Goal: Communication & Community: Answer question/provide support

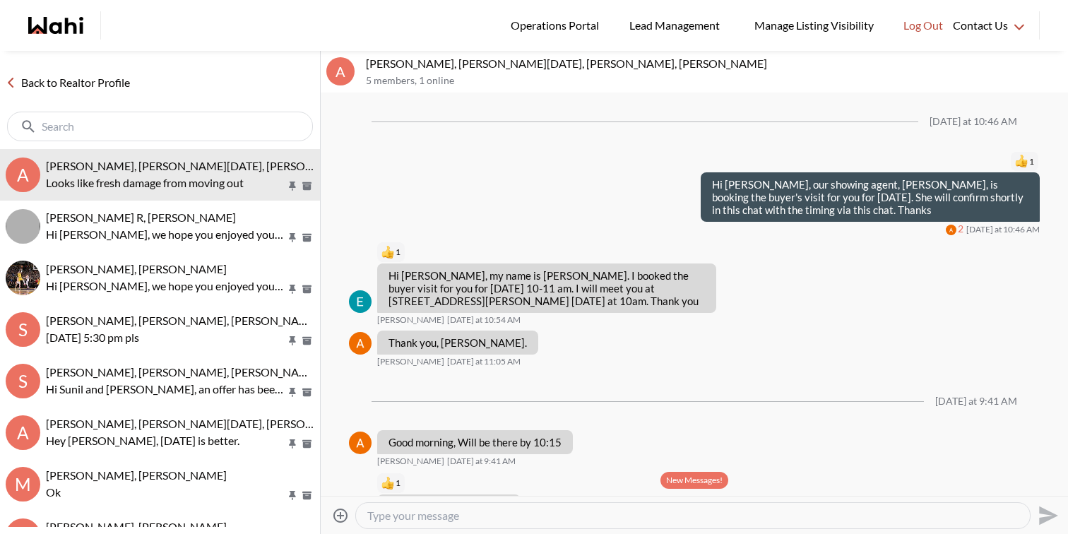
scroll to position [638, 0]
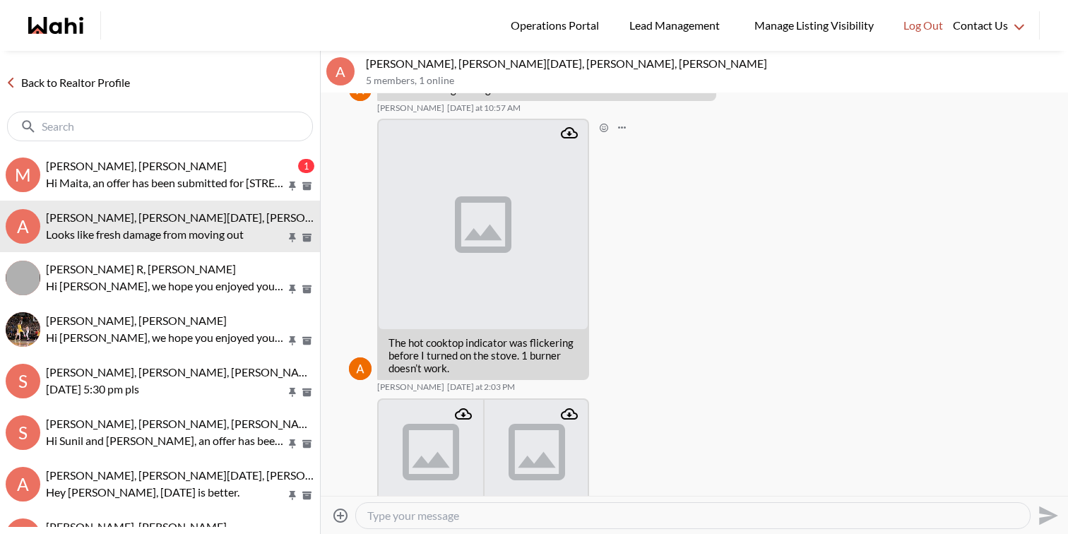
scroll to position [801, 0]
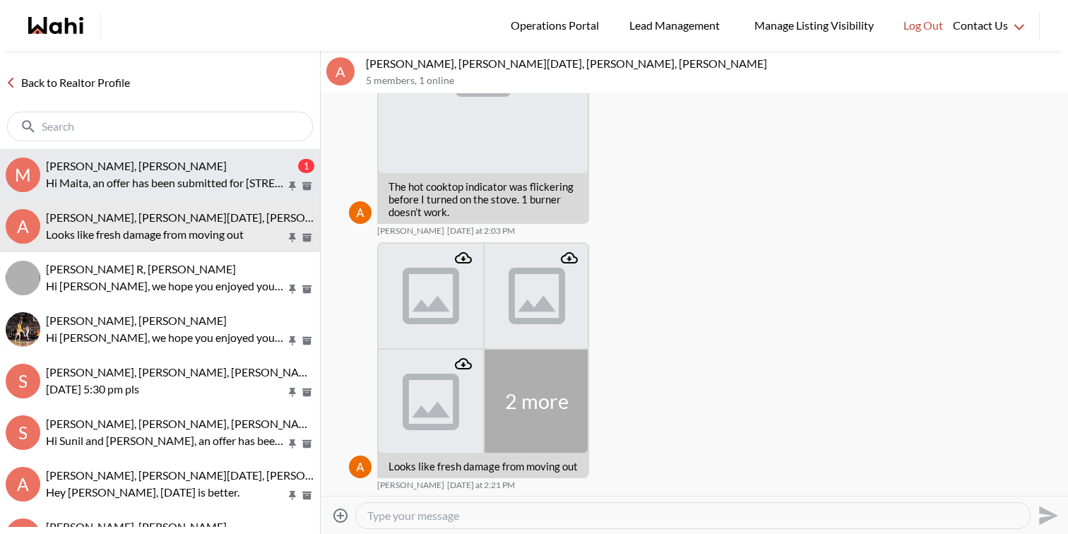
click at [198, 179] on p "Hi Maita, an offer has been submitted for [STREET_ADDRESS]. If you’re still int…" at bounding box center [166, 182] width 240 height 17
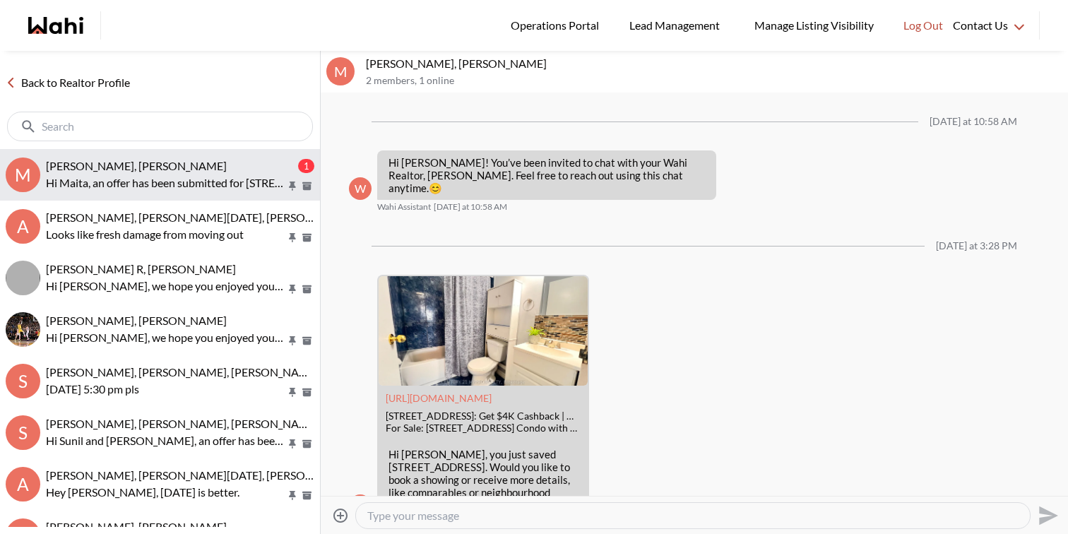
scroll to position [657, 0]
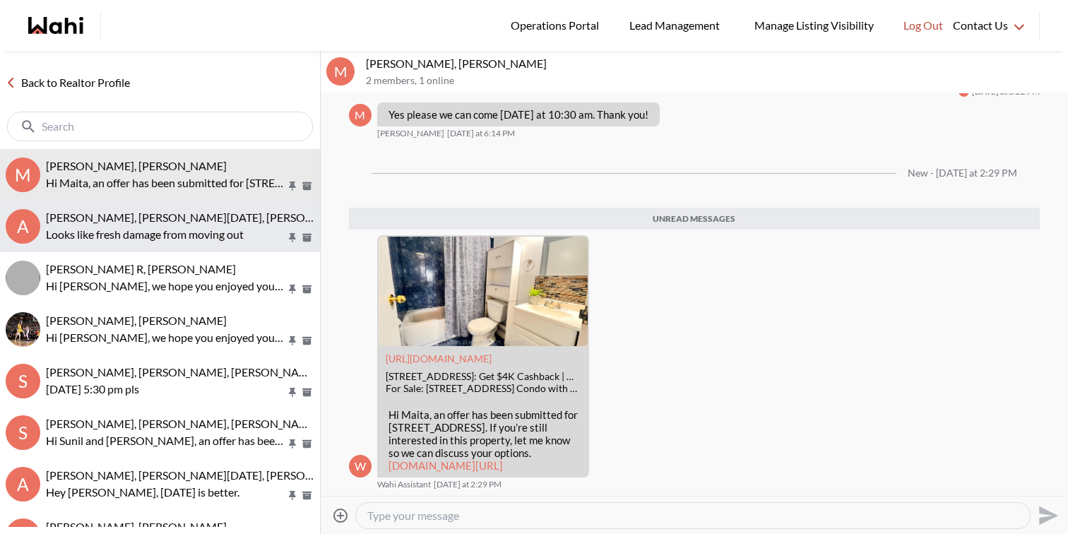
click at [212, 244] on button "A Anwar Abamecha, Esma Dano, Ewelina, Behnam, Faraz Looks like fresh damage fro…" at bounding box center [160, 227] width 320 height 52
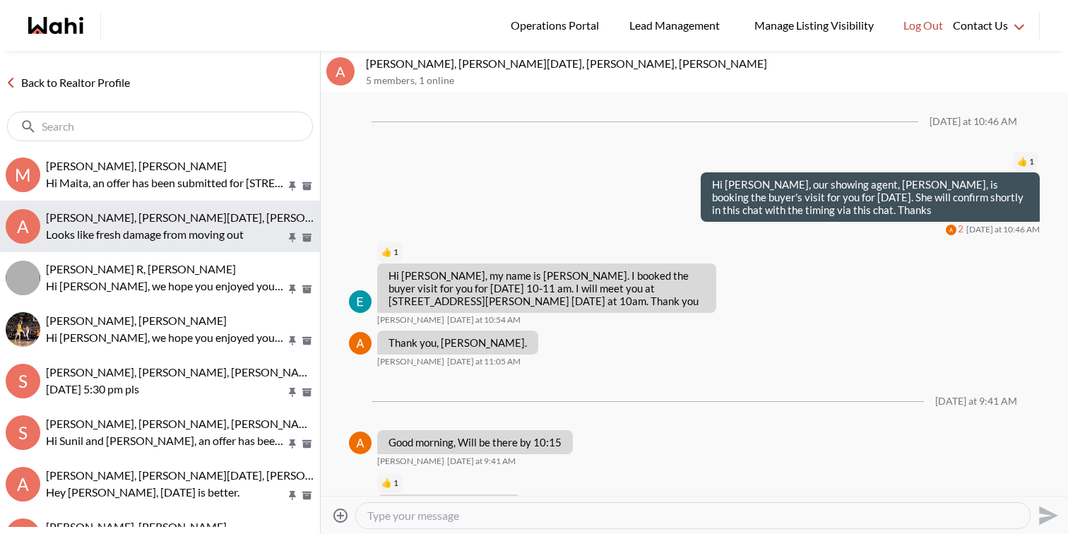
scroll to position [801, 0]
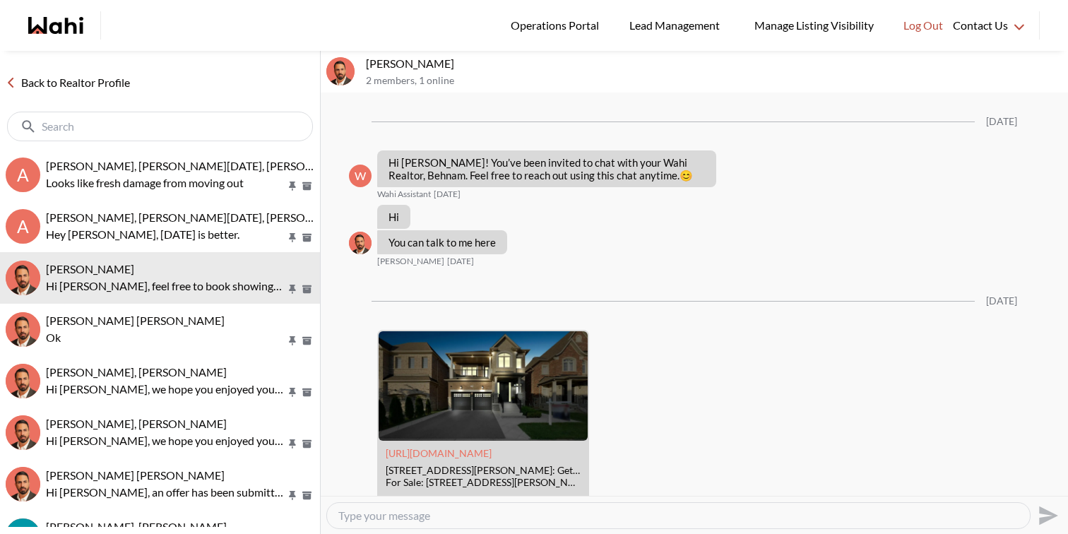
scroll to position [647, 0]
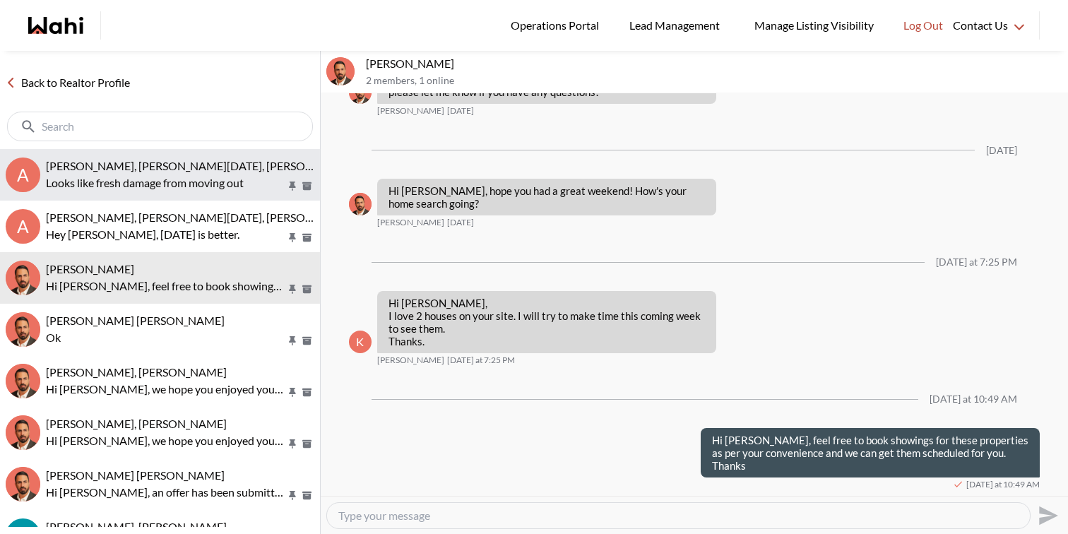
click at [188, 198] on button "A Anwar Abamecha, Esma Dano, Ewelina, Behnam, Faraz Looks like fresh damage fro…" at bounding box center [160, 175] width 320 height 52
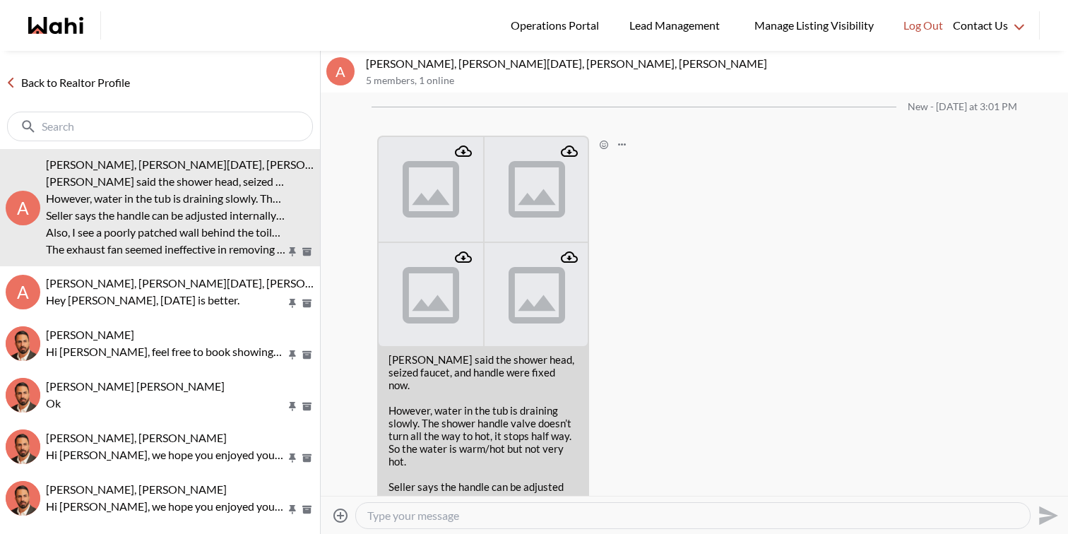
scroll to position [1209, 0]
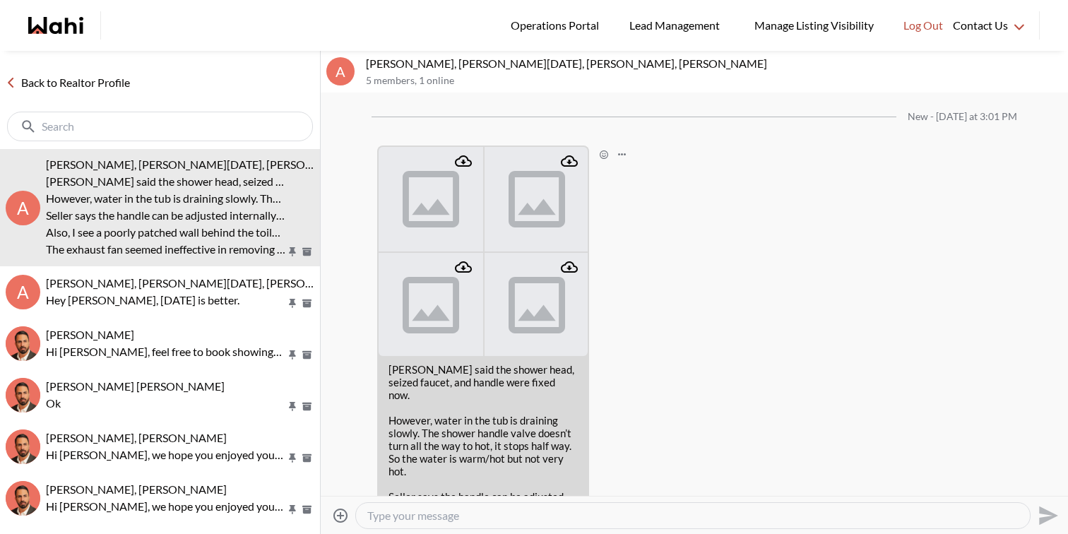
click at [466, 162] on icon "Attachment" at bounding box center [463, 161] width 17 height 17
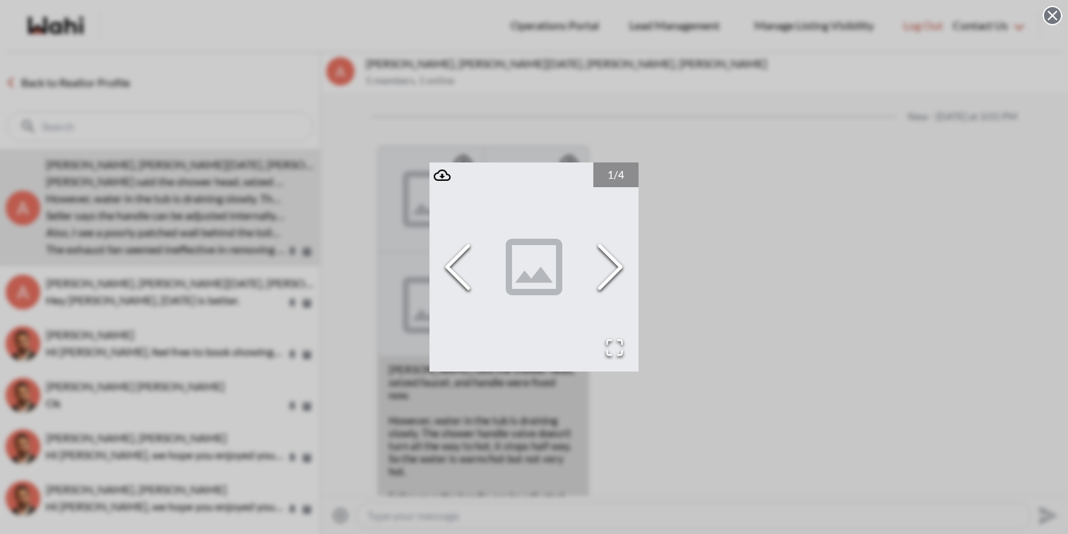
click at [743, 150] on div "1 / 4" at bounding box center [534, 267] width 1068 height 534
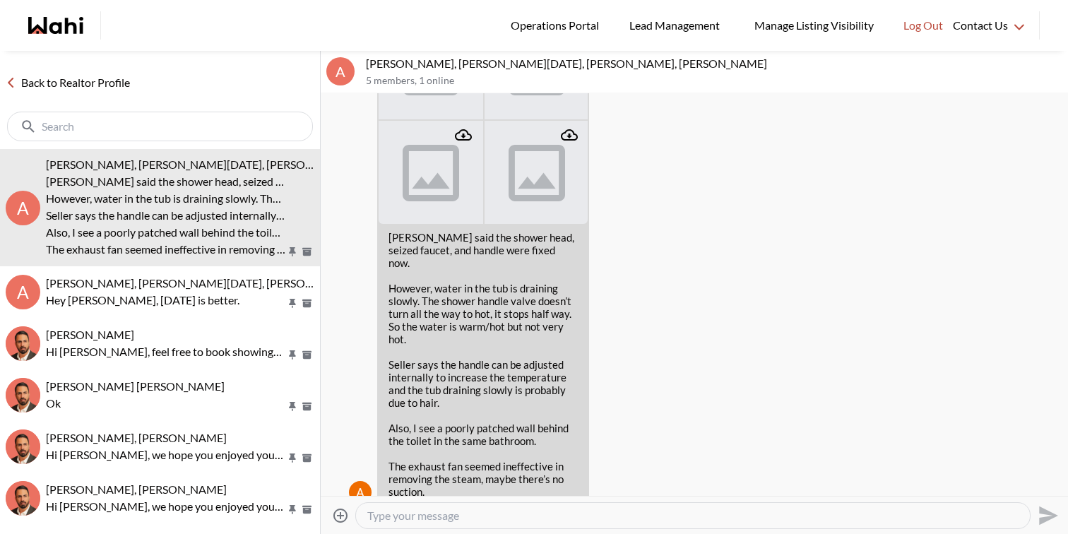
scroll to position [1353, 0]
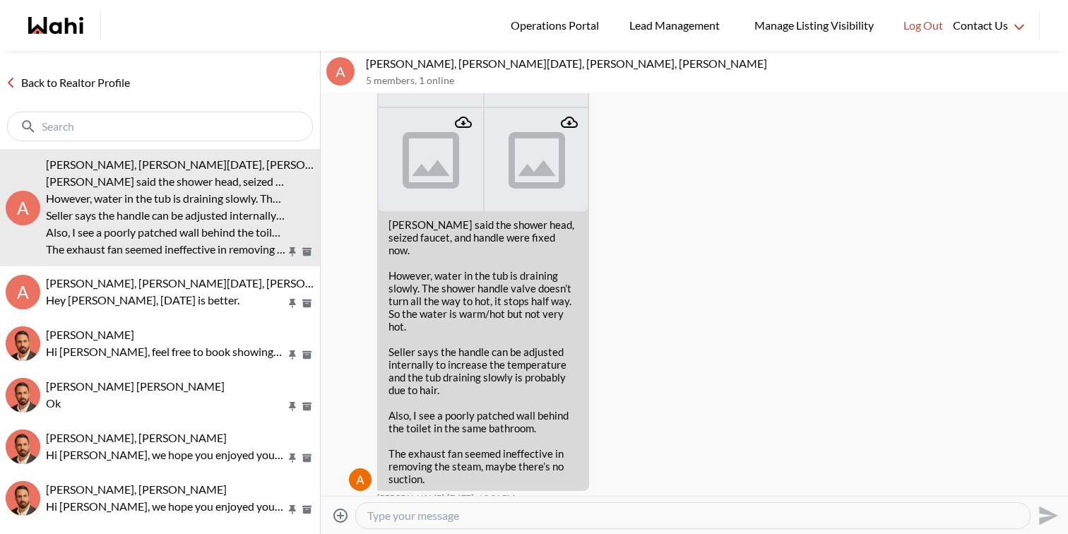
click at [501, 517] on textarea "Type your message" at bounding box center [692, 515] width 651 height 14
click at [513, 513] on textarea "Hi Anwar, I will send out the above to the listing agent and will let you know …" at bounding box center [692, 515] width 651 height 14
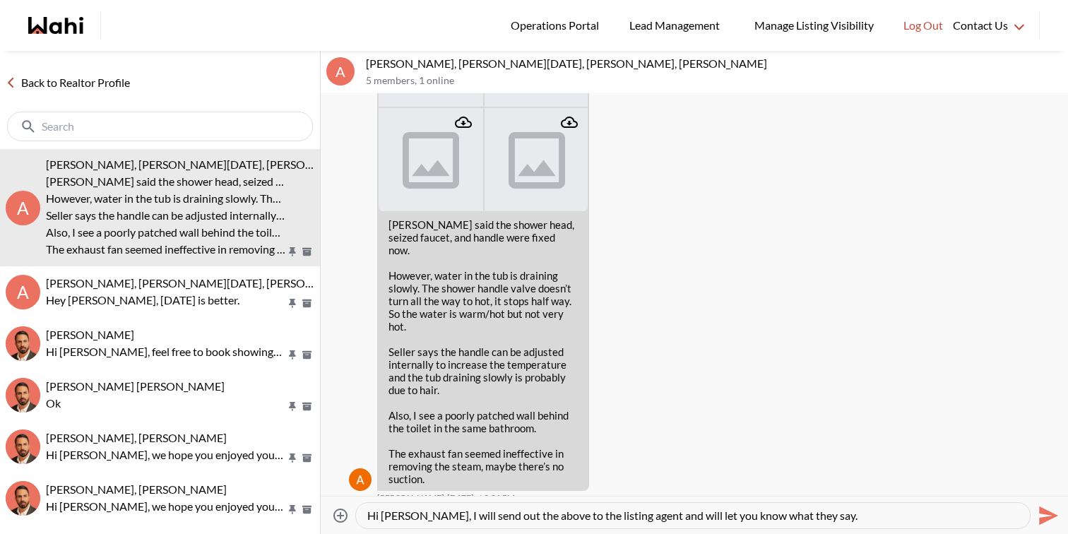
click at [532, 518] on textarea "Hi Anwar, I will send out the above to the listing agent and will let you know …" at bounding box center [692, 515] width 651 height 14
drag, startPoint x: 784, startPoint y: 512, endPoint x: 898, endPoint y: 513, distance: 113.7
click at [898, 513] on textarea "Hi Anwar, I will send out the above concerns to the listing agent and will let …" at bounding box center [692, 515] width 651 height 14
type textarea "Hi [PERSON_NAME], I will send out the above concerns to the listing agent and w…"
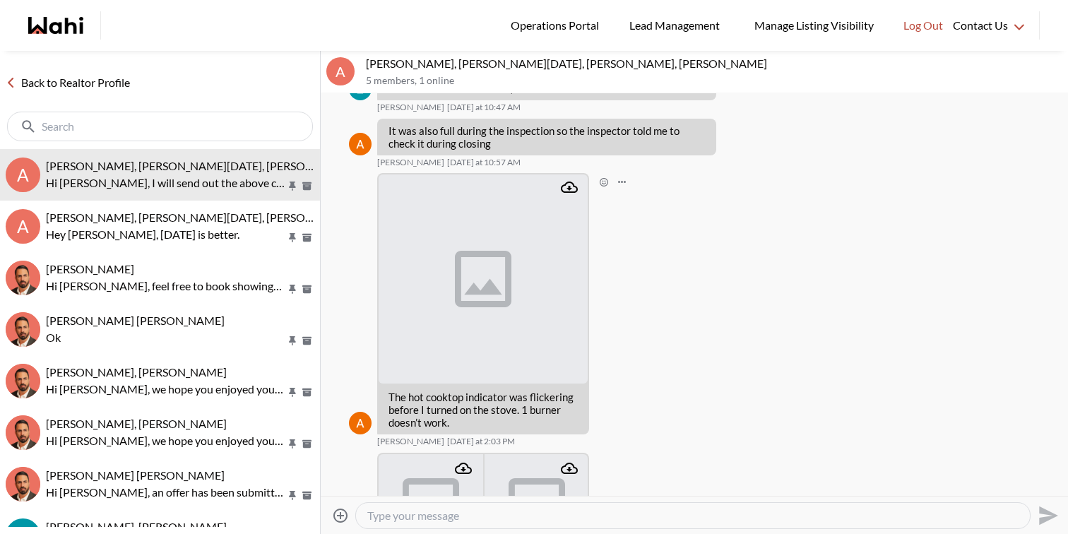
scroll to position [590, 0]
click at [573, 188] on icon "Attachment" at bounding box center [569, 187] width 17 height 17
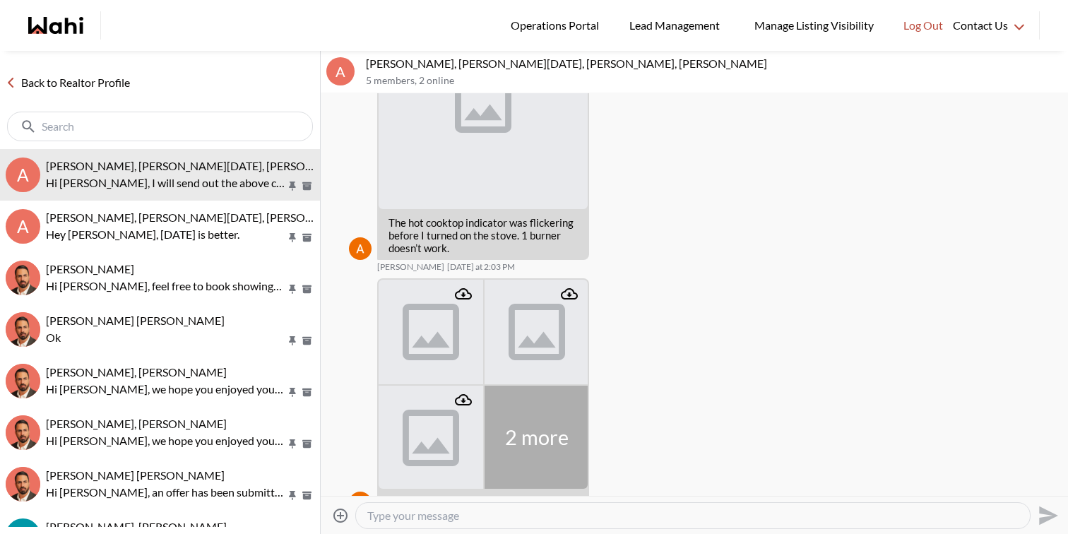
scroll to position [767, 0]
click at [460, 292] on icon "Attachment" at bounding box center [463, 290] width 17 height 17
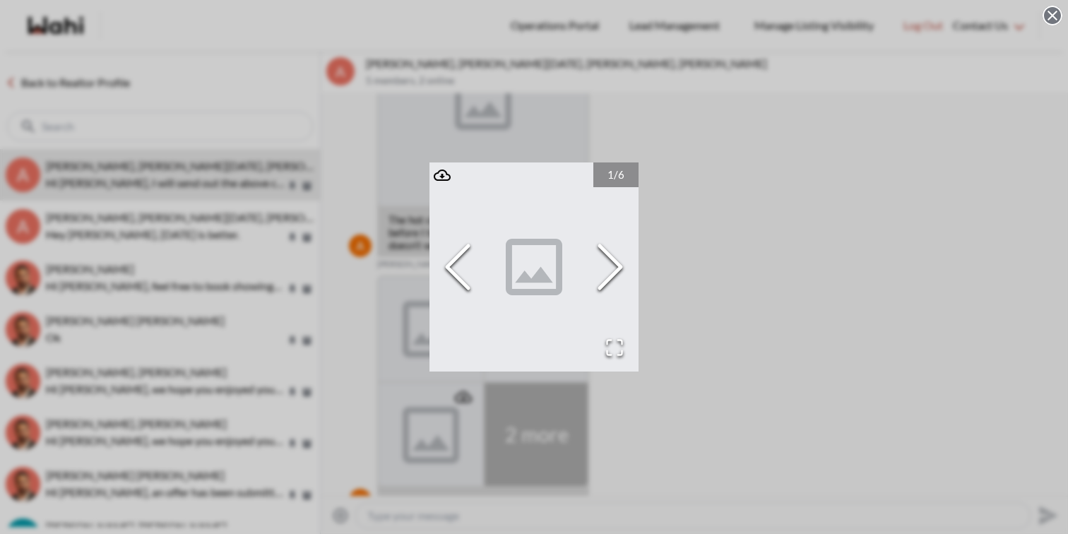
click at [664, 228] on div "1 / 6" at bounding box center [534, 267] width 1068 height 534
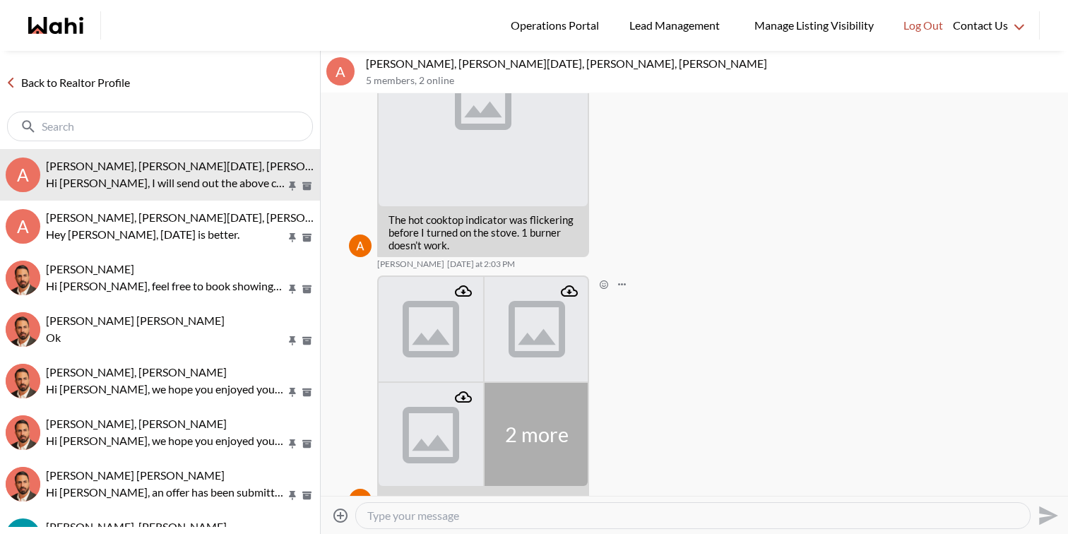
click at [569, 291] on icon "Attachment" at bounding box center [569, 290] width 17 height 11
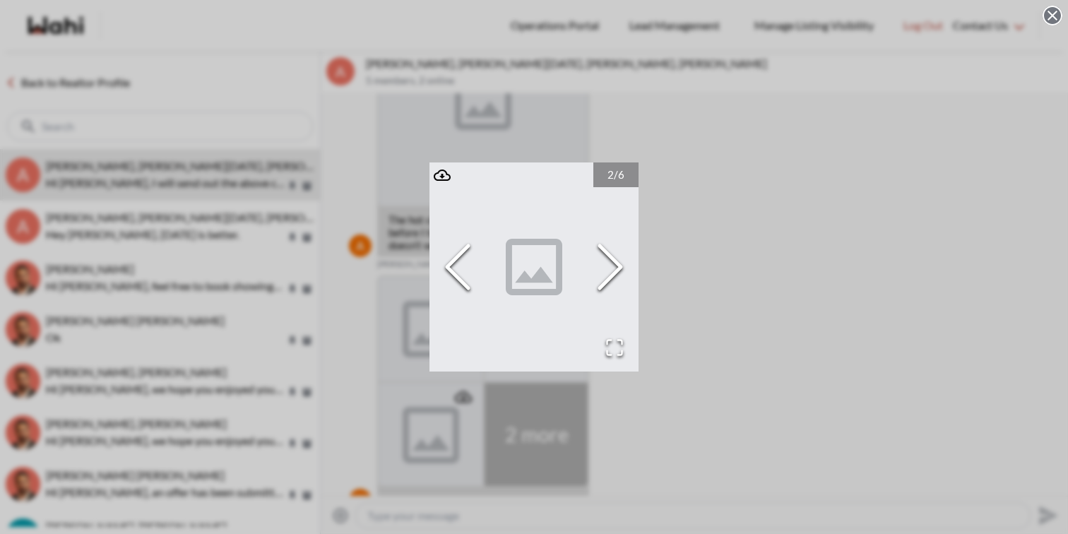
click at [462, 396] on div "2 / 6" at bounding box center [534, 267] width 1068 height 534
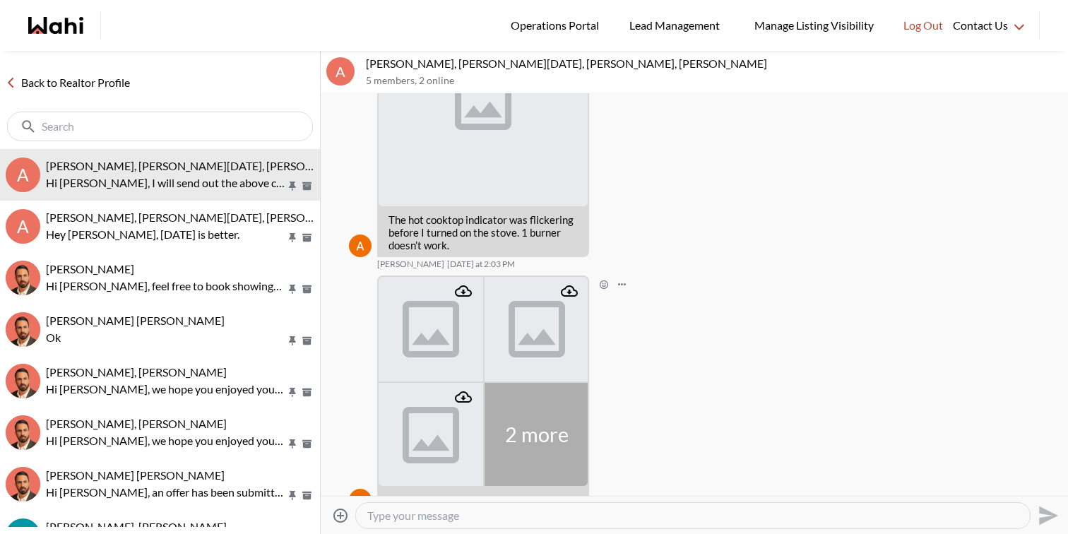
click at [462, 396] on icon "Attachment" at bounding box center [463, 396] width 17 height 11
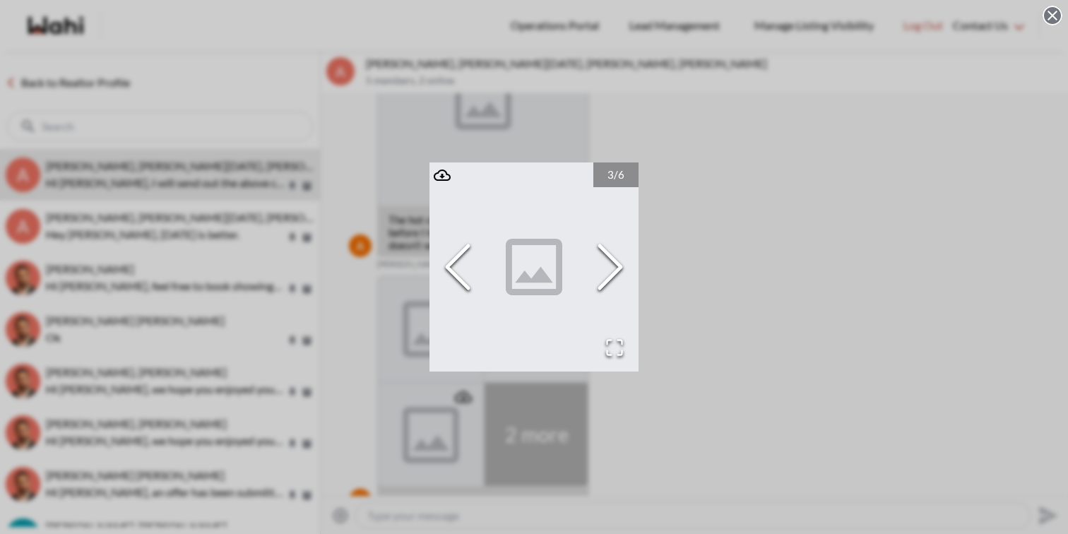
click at [558, 403] on div "3 / 6" at bounding box center [534, 267] width 1068 height 534
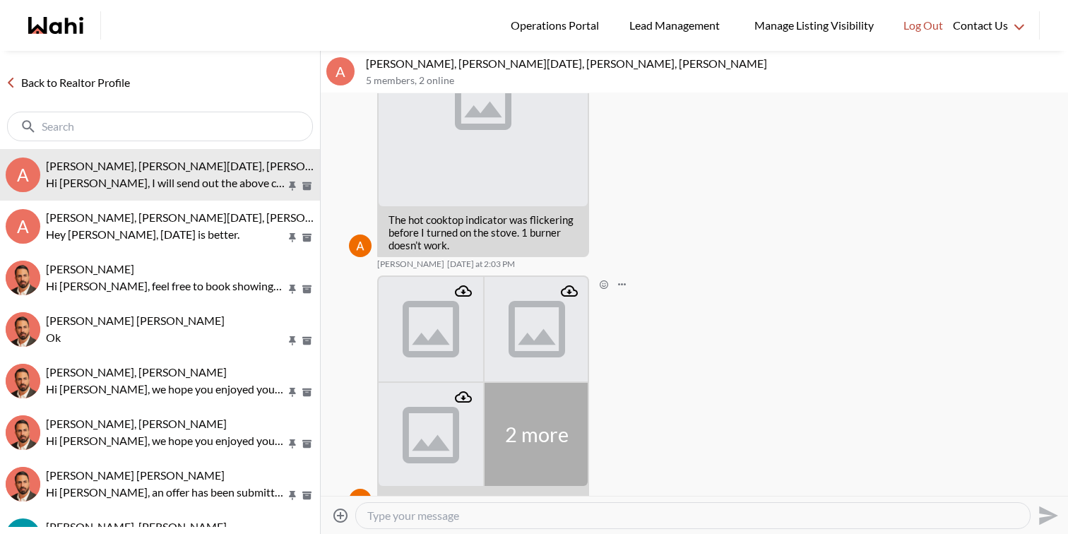
click at [542, 435] on p "2 more" at bounding box center [537, 434] width 64 height 25
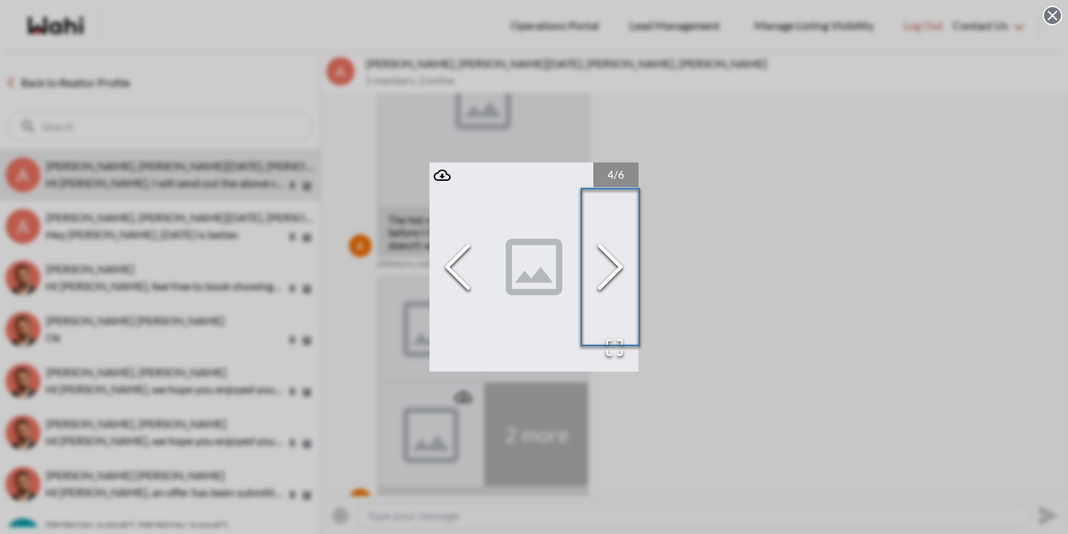
click at [611, 258] on polyline "Next Slide" at bounding box center [609, 267] width 21 height 42
click at [443, 176] on icon "Attachment" at bounding box center [442, 174] width 17 height 11
click at [454, 261] on polyline "Previous Slide" at bounding box center [457, 267] width 21 height 42
click at [445, 178] on icon "Attachment" at bounding box center [442, 175] width 17 height 17
click at [610, 260] on icon "Next Slide" at bounding box center [610, 267] width 42 height 85
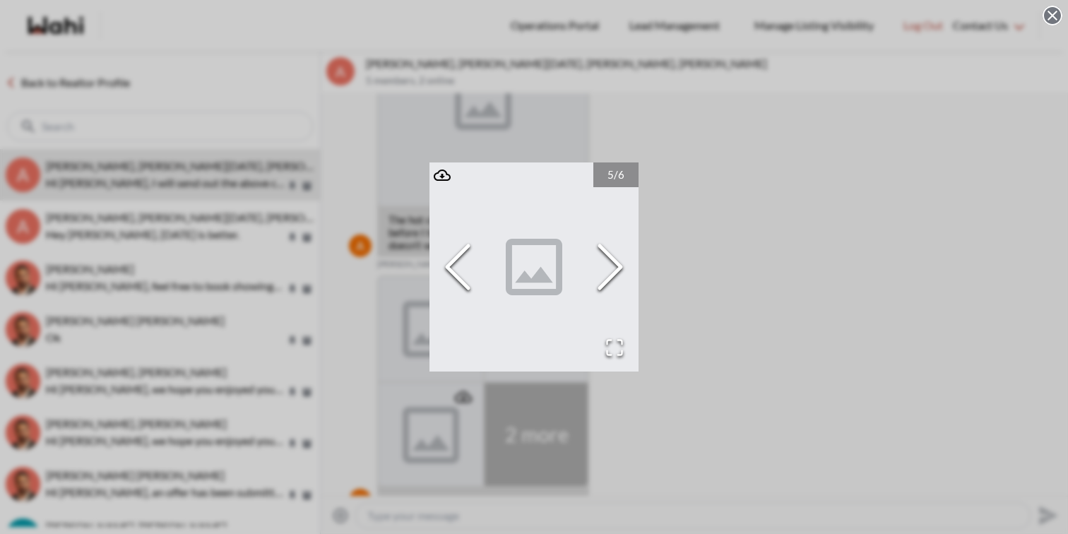
click at [610, 260] on icon "Next Slide" at bounding box center [610, 267] width 42 height 85
click at [439, 176] on icon "Attachment" at bounding box center [442, 175] width 17 height 17
click at [718, 282] on div "6 / 6" at bounding box center [534, 267] width 1068 height 534
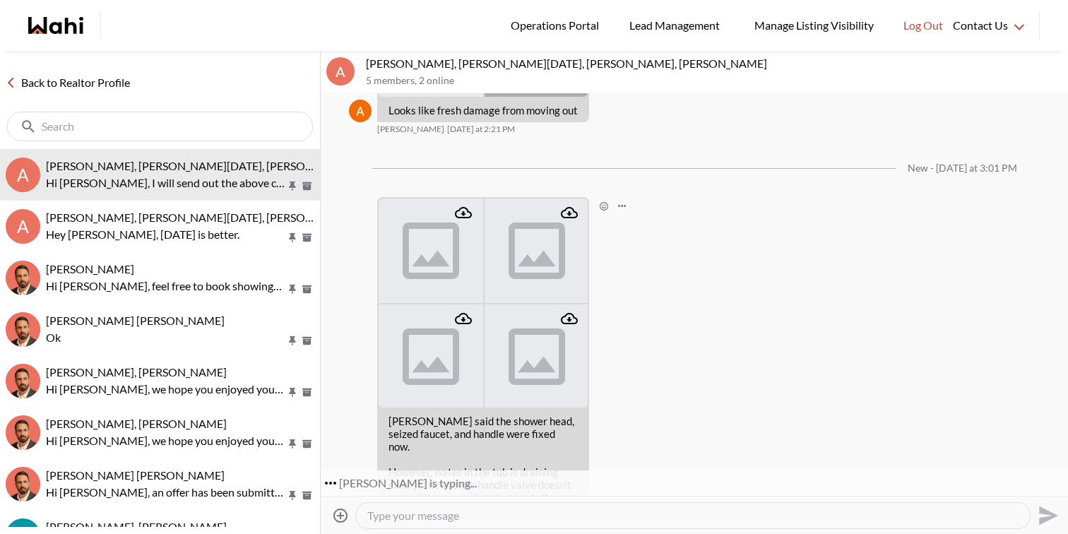
scroll to position [1166, 0]
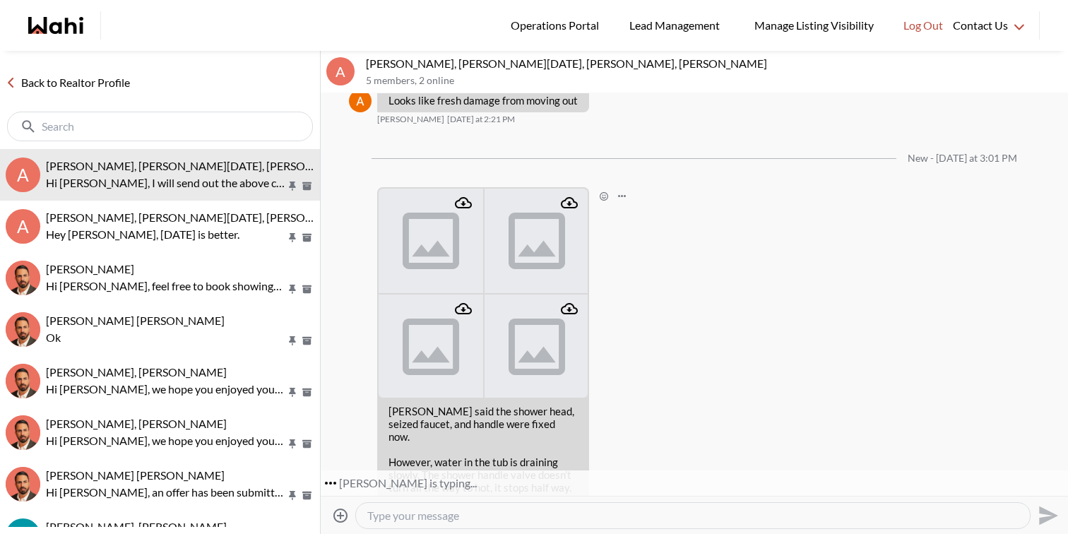
click at [467, 202] on icon "Attachment" at bounding box center [463, 202] width 17 height 17
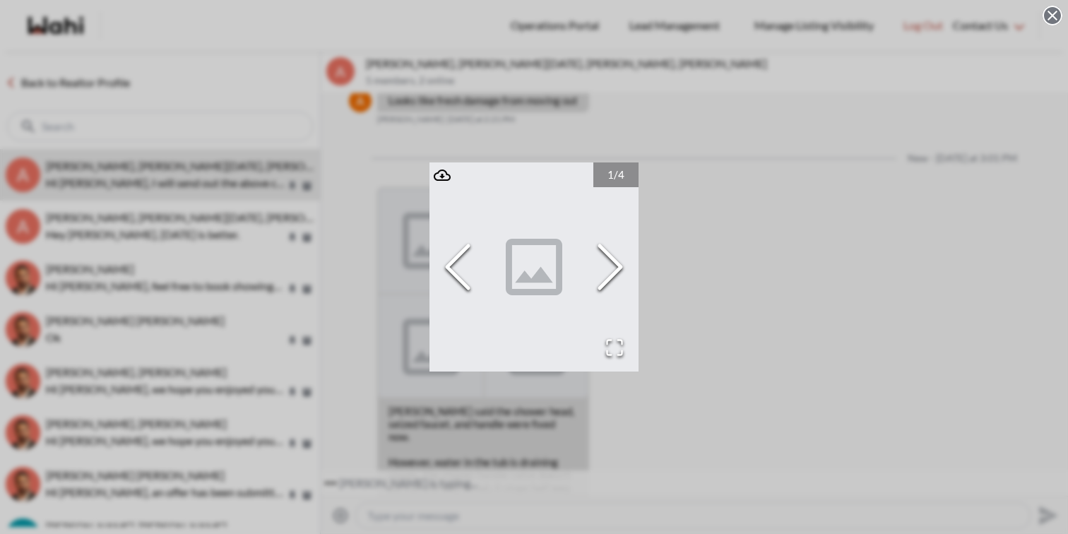
click at [693, 201] on div "1 / 4" at bounding box center [534, 267] width 1068 height 534
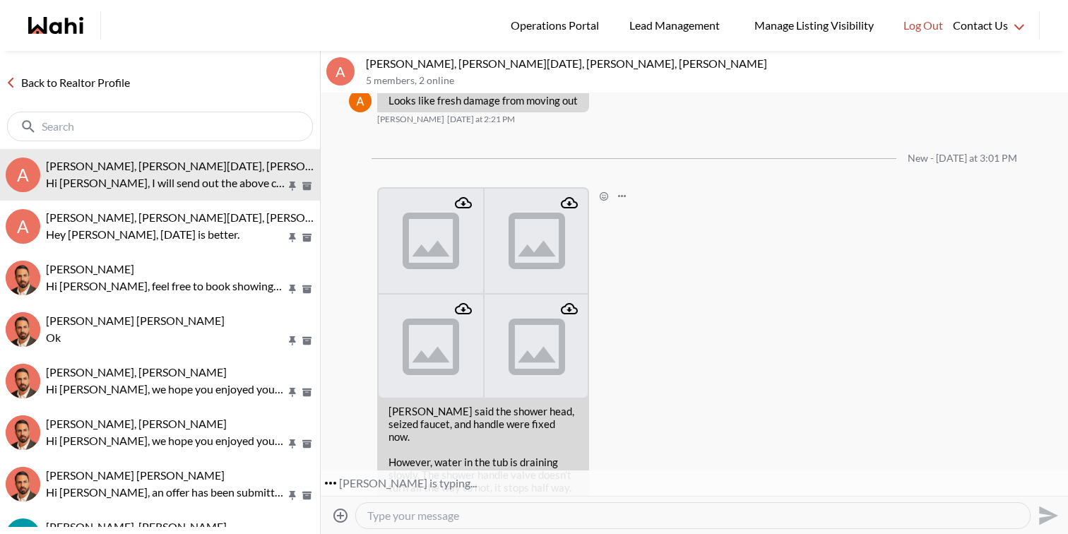
click at [574, 199] on icon "Attachment" at bounding box center [569, 202] width 17 height 17
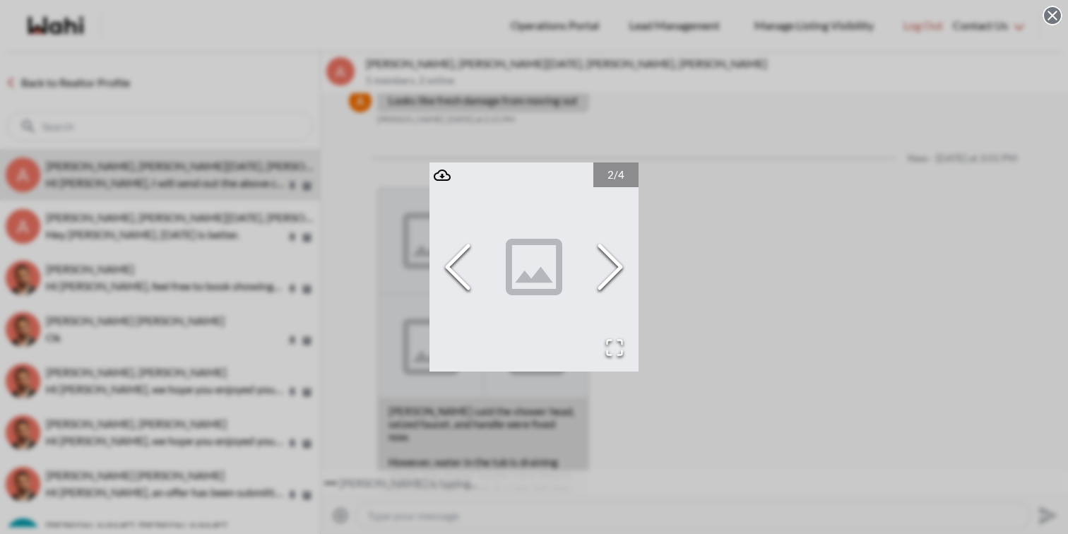
click at [670, 257] on div "2 / 4" at bounding box center [534, 267] width 1068 height 534
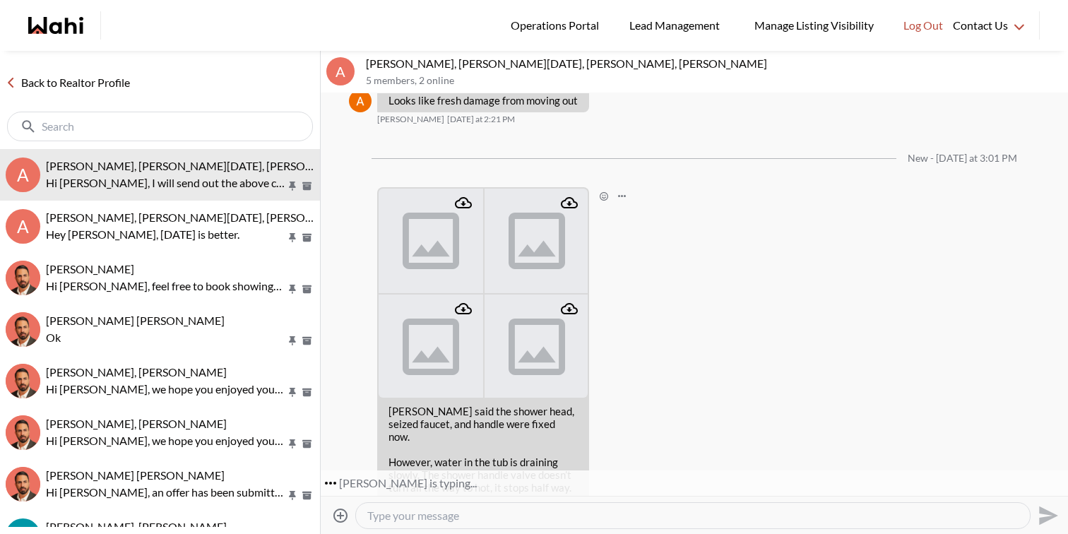
click at [574, 310] on icon "Attachment" at bounding box center [569, 308] width 17 height 17
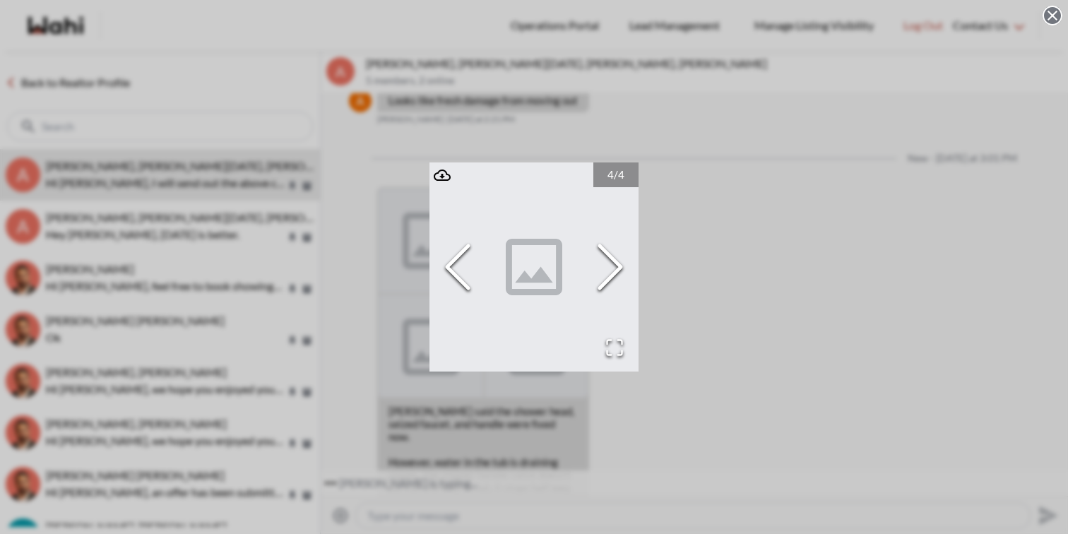
click at [640, 295] on div "4 / 4" at bounding box center [534, 267] width 1068 height 534
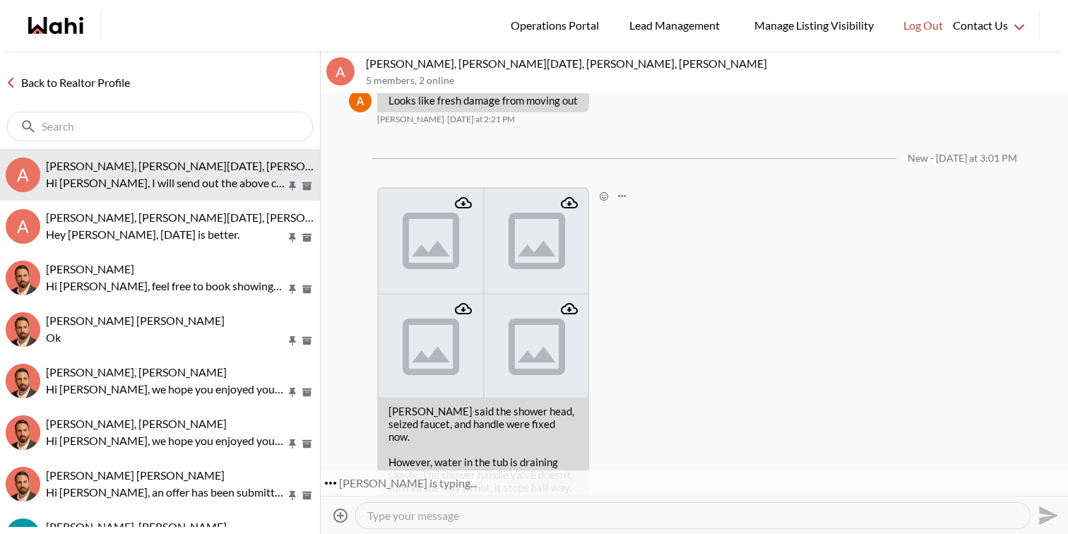
click at [464, 310] on icon "Attachment" at bounding box center [463, 308] width 17 height 17
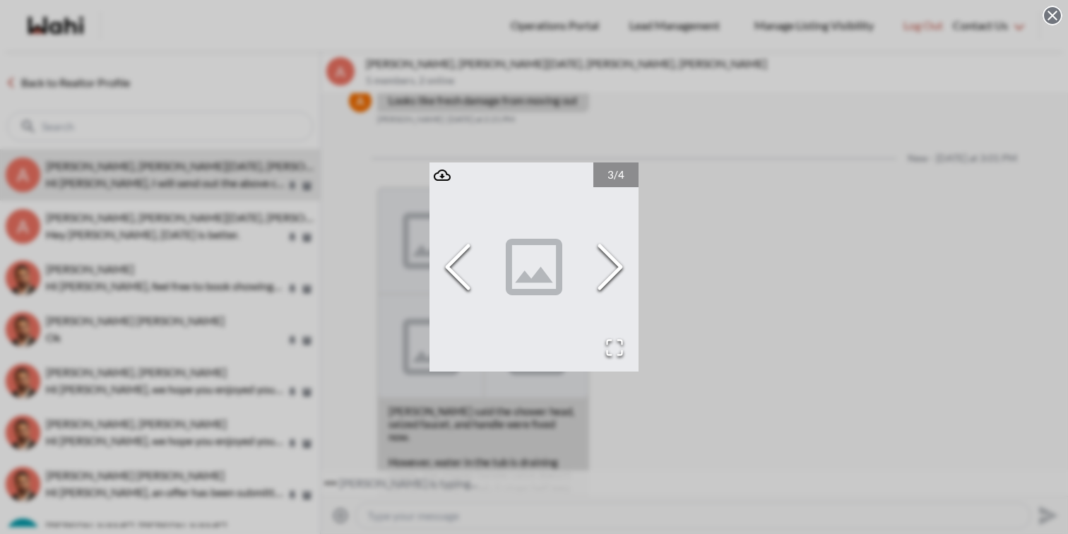
click at [700, 329] on div "3 / 4" at bounding box center [534, 267] width 1068 height 534
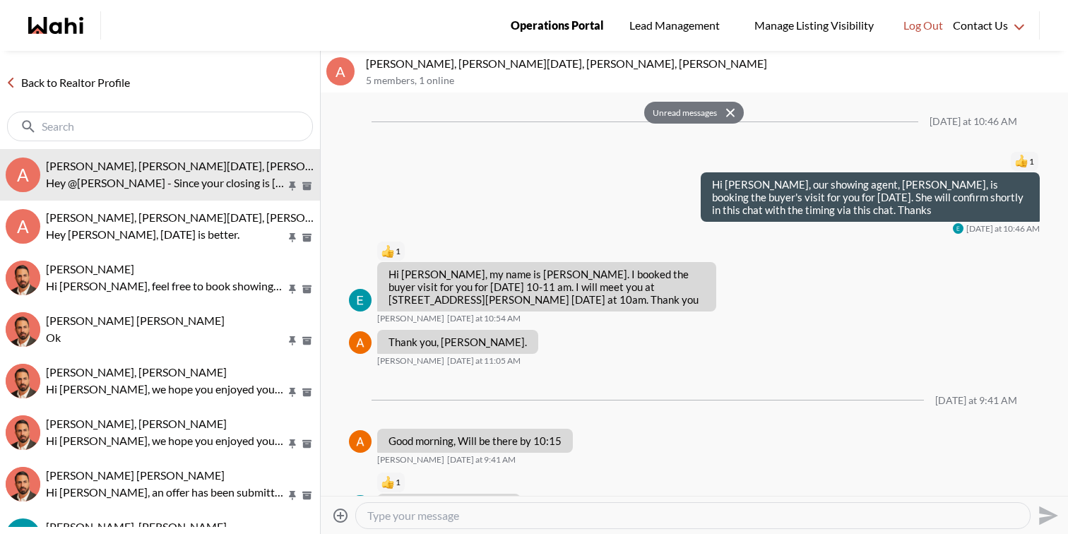
scroll to position [2145, 0]
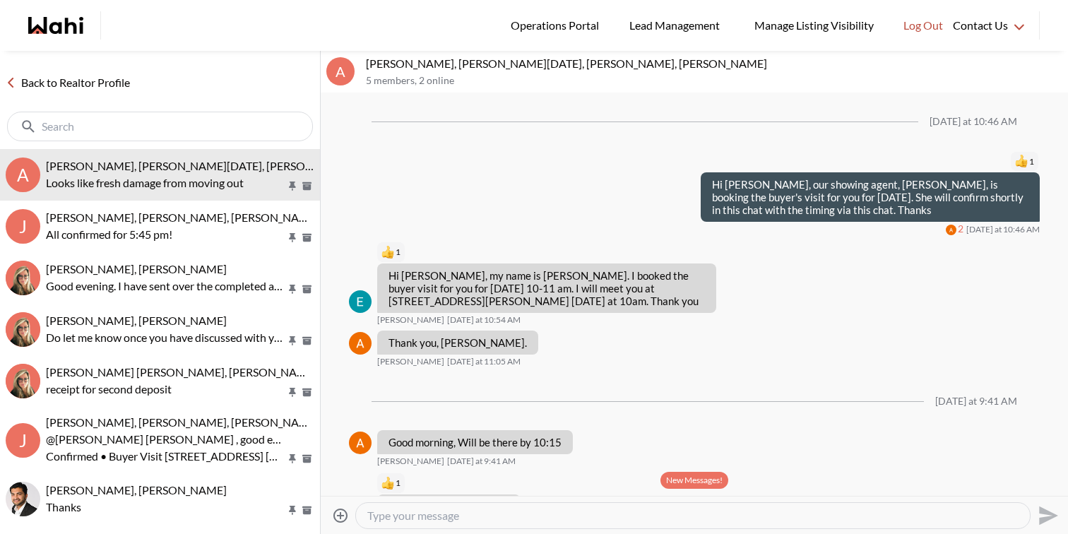
scroll to position [638, 0]
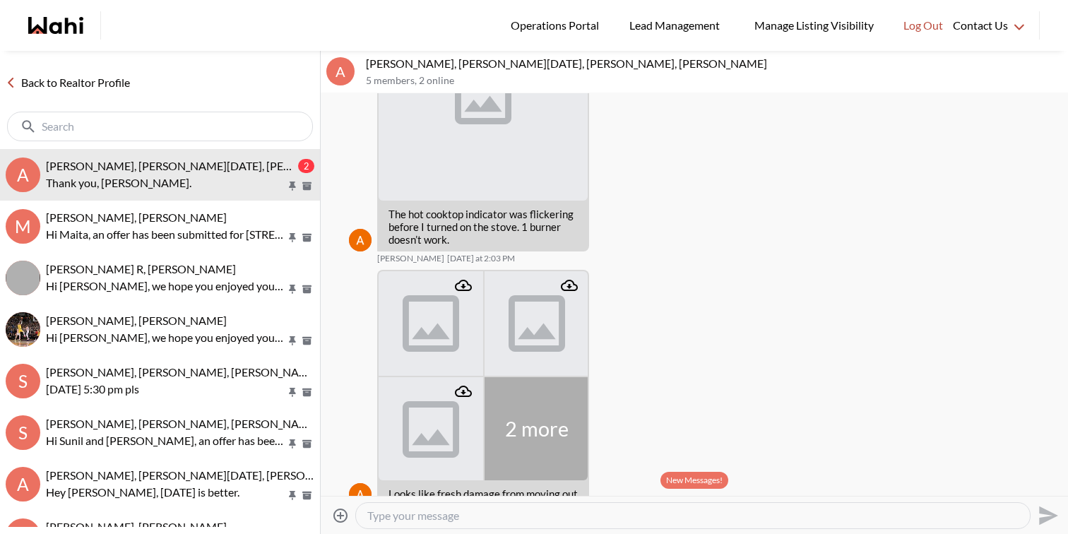
scroll to position [772, 0]
drag, startPoint x: 452, startPoint y: 242, endPoint x: 381, endPoint y: 213, distance: 76.6
click at [381, 213] on div "The hot cooktop indicator was flickering before I turned on the stove. 1 burner…" at bounding box center [483, 227] width 212 height 49
copy p "The hot cooktop indicator was flickering before I turned on the stove. 1 burner…"
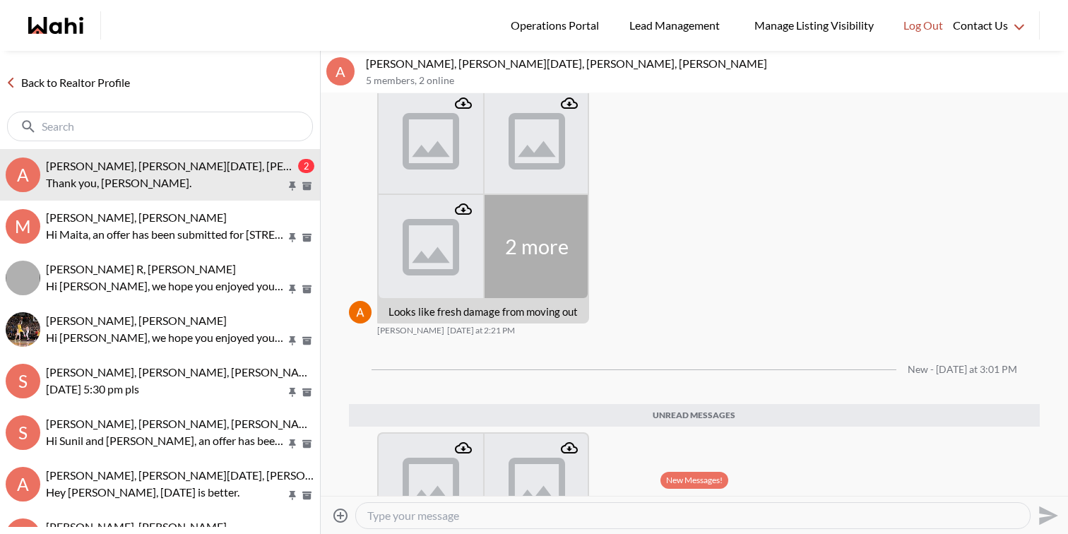
scroll to position [976, 0]
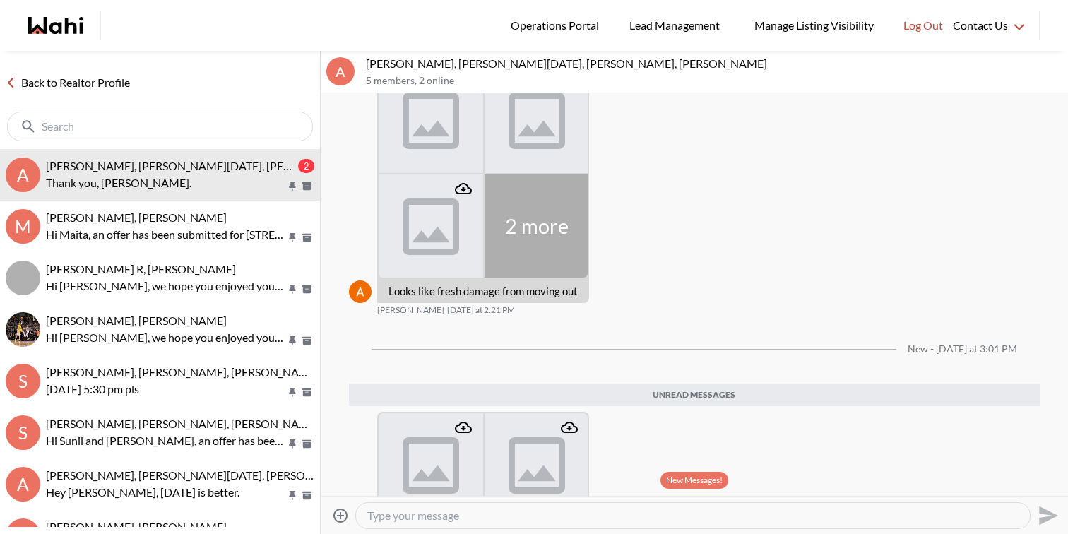
click at [468, 292] on p "Looks like fresh damage from moving out" at bounding box center [482, 291] width 189 height 13
copy div "Looks like fresh damage from moving out"
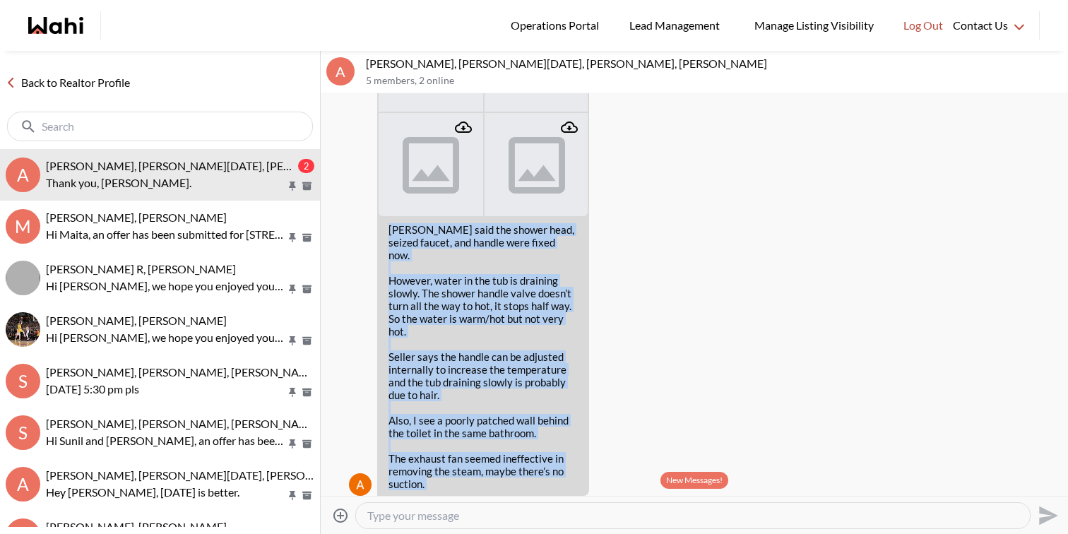
scroll to position [1430, 0]
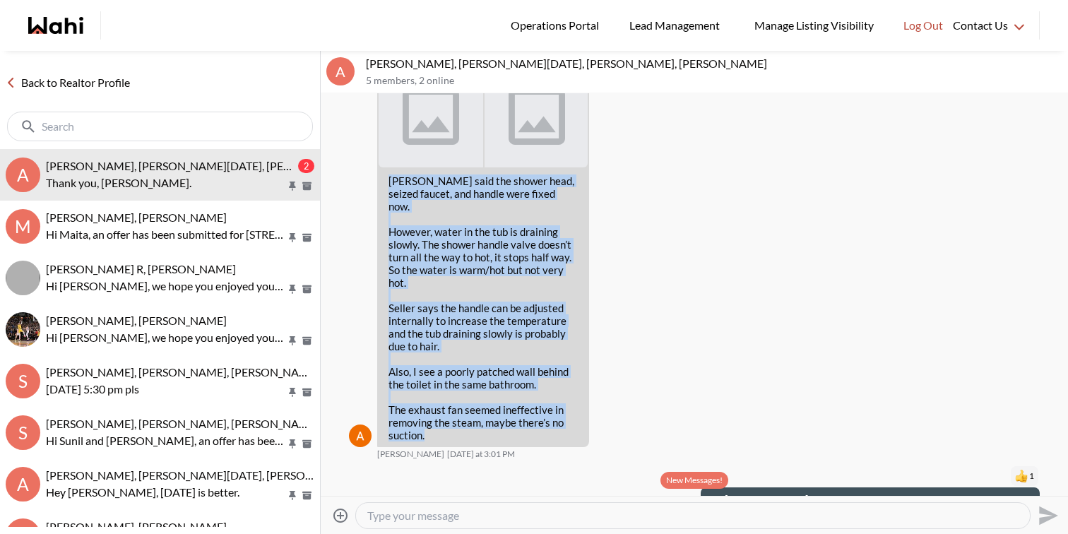
drag, startPoint x: 388, startPoint y: 268, endPoint x: 554, endPoint y: 421, distance: 225.4
click at [554, 421] on div "Seller said the shower head, seized faucet, and handle were fixed now. However,…" at bounding box center [482, 307] width 189 height 267
copy div "Seller said the shower head, seized faucet, and handle were fixed now. However,…"
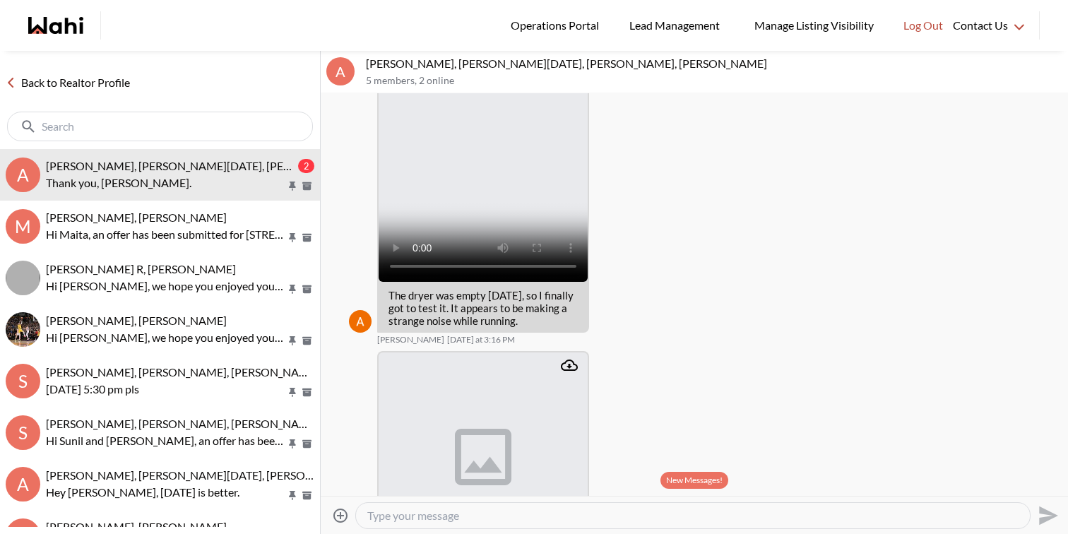
scroll to position [1976, 0]
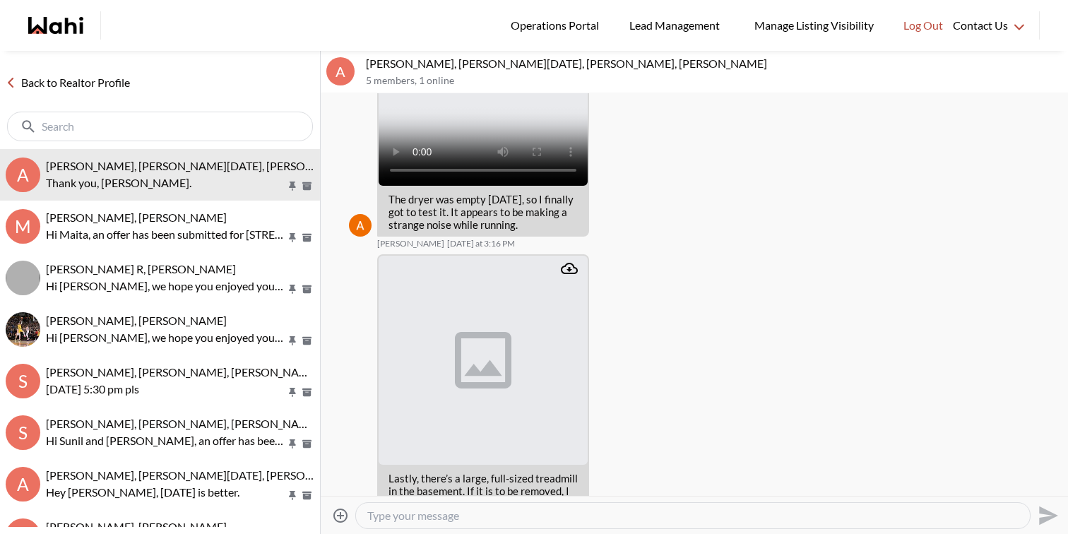
click at [520, 198] on p "The dryer was empty [DATE], so I finally got to test it. It appears to be makin…" at bounding box center [482, 212] width 189 height 38
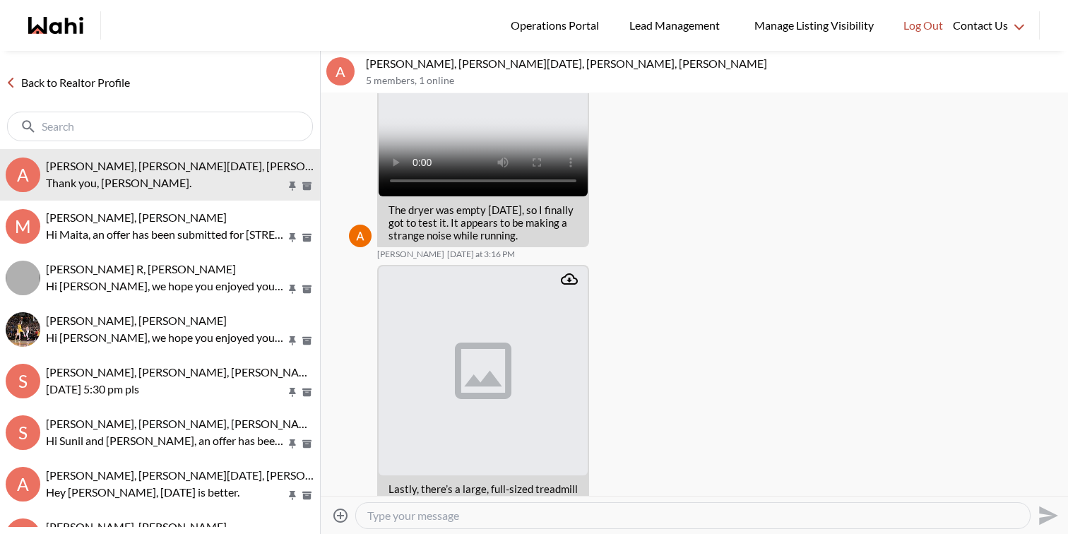
scroll to position [1967, 0]
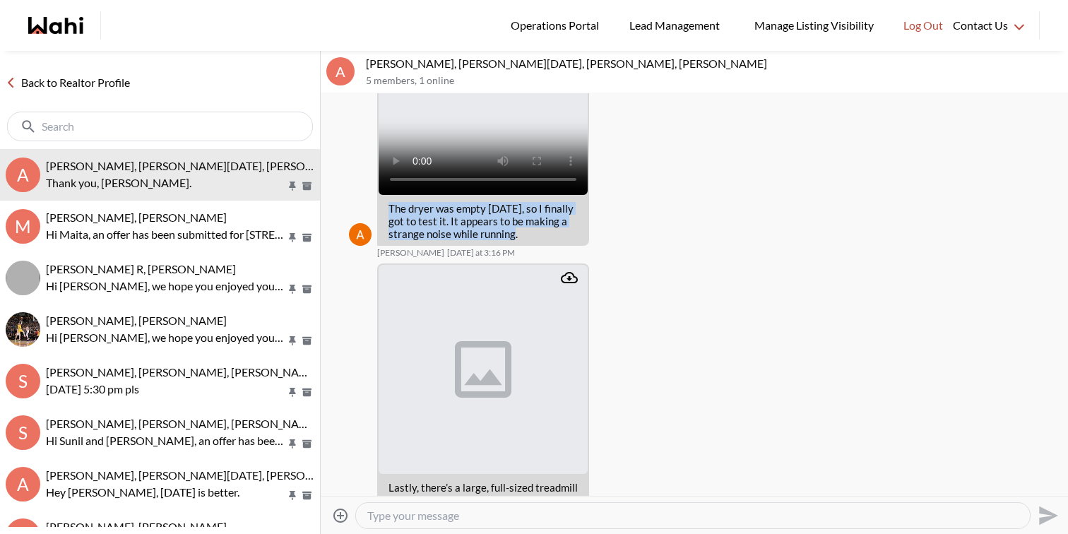
drag, startPoint x: 523, startPoint y: 211, endPoint x: 391, endPoint y: 184, distance: 134.7
click at [390, 202] on p "The dryer was empty [DATE], so I finally got to test it. It appears to be makin…" at bounding box center [482, 221] width 189 height 38
copy p "The dryer was empty [DATE], so I finally got to test it. It appears to be makin…"
click at [426, 517] on textarea "Type your message" at bounding box center [692, 515] width 651 height 14
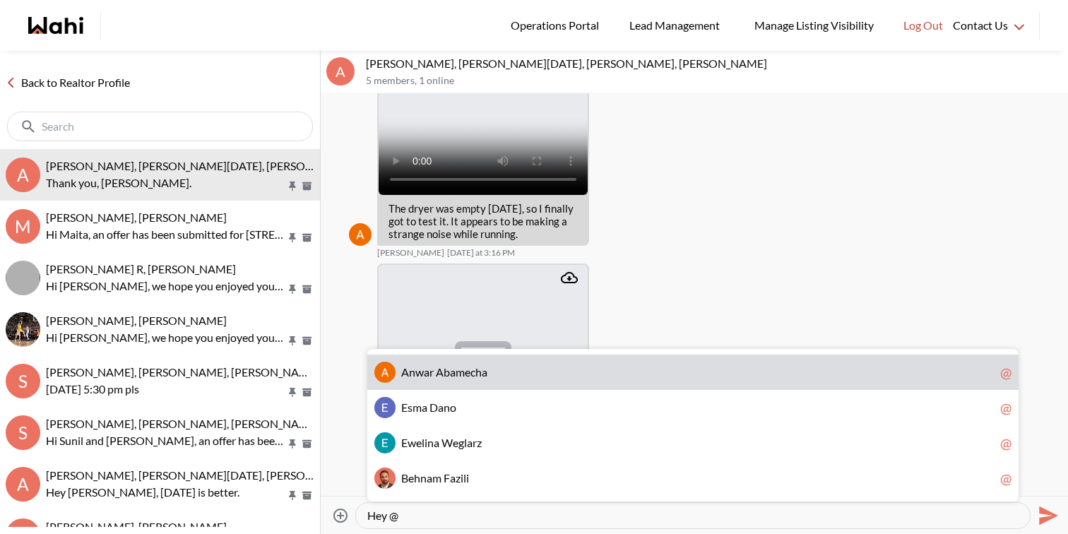
click at [486, 378] on div "A n w a r A b a m e c h a @" at bounding box center [692, 371] width 651 height 35
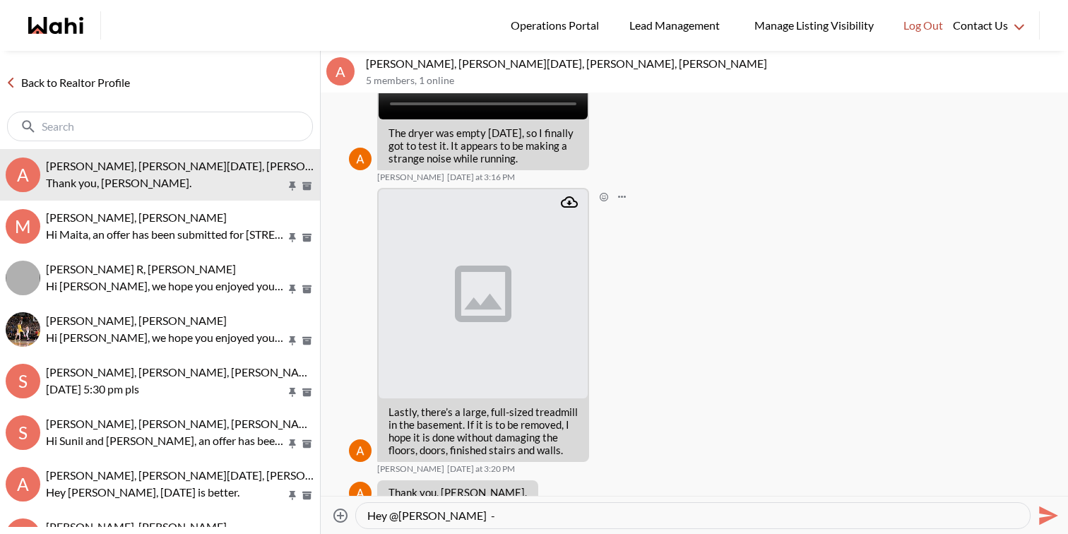
scroll to position [2043, 0]
drag, startPoint x: 699, startPoint y: 513, endPoint x: 808, endPoint y: 513, distance: 109.4
click at [808, 513] on textarea "Hey @Anwar Abamecha - Since your closing is tomorrow and there is not much time" at bounding box center [692, 515] width 651 height 14
drag, startPoint x: 808, startPoint y: 513, endPoint x: 698, endPoint y: 511, distance: 110.9
click at [698, 511] on textarea "Hey @Anwar Abamecha - Since your closing is tomorrow and there is not much time" at bounding box center [692, 515] width 651 height 14
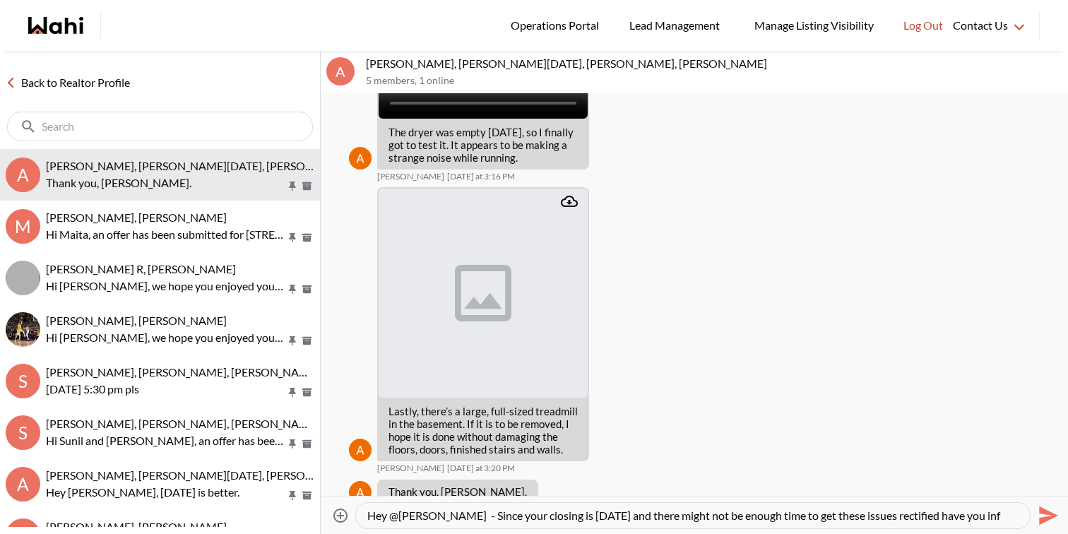
scroll to position [13, 0]
type textarea "Hey @[PERSON_NAME] - Since your closing is [DATE] and there might not be enough…"
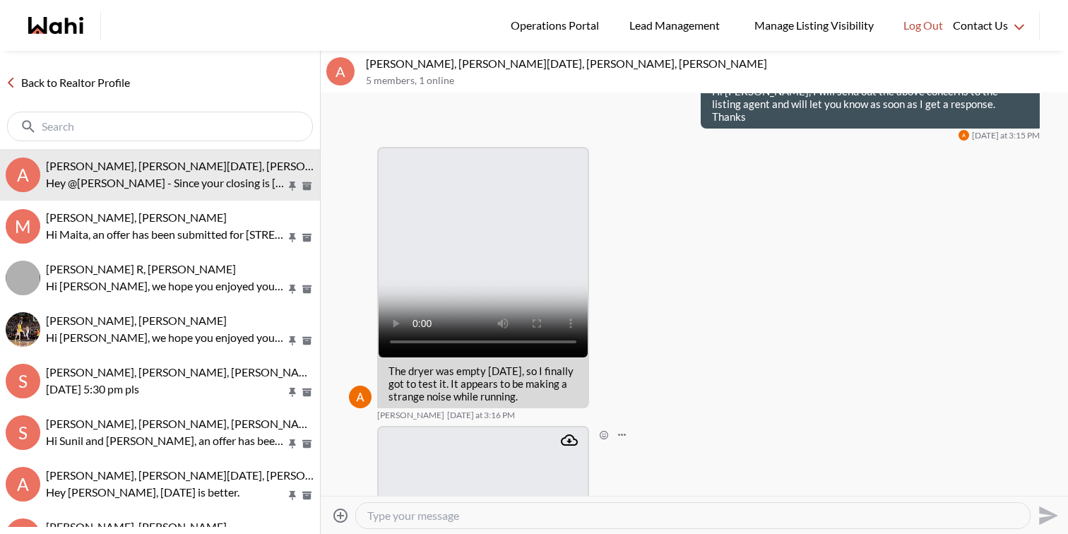
scroll to position [1798, 0]
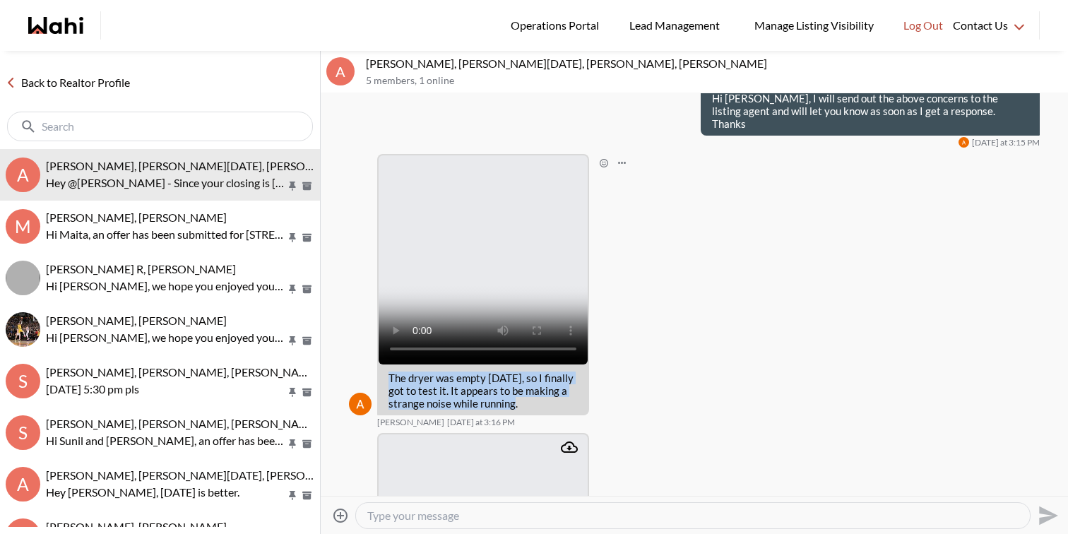
drag, startPoint x: 527, startPoint y: 375, endPoint x: 390, endPoint y: 353, distance: 139.4
click at [390, 371] on p "The dryer was empty [DATE], so I finally got to test it. It appears to be makin…" at bounding box center [482, 390] width 189 height 38
copy p "The dryer was empty [DATE], so I finally got to test it. It appears to be makin…"
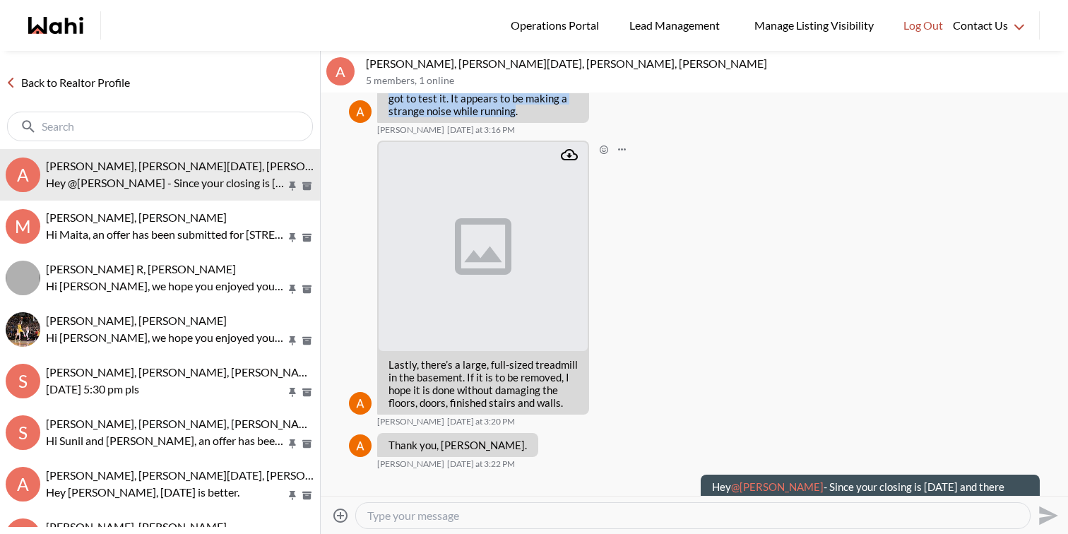
scroll to position [2111, 0]
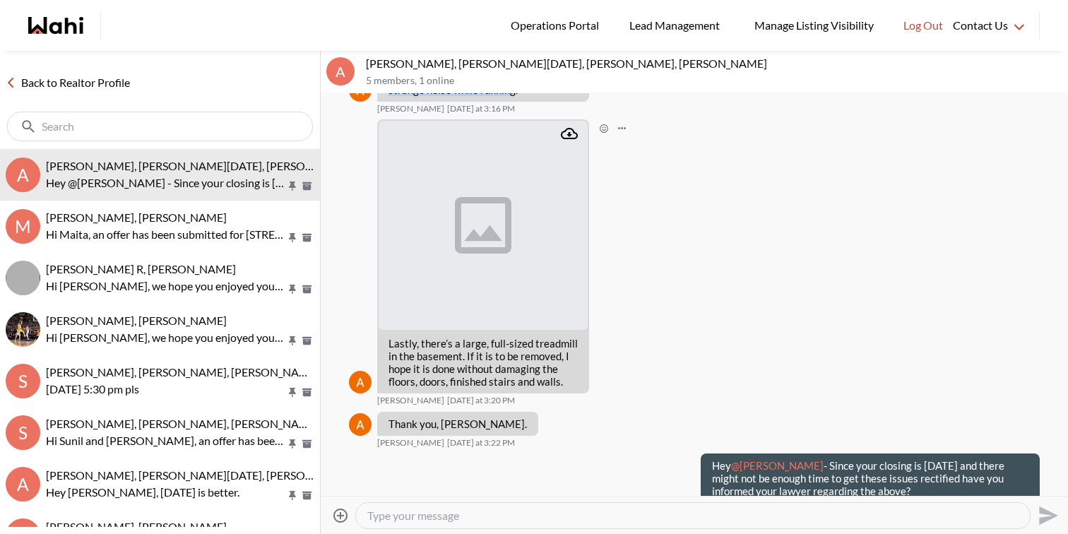
click at [570, 125] on icon "Attachment" at bounding box center [569, 133] width 17 height 17
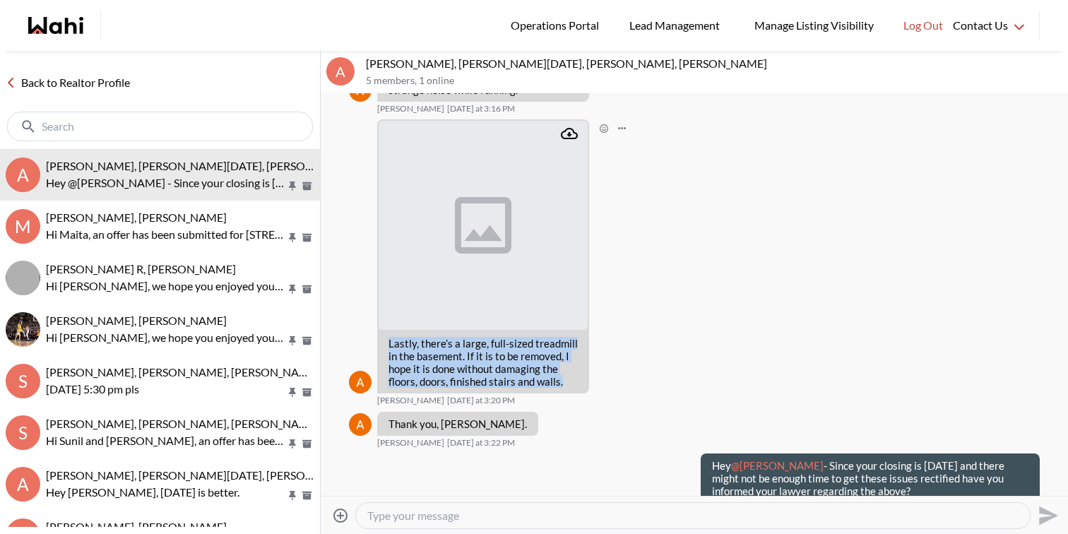
drag, startPoint x: 388, startPoint y: 318, endPoint x: 572, endPoint y: 357, distance: 187.6
click at [572, 357] on p "Lastly, there’s a large, full-sized treadmill in the basement. If it is to be r…" at bounding box center [482, 362] width 189 height 51
copy p "Lastly, there’s a large, full-sized treadmill in the basement. If it is to be r…"
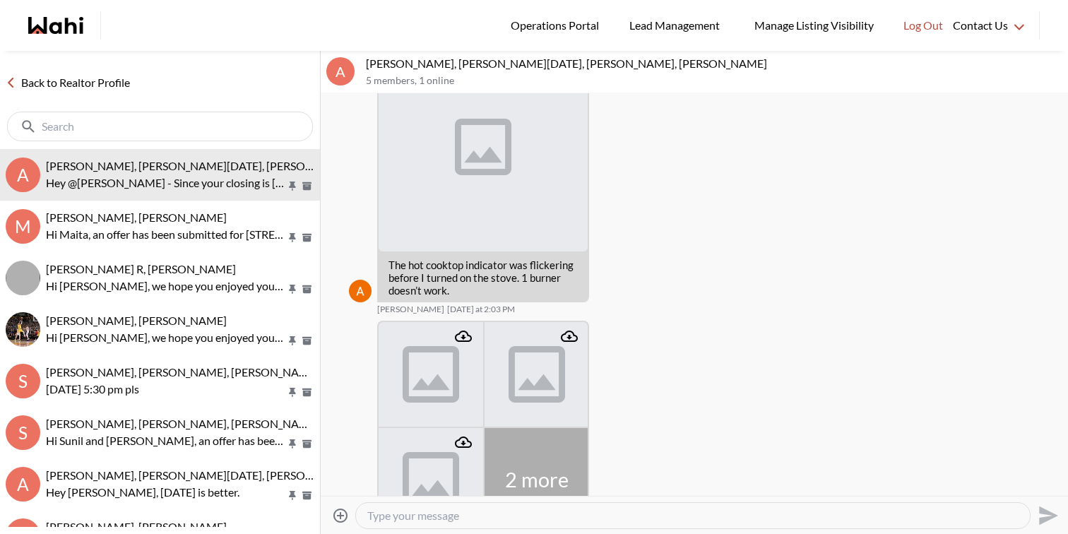
scroll to position [722, 0]
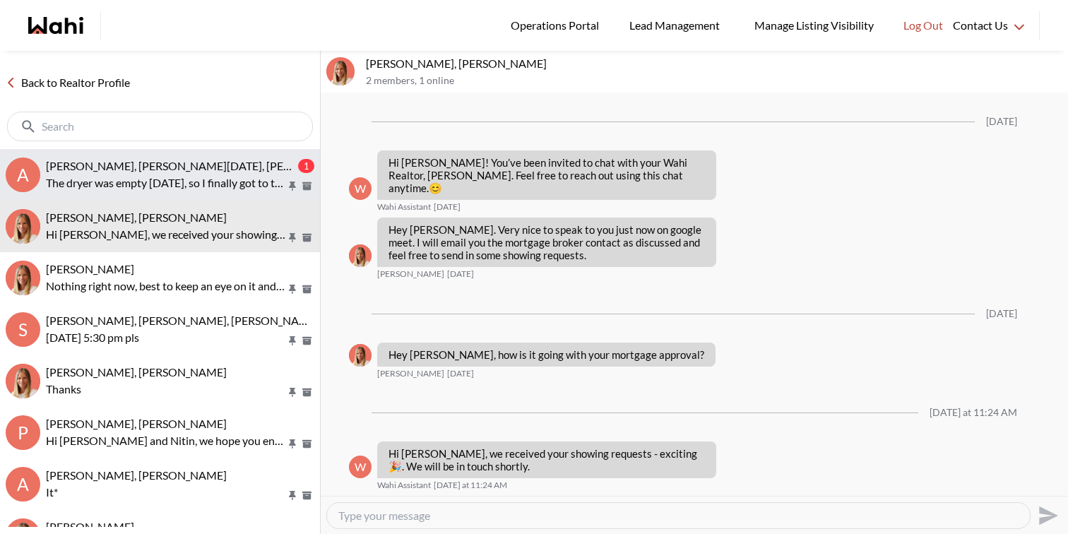
click at [172, 169] on span "[PERSON_NAME], [PERSON_NAME][DATE], [PERSON_NAME], [PERSON_NAME]" at bounding box center [246, 165] width 401 height 13
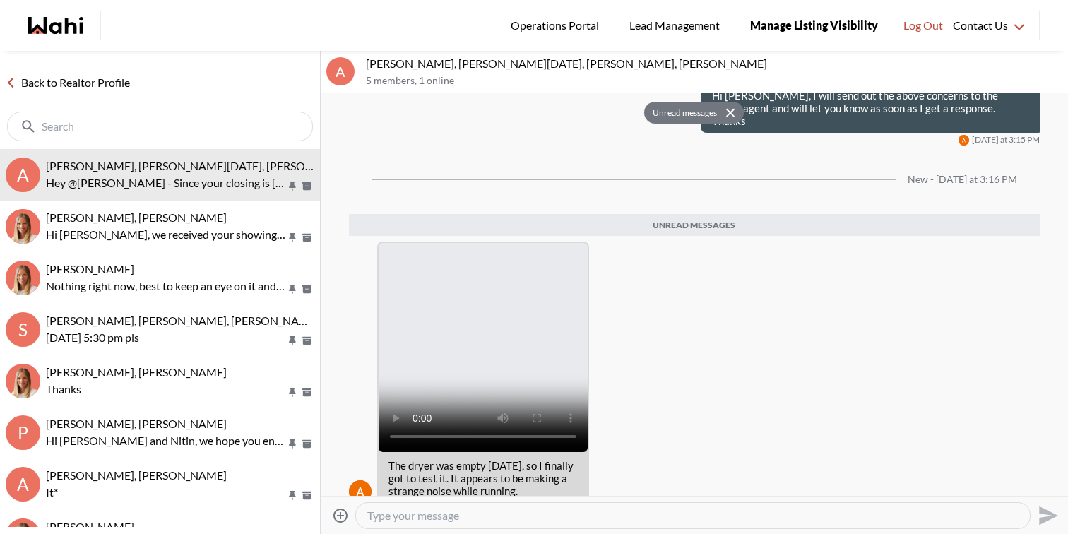
scroll to position [2145, 0]
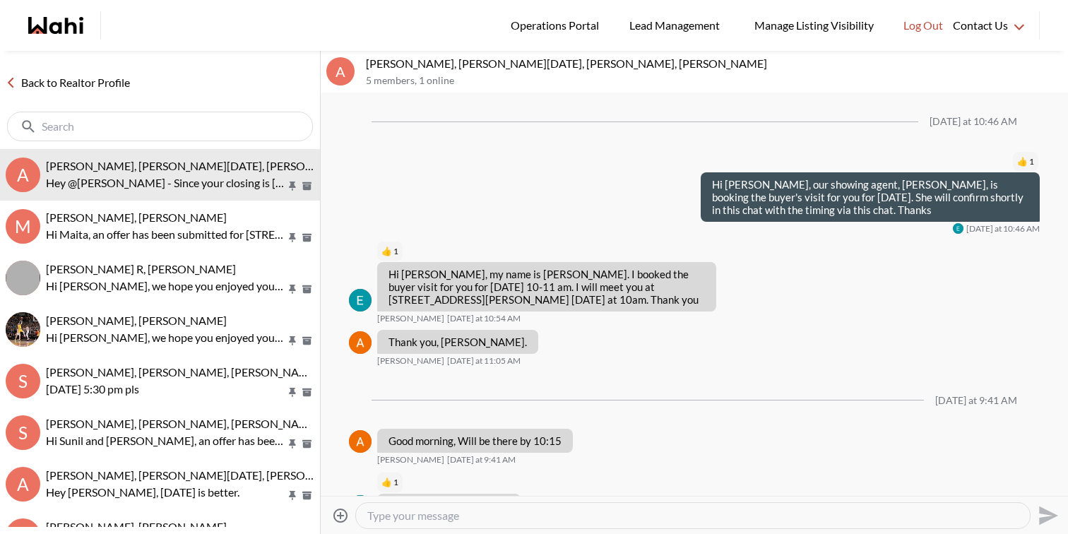
scroll to position [2054, 0]
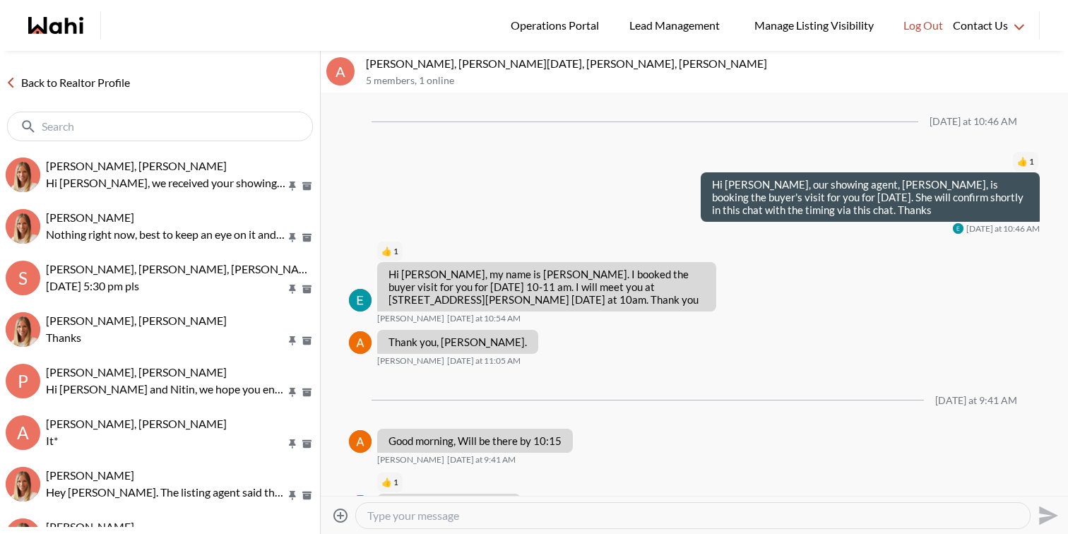
scroll to position [2054, 0]
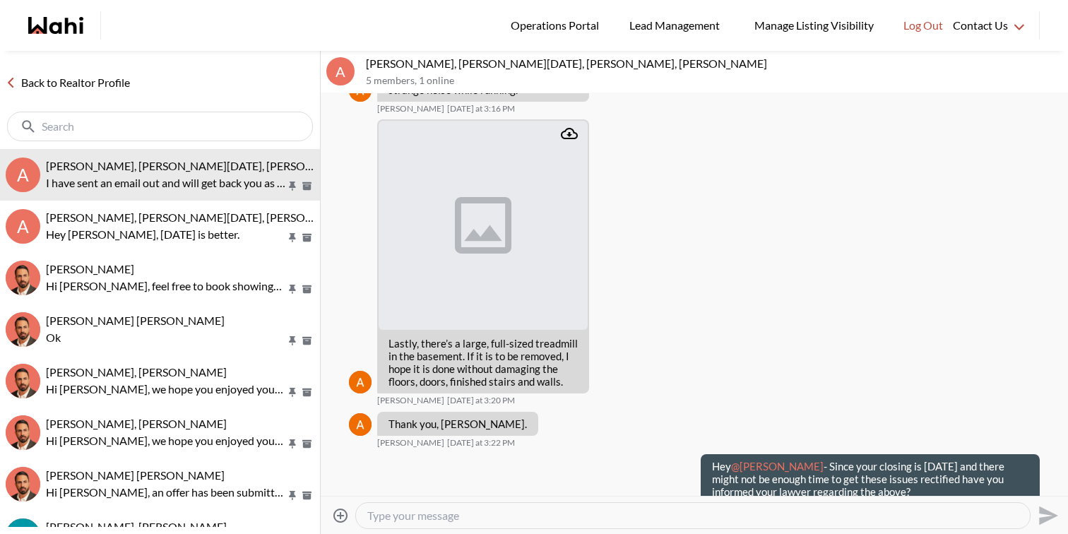
scroll to position [2208, 0]
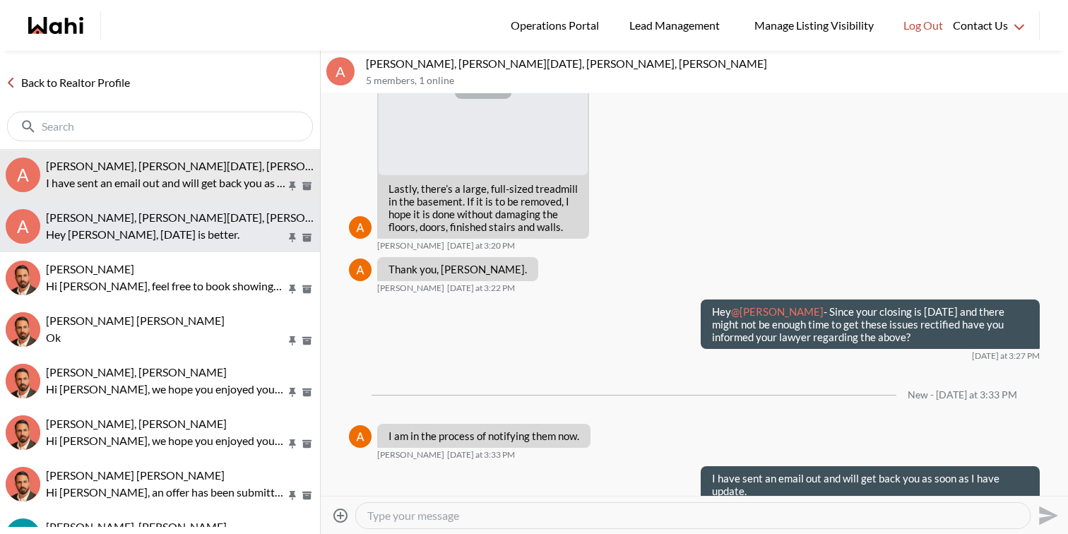
click at [214, 232] on p "Hey [PERSON_NAME], [DATE] is better." at bounding box center [166, 234] width 240 height 17
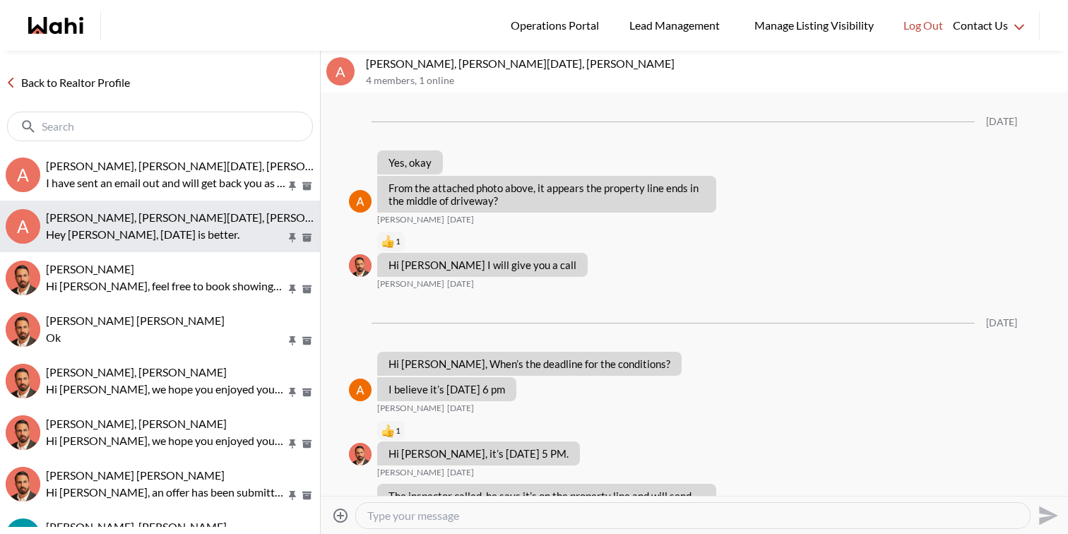
scroll to position [1593, 0]
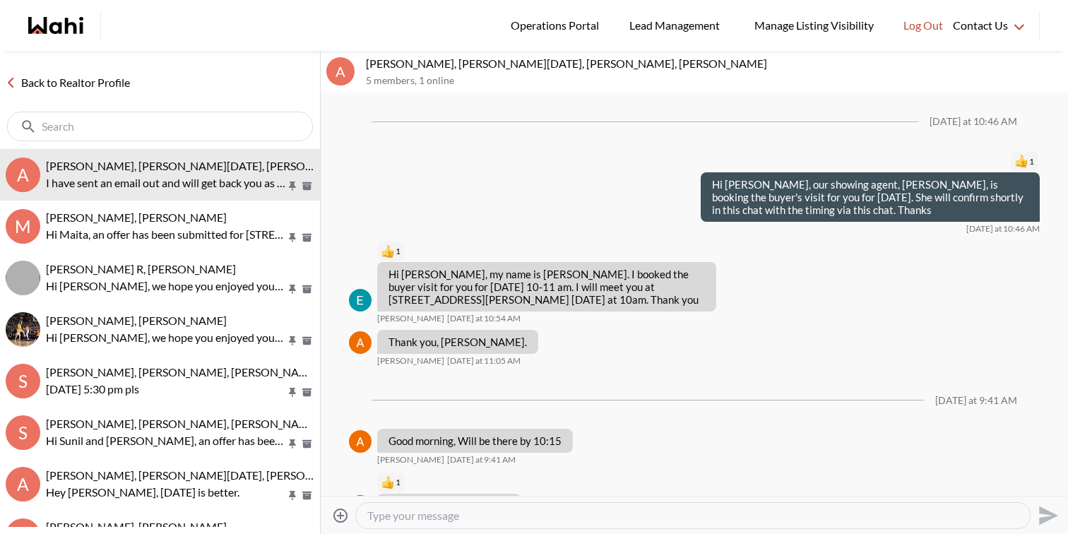
scroll to position [2208, 0]
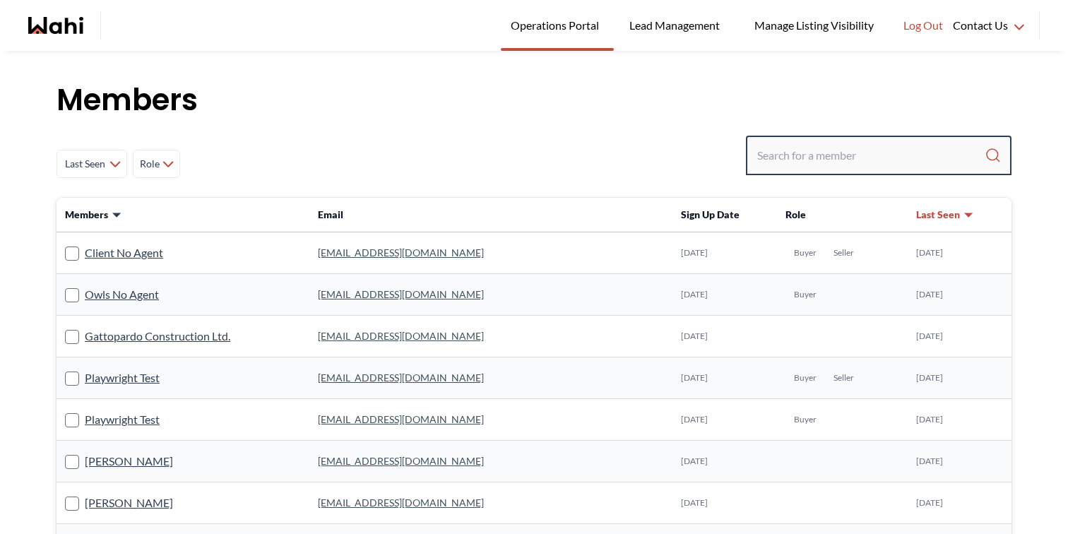
click at [790, 143] on input "Search input" at bounding box center [870, 155] width 227 height 25
paste input "tasqureshi2010@gmail.com"
type input "tasqureshi2010@gmail.com"
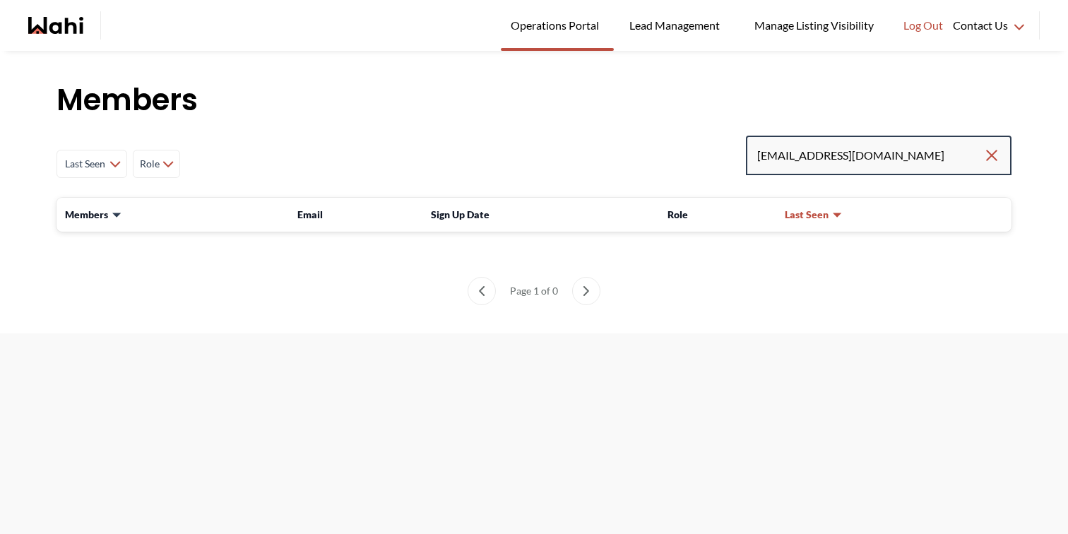
click at [801, 158] on input "tasqureshi2010@gmail.com" at bounding box center [870, 155] width 226 height 25
paste input "Tasmim Qureshi"
type input "Tasmim Qureshi"
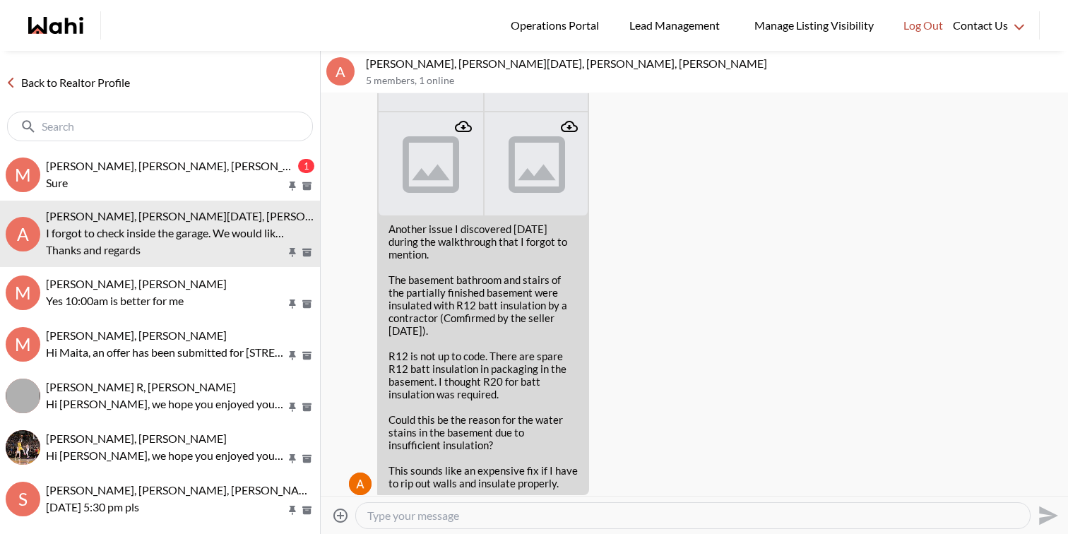
scroll to position [2714, 0]
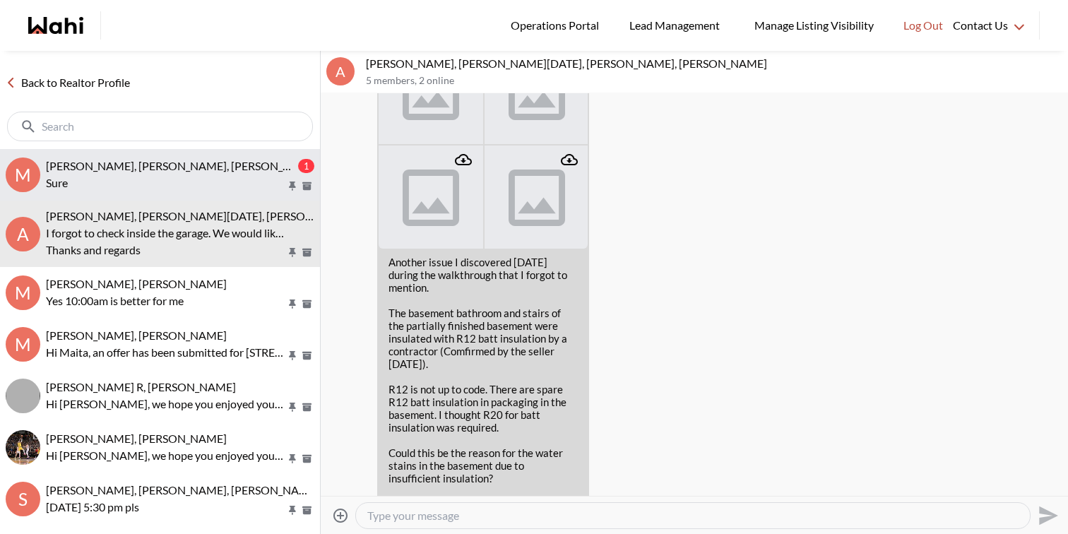
click at [160, 167] on span "[PERSON_NAME], [PERSON_NAME], [PERSON_NAME]" at bounding box center [182, 165] width 273 height 13
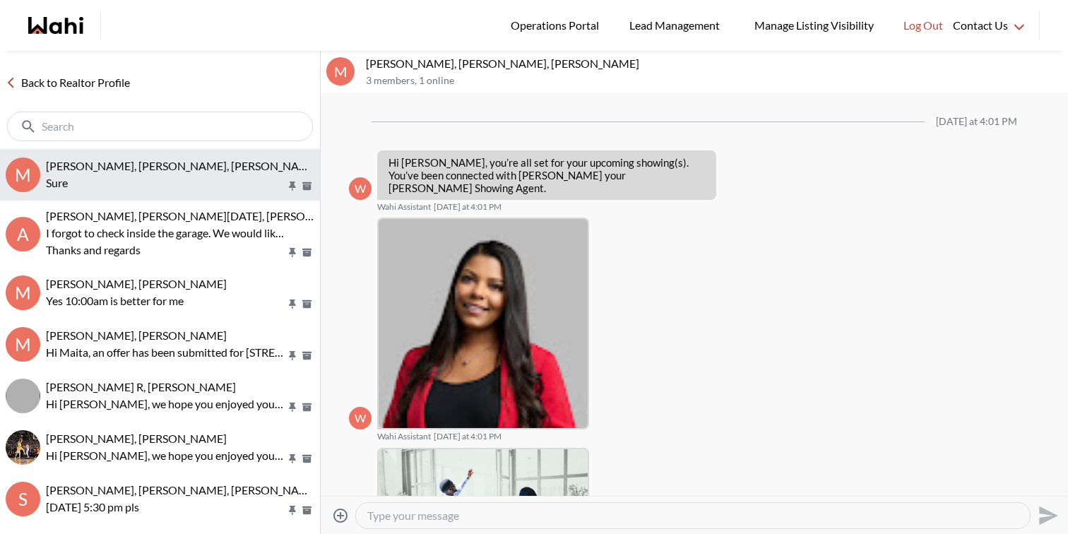
scroll to position [2073, 0]
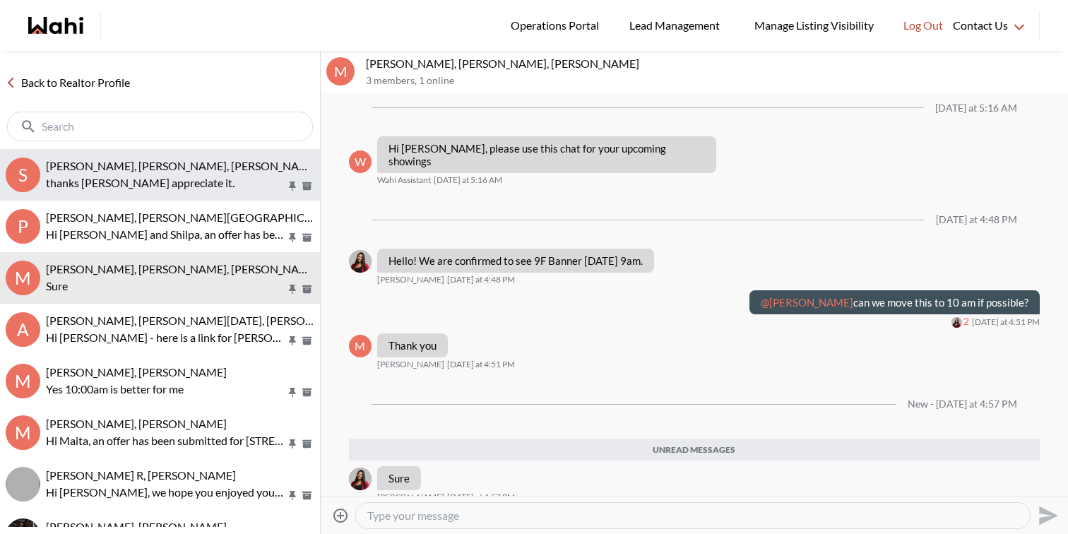
click at [184, 172] on div "[PERSON_NAME], [PERSON_NAME], [PERSON_NAME], [PERSON_NAME] thanks faraz appreci…" at bounding box center [180, 175] width 268 height 32
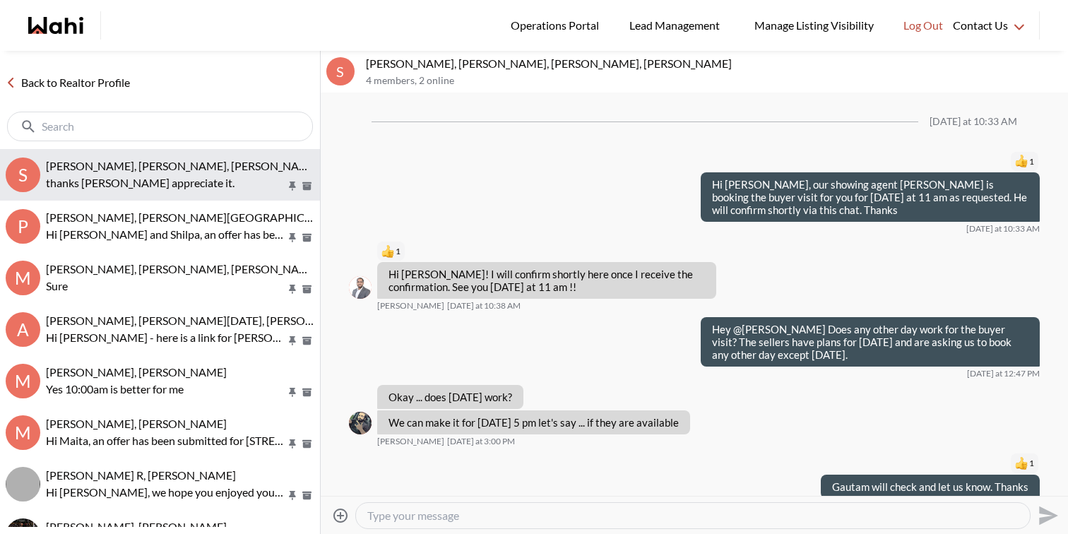
scroll to position [260, 0]
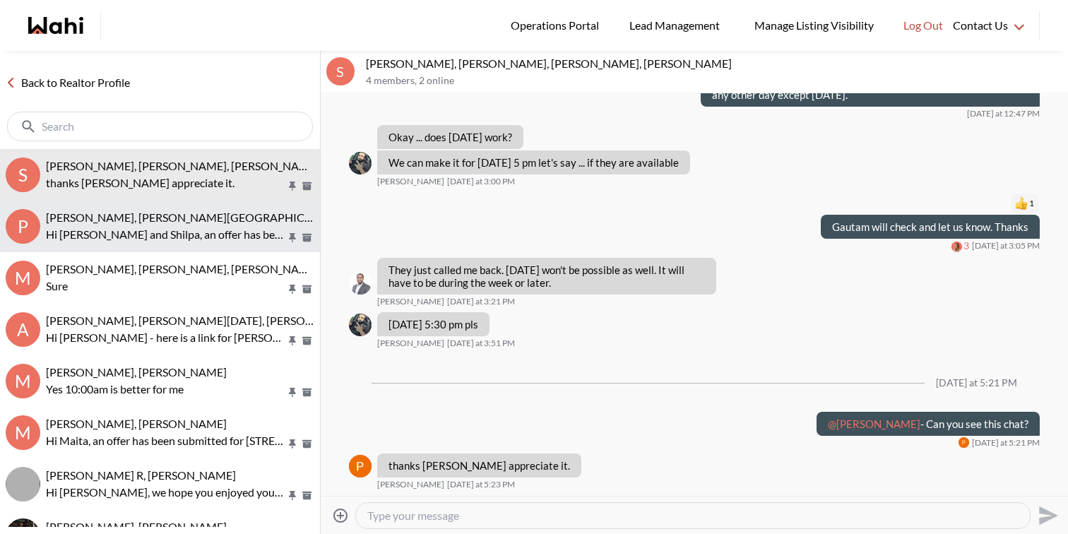
click at [241, 231] on p "Hi [PERSON_NAME] and Shilpa, an offer has been submitted for [STREET_ADDRESS][P…" at bounding box center [166, 234] width 240 height 17
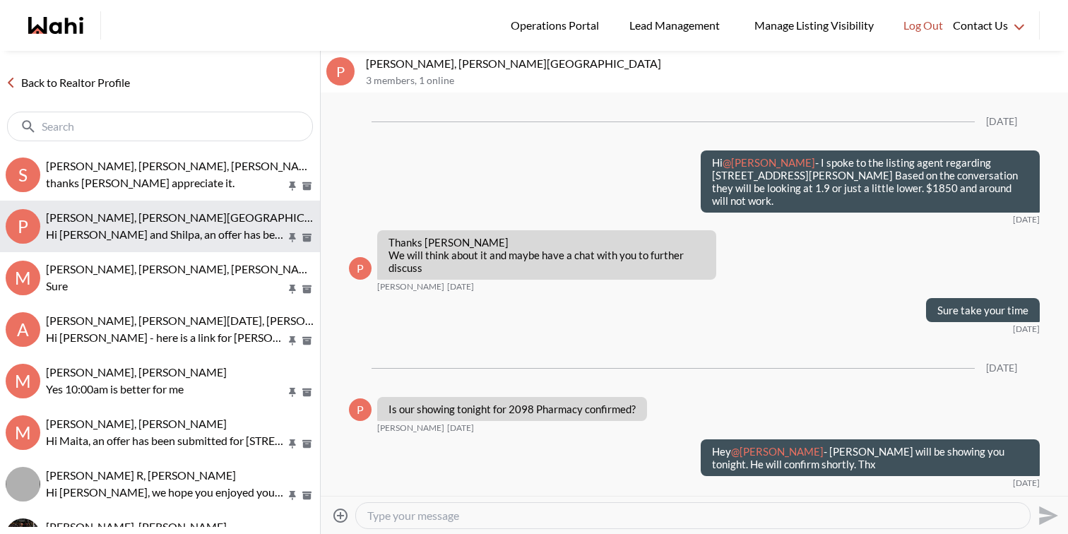
scroll to position [1888, 0]
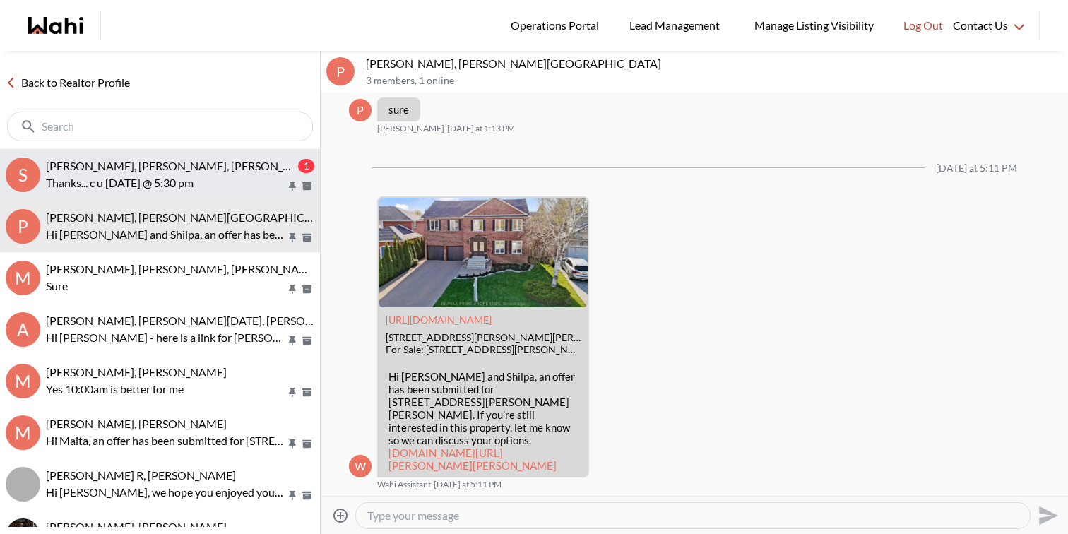
click at [189, 185] on p "Thanks... c u [DATE] @ 5:30 pm" at bounding box center [166, 182] width 240 height 17
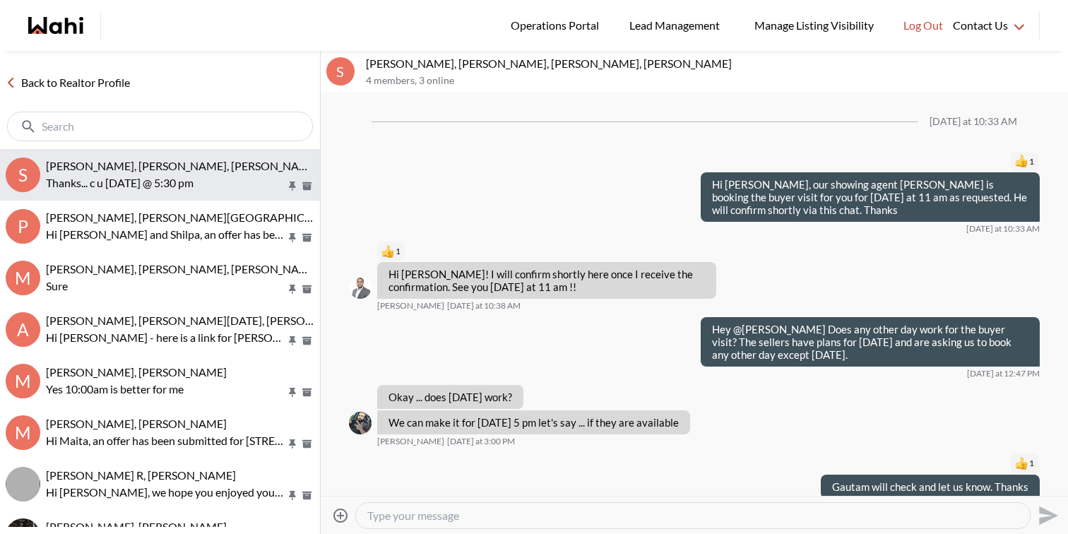
scroll to position [544, 0]
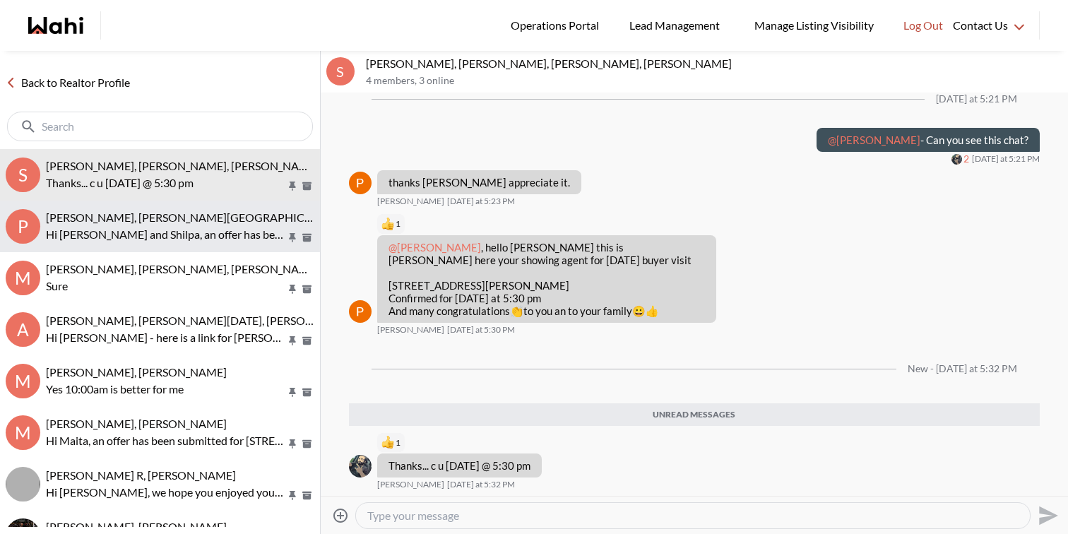
click at [191, 214] on span "Pradeep Pradhan, Shilpa Pradhan, Faraz" at bounding box center [193, 216] width 295 height 13
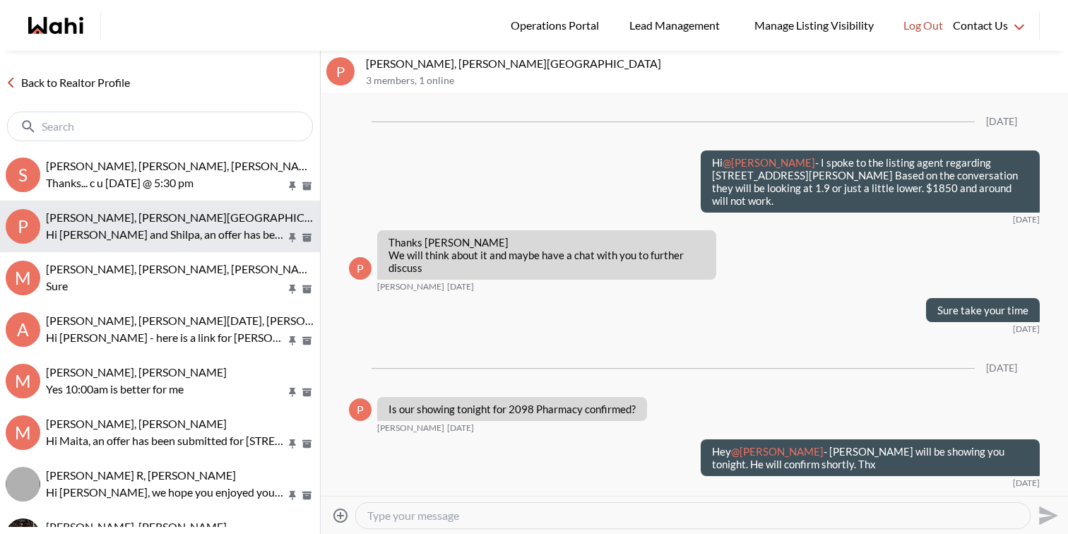
scroll to position [1888, 0]
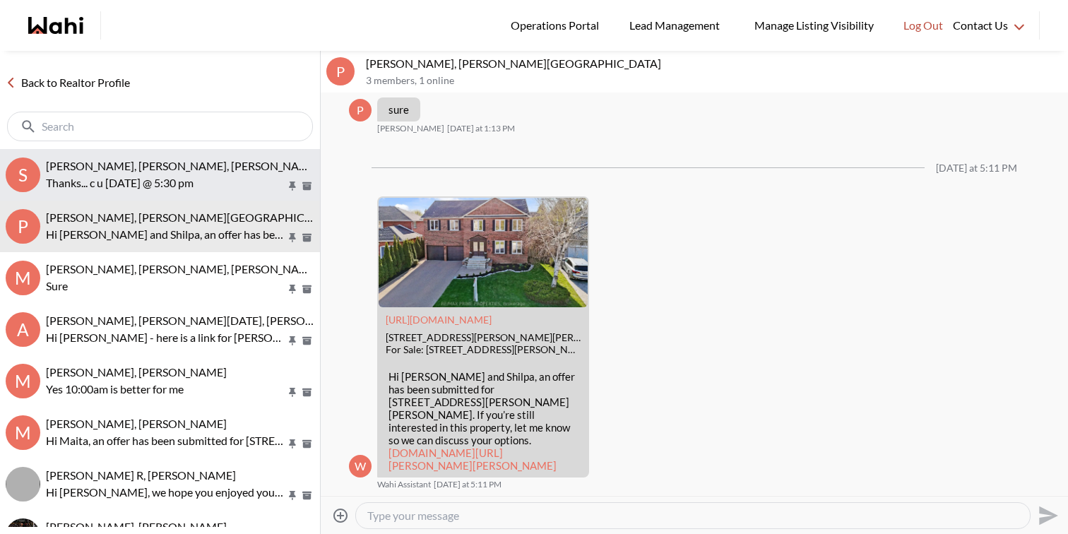
click at [180, 163] on span "Saeid Kanani, Michelle, Paul, Faraz" at bounding box center [229, 165] width 366 height 13
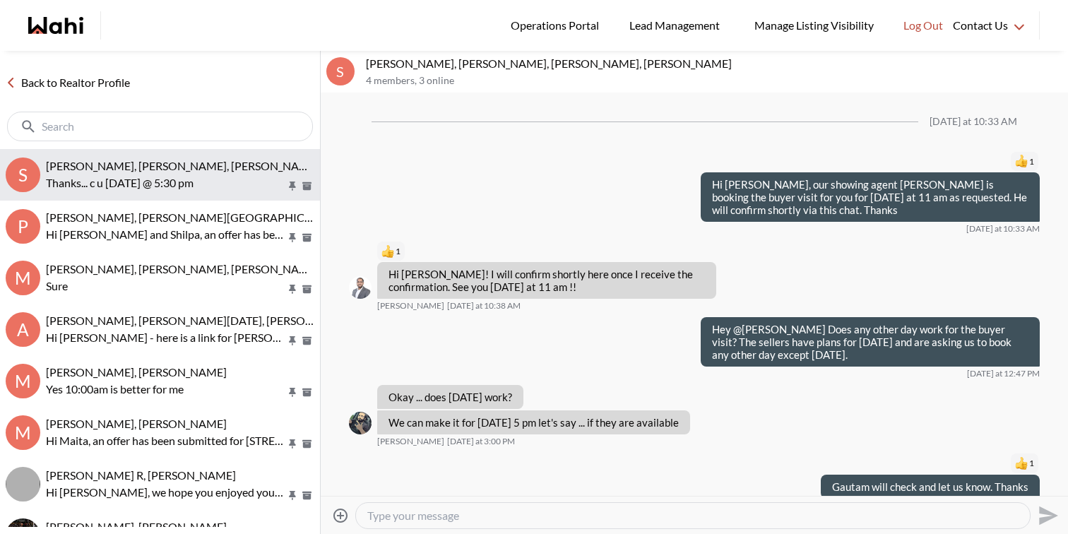
scroll to position [453, 0]
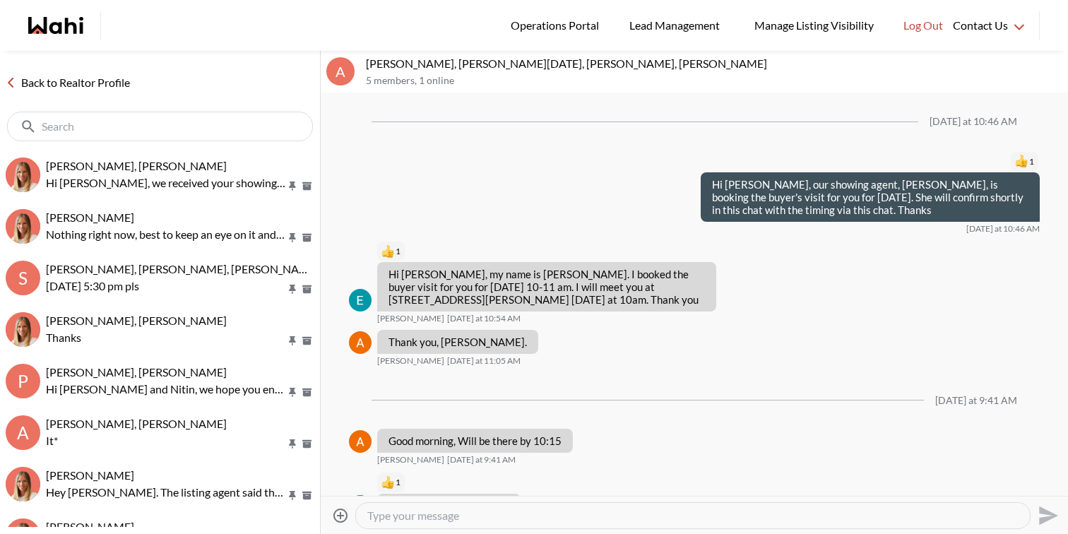
scroll to position [2208, 0]
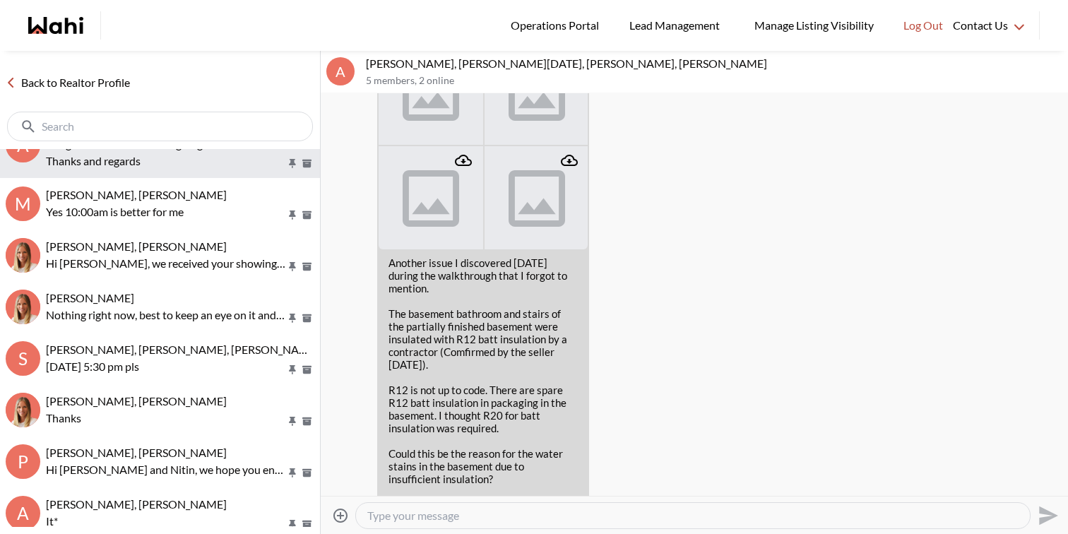
scroll to position [90, 0]
click at [181, 263] on p "Hi Sourav, we received your showing requests - exciting 🎉 . We will be in touch…" at bounding box center [166, 262] width 240 height 17
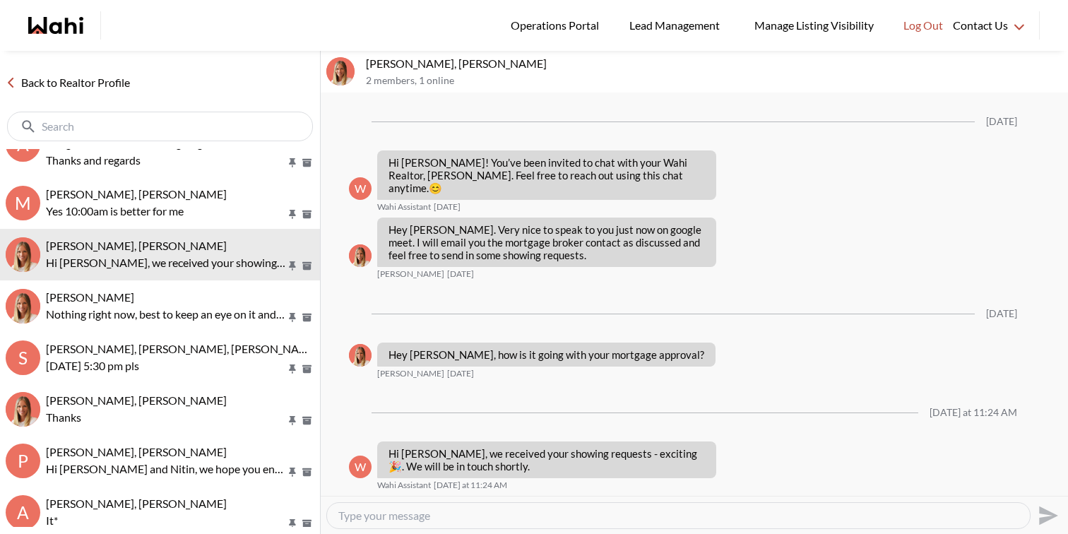
click at [469, 513] on textarea "Type your message" at bounding box center [678, 515] width 680 height 14
click at [619, 515] on textarea "Hi Sourav, unfortunately showing cannot happen today" at bounding box center [678, 515] width 680 height 14
type textarea "Hi Sourav, unfortunately showing cannot happen today. What time and day works f…"
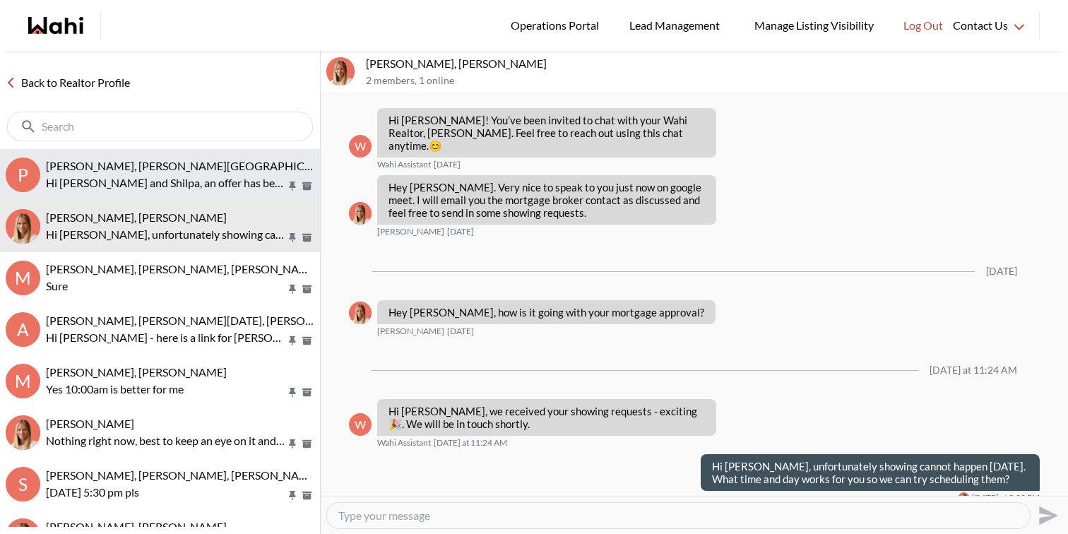
click at [181, 163] on span "Pradeep Pradhan, Shilpa Pradhan, Faraz" at bounding box center [193, 165] width 295 height 13
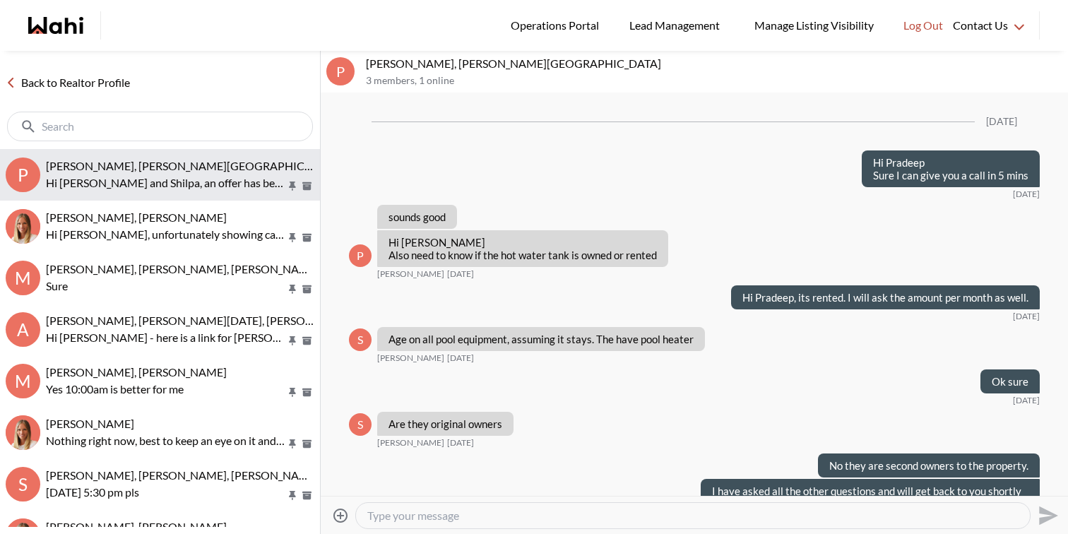
scroll to position [6861, 0]
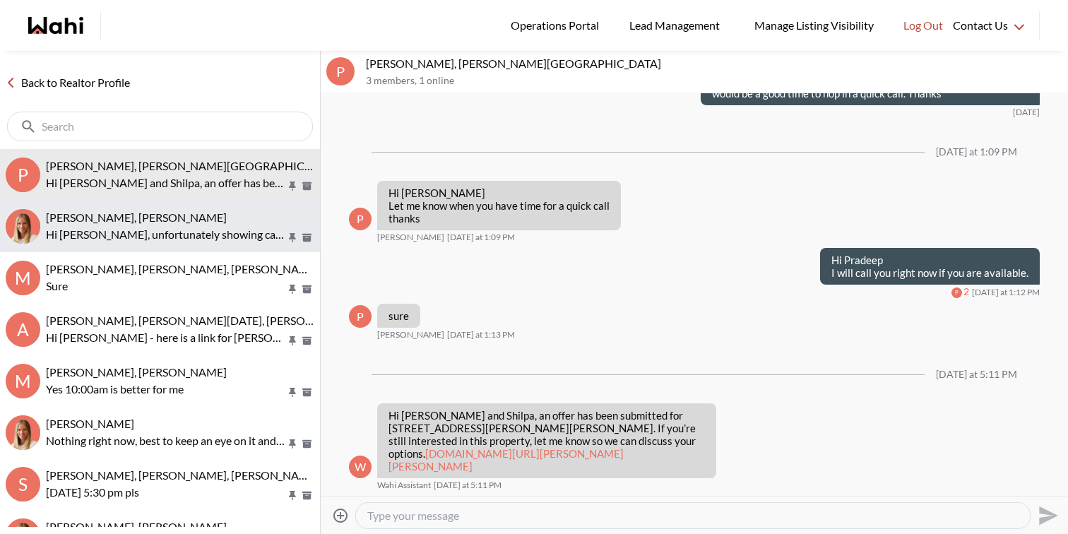
click at [179, 220] on div "Sourav Singh, Michelle" at bounding box center [180, 217] width 268 height 14
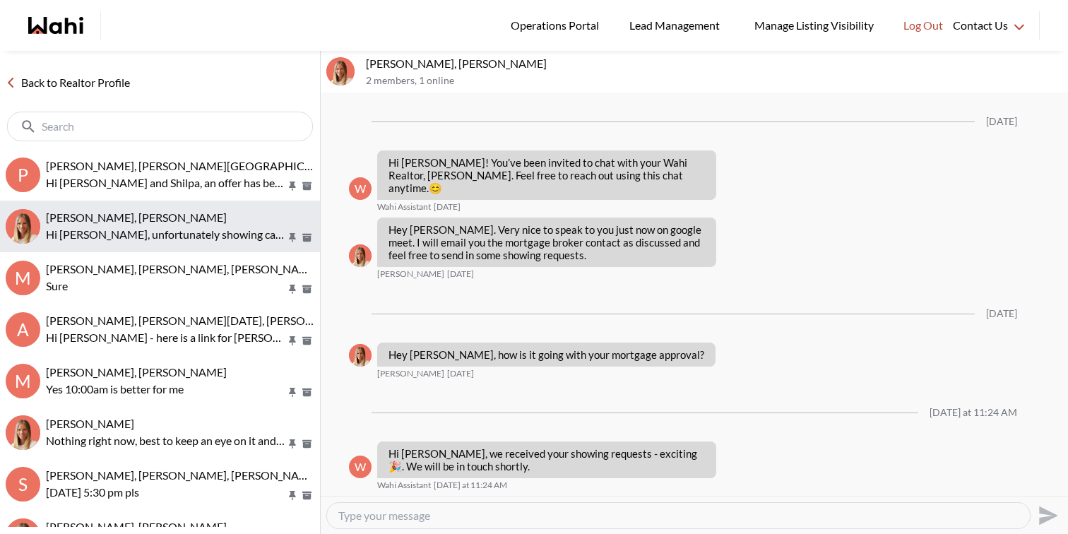
scroll to position [42, 0]
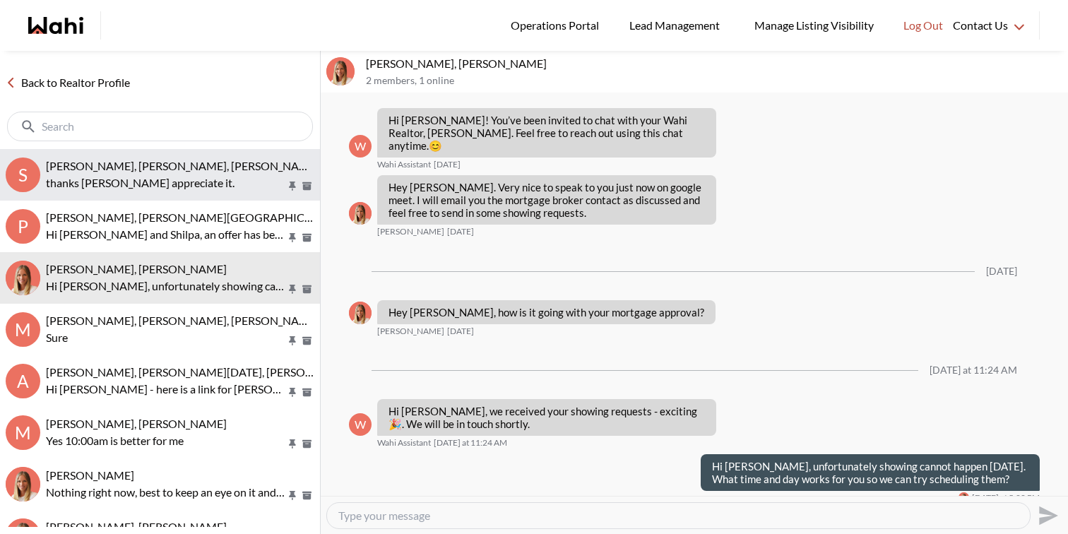
click at [213, 164] on span "Saeid Kanani, Michelle, Paul, Faraz" at bounding box center [229, 165] width 366 height 13
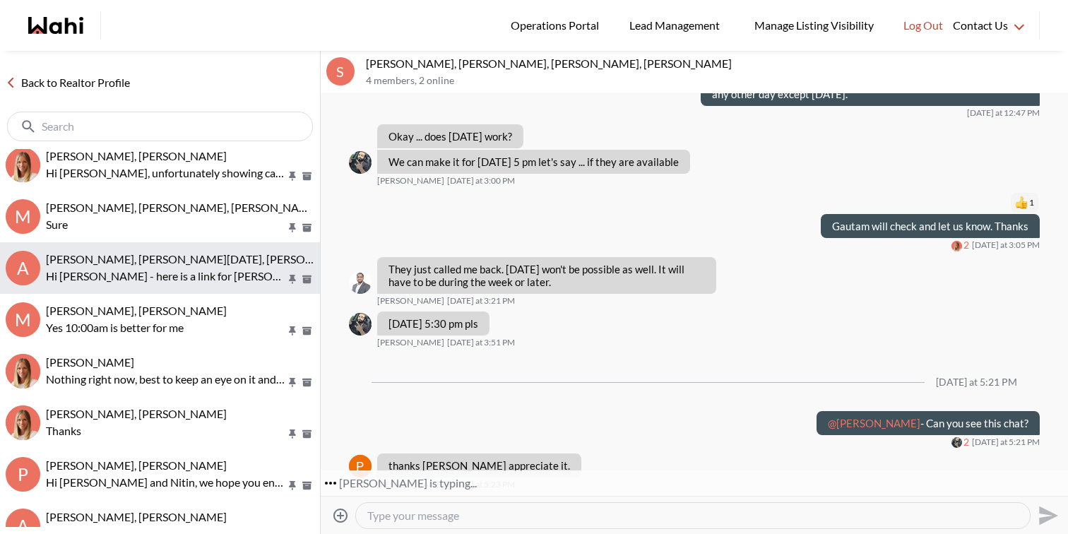
scroll to position [120, 0]
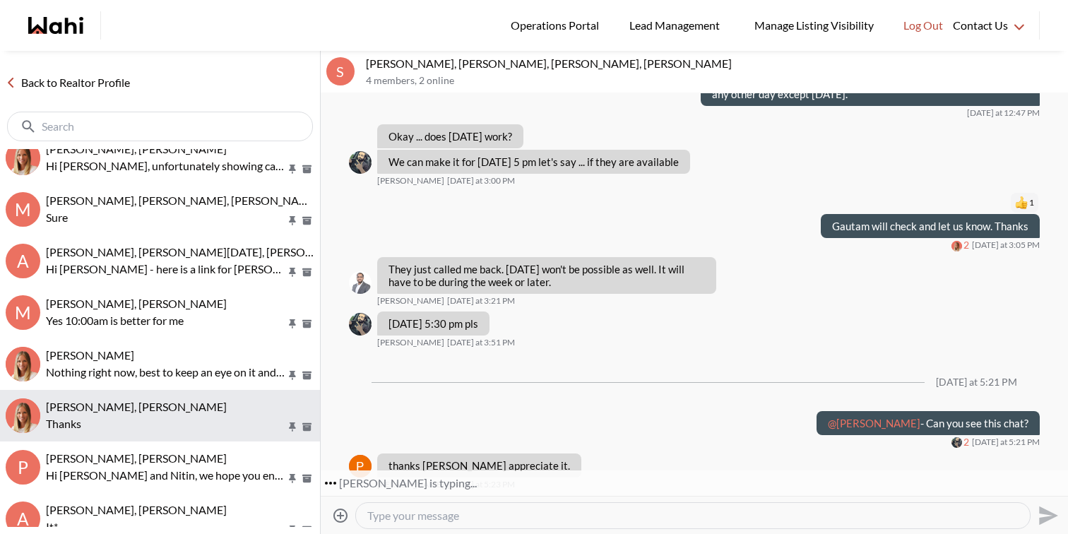
click at [197, 417] on p "Thanks" at bounding box center [166, 423] width 240 height 17
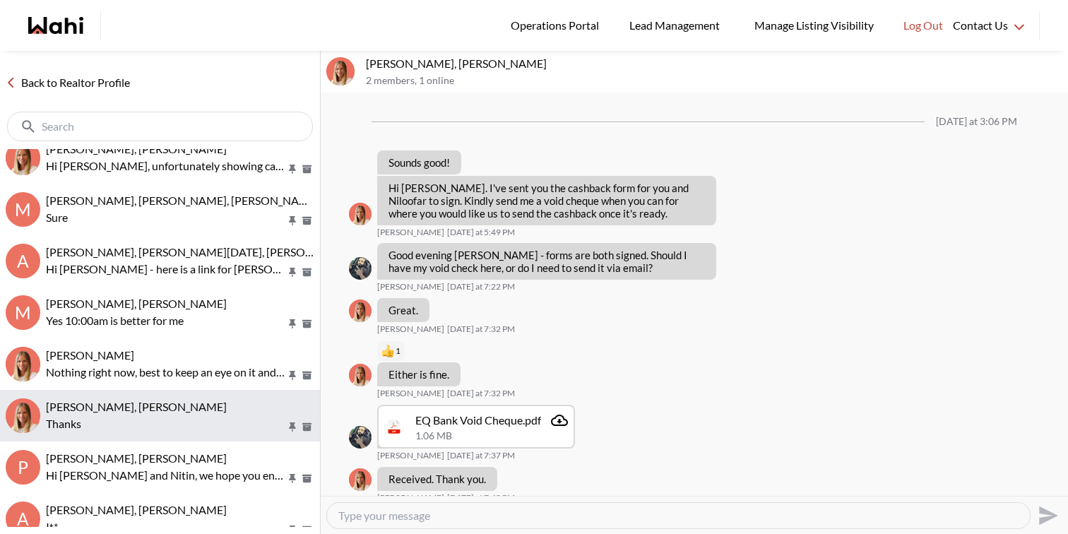
scroll to position [1286, 0]
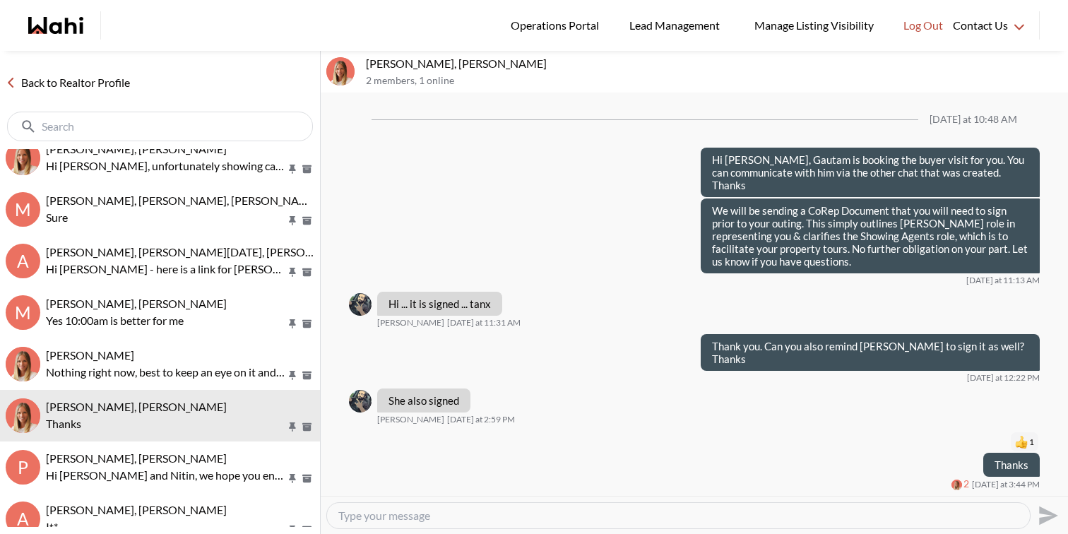
click at [489, 527] on div at bounding box center [678, 515] width 703 height 25
click at [489, 511] on textarea "Type your message" at bounding box center [678, 515] width 680 height 14
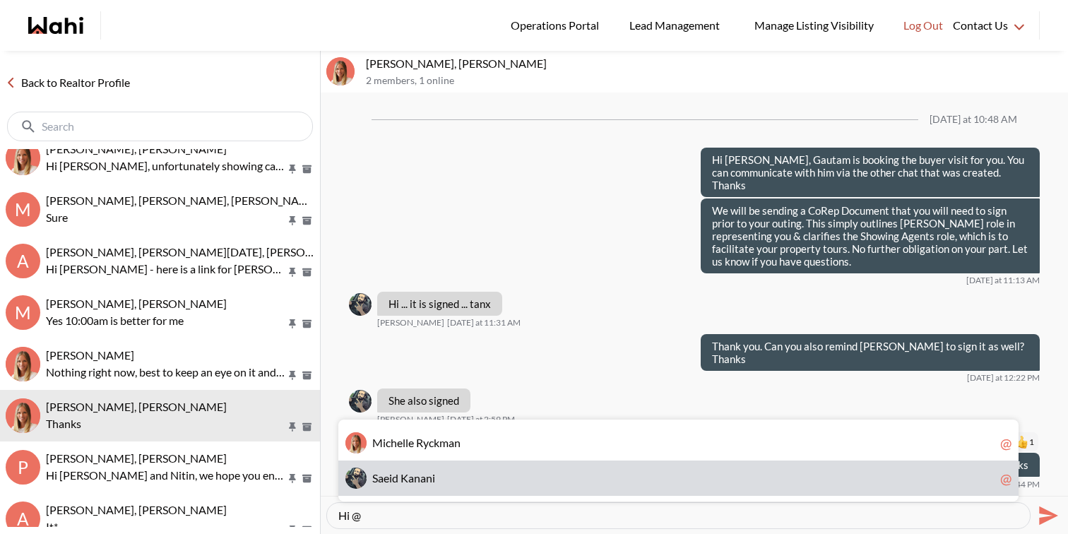
click at [472, 467] on div "S a e i d K a n a n i @" at bounding box center [678, 477] width 680 height 35
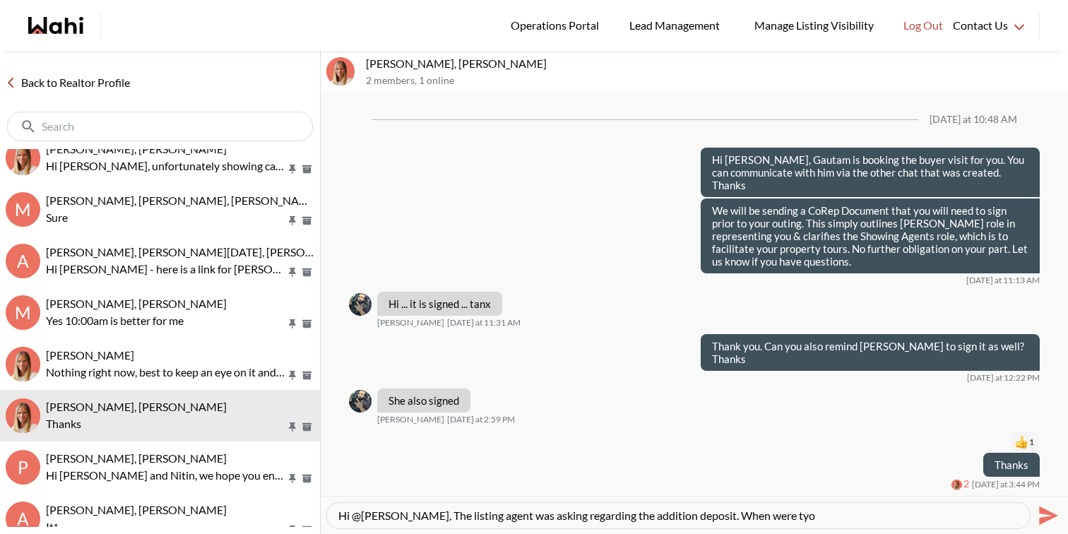
scroll to position [135, 0]
type textarea "Hi @Saeid Kanani, The listing agent was asking regarding the addition deposit. …"
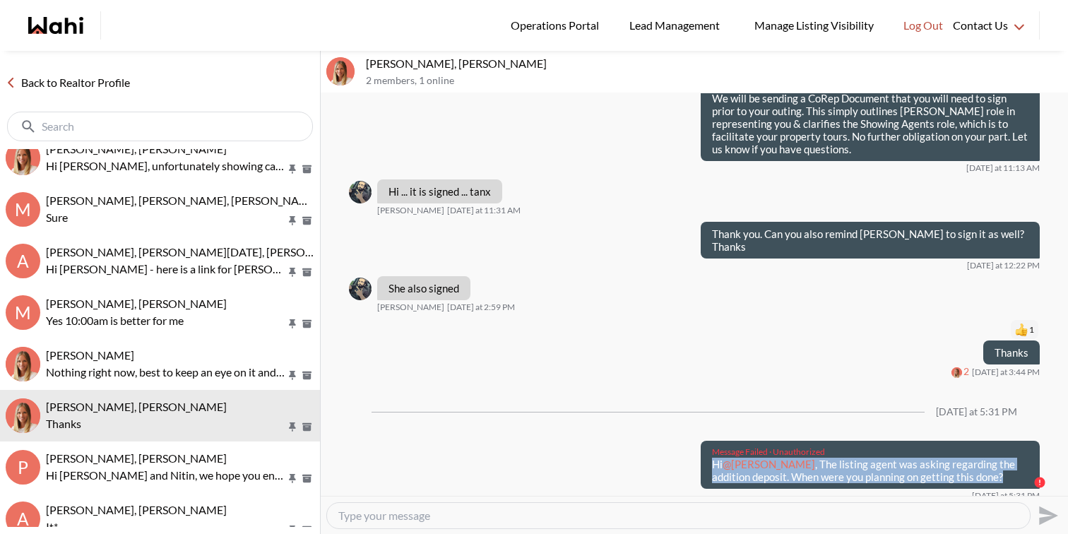
drag, startPoint x: 979, startPoint y: 477, endPoint x: 714, endPoint y: 463, distance: 265.1
click at [714, 463] on p "Hi @Saeid Kanani , The listing agent was asking regarding the addition deposit.…" at bounding box center [870, 470] width 316 height 25
copy p "Hi @Saeid Kanani , The listing agent was asking regarding the addition deposit.…"
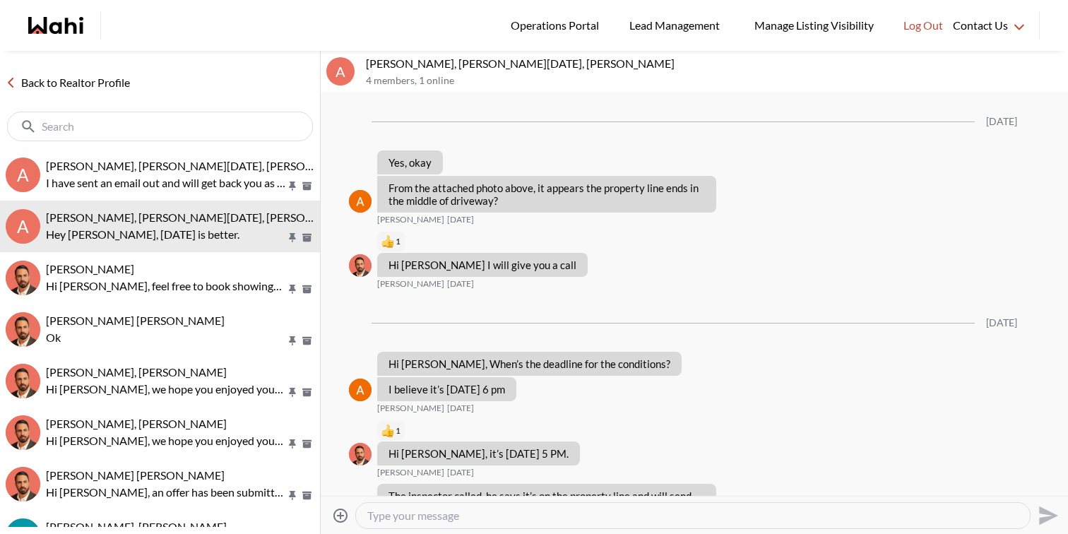
scroll to position [1593, 0]
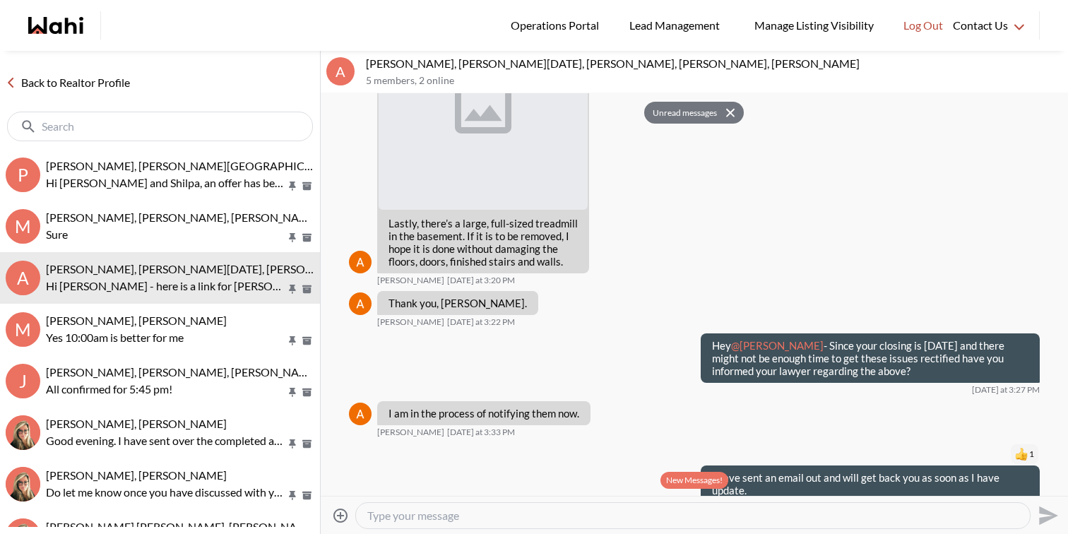
scroll to position [2747, 0]
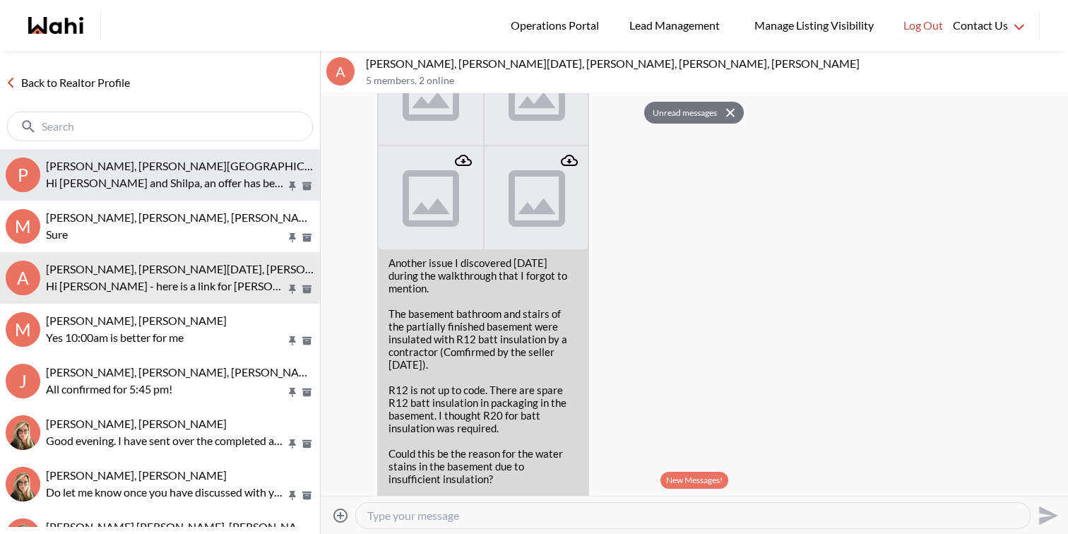
click at [181, 178] on p "Hi [PERSON_NAME] and Shilpa, an offer has been submitted for [STREET_ADDRESS][P…" at bounding box center [166, 182] width 240 height 17
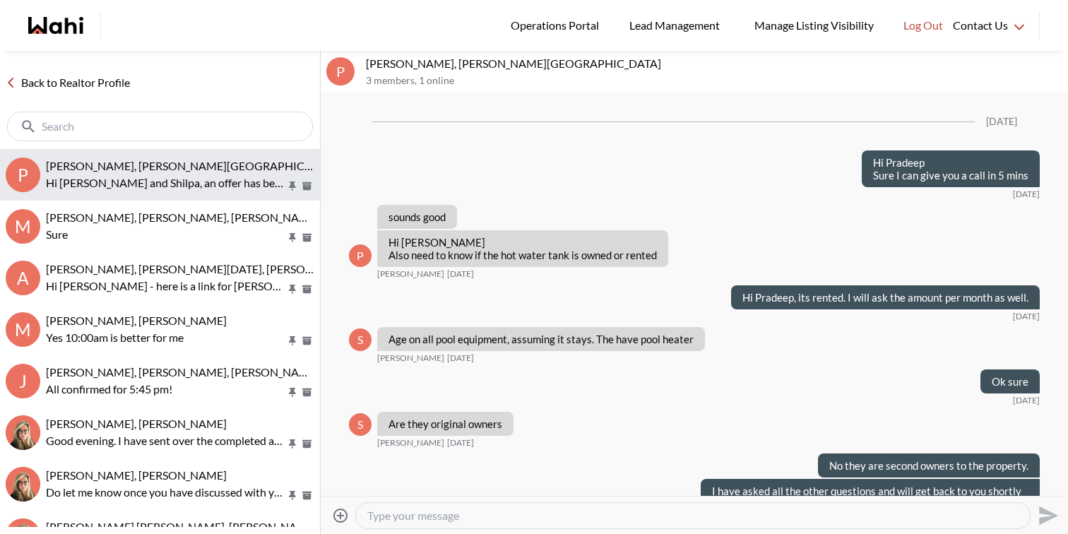
scroll to position [7079, 0]
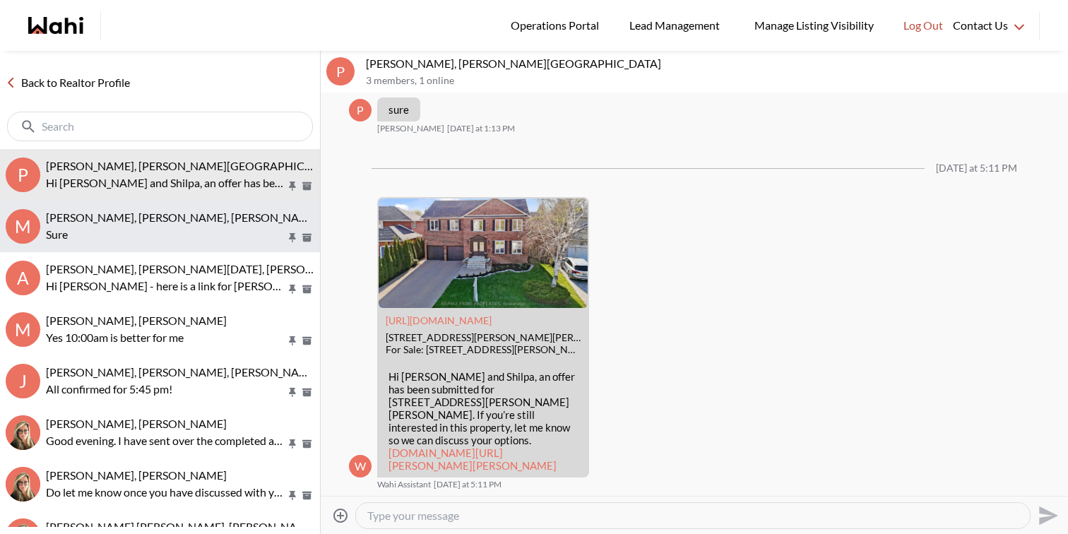
click at [179, 208] on button "M Milton Henriquez, Shannel, Faraz Sure" at bounding box center [160, 227] width 320 height 52
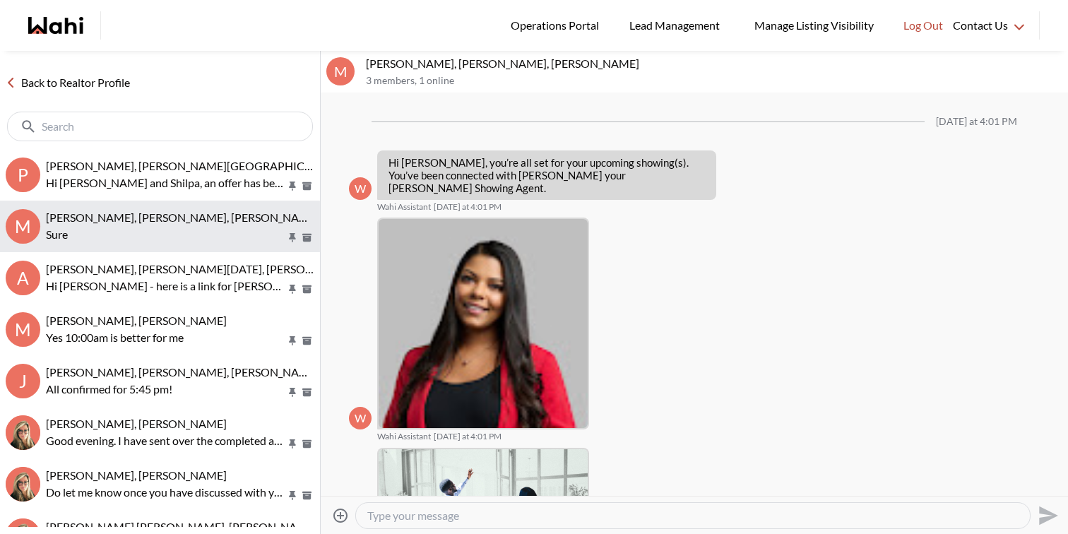
scroll to position [1982, 0]
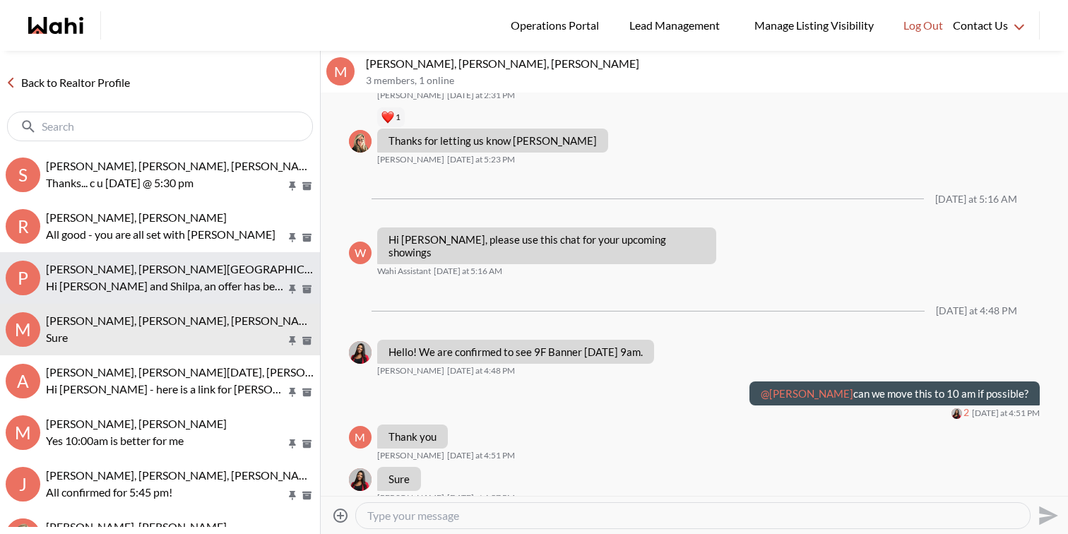
click at [212, 287] on p "Hi Pradeep and Shilpa, an offer has been submitted for 63 Reeve Dr, Markham, On…" at bounding box center [166, 285] width 240 height 17
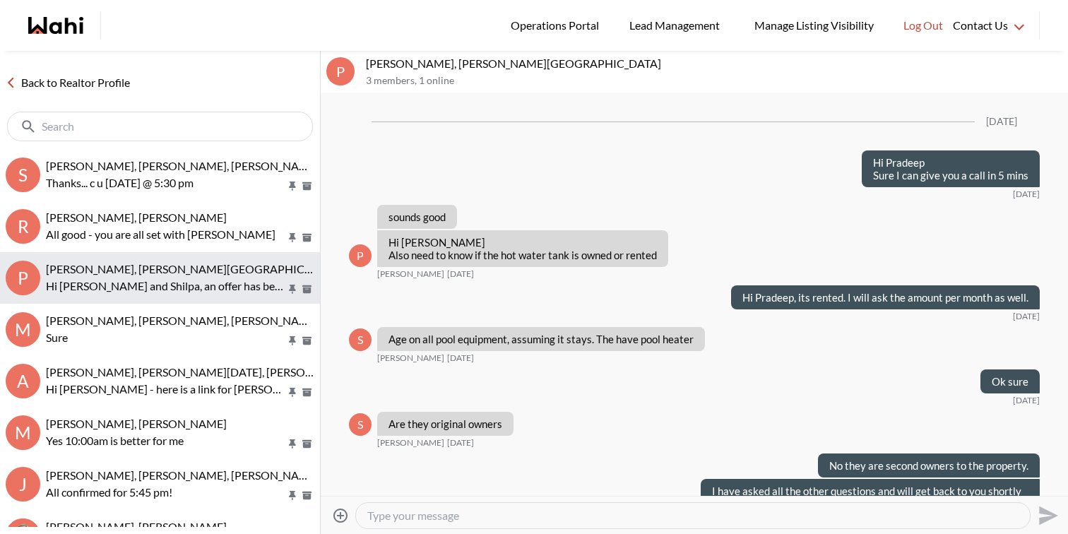
scroll to position [7079, 0]
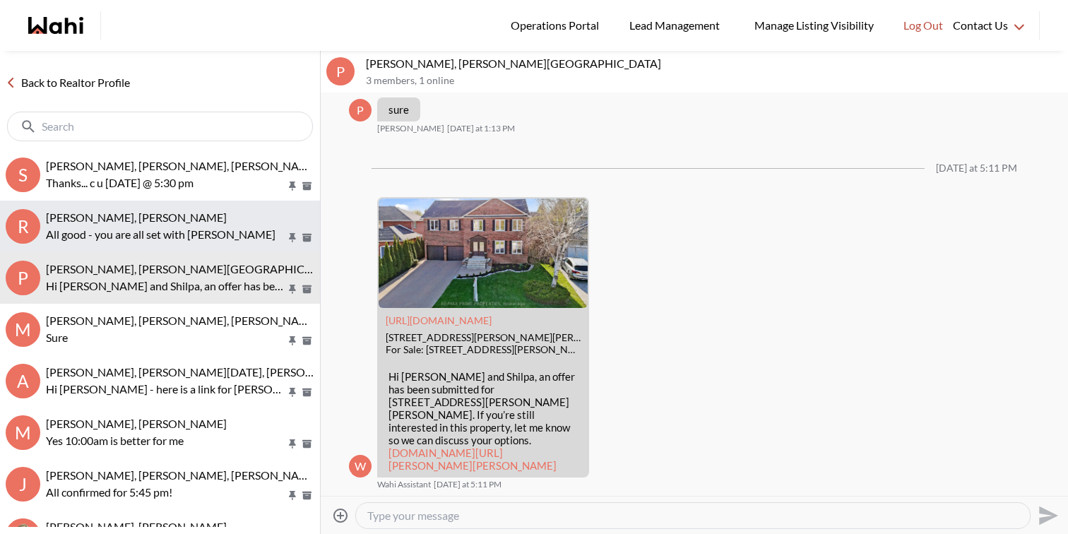
click at [215, 234] on p "All good - you are all set with Paul" at bounding box center [166, 234] width 240 height 17
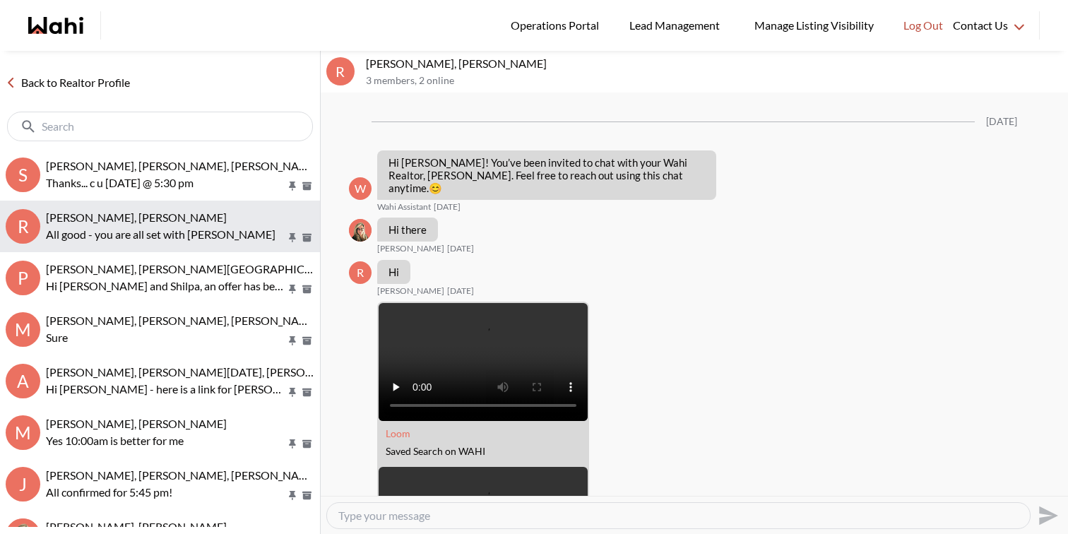
scroll to position [1407, 0]
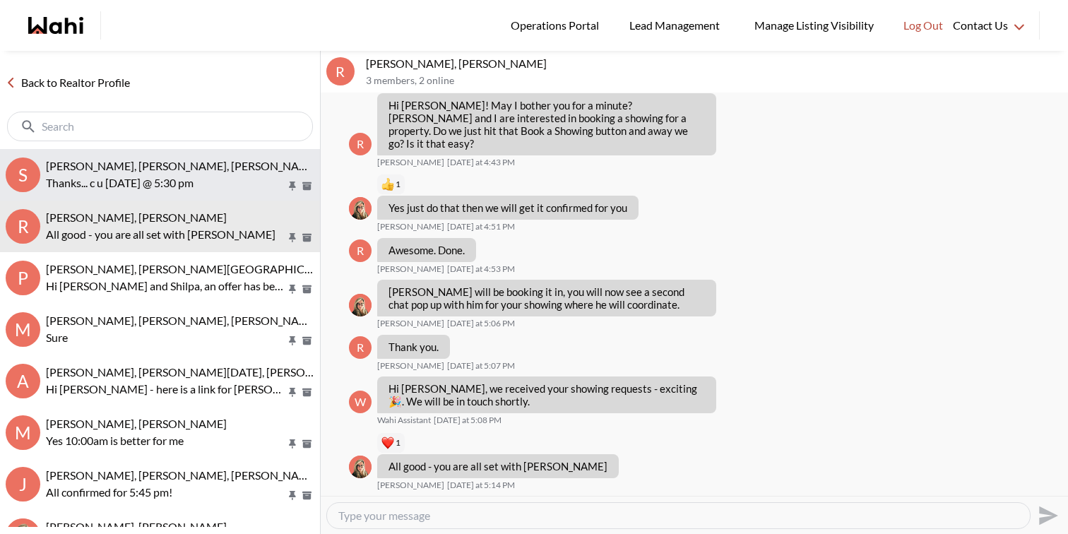
click at [215, 178] on p "Thanks... c u tomorrow @ 5:30 pm" at bounding box center [166, 182] width 240 height 17
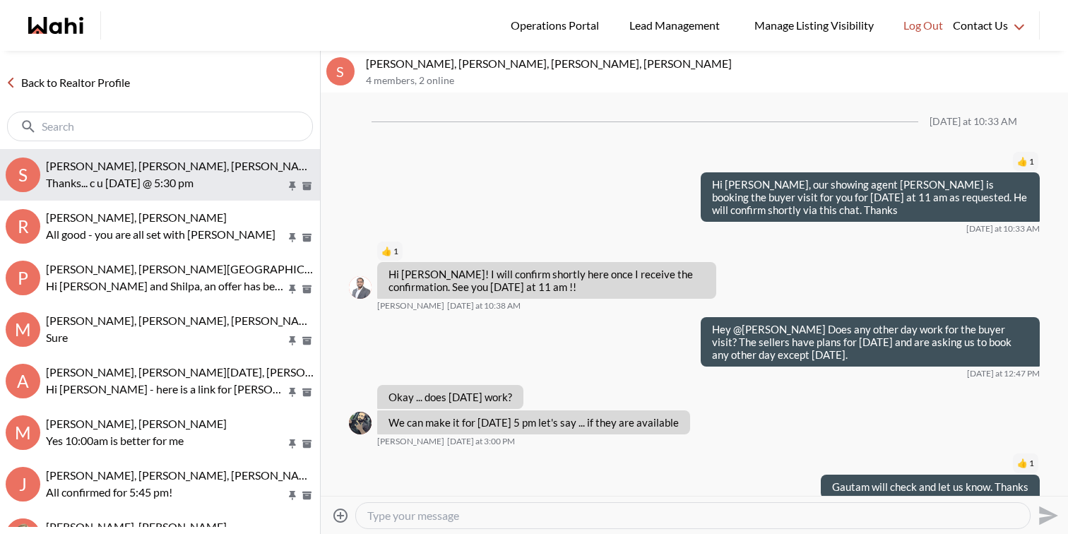
scroll to position [452, 0]
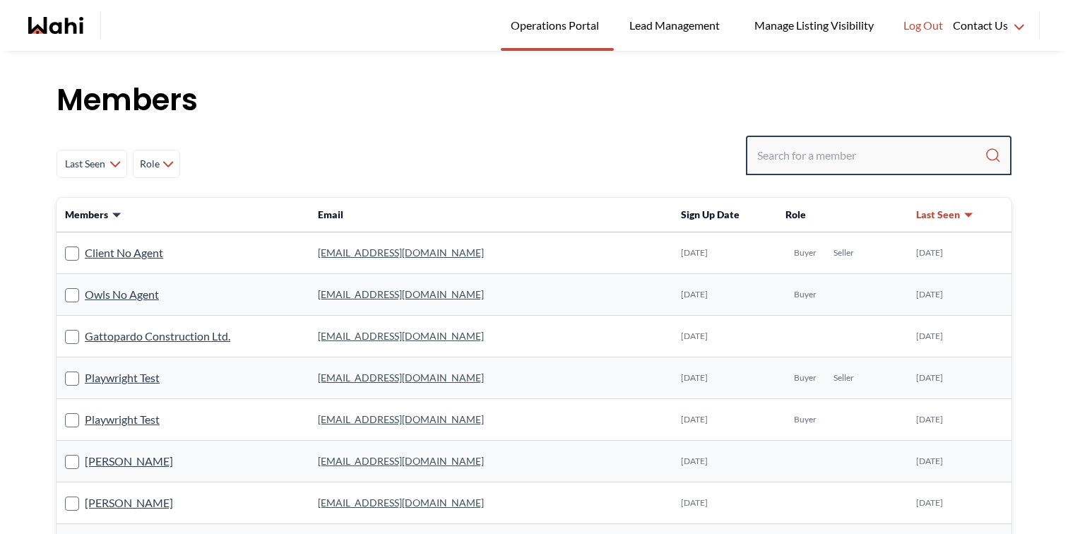
click at [849, 156] on input "Search input" at bounding box center [870, 155] width 227 height 25
type input "[PERSON_NAME]"
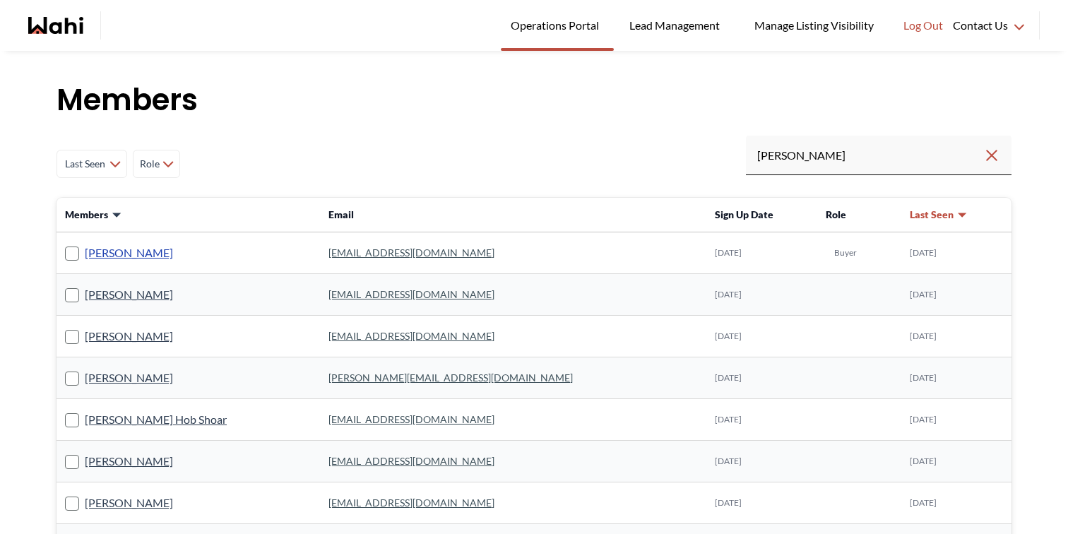
click at [131, 253] on link "[PERSON_NAME]" at bounding box center [129, 253] width 88 height 18
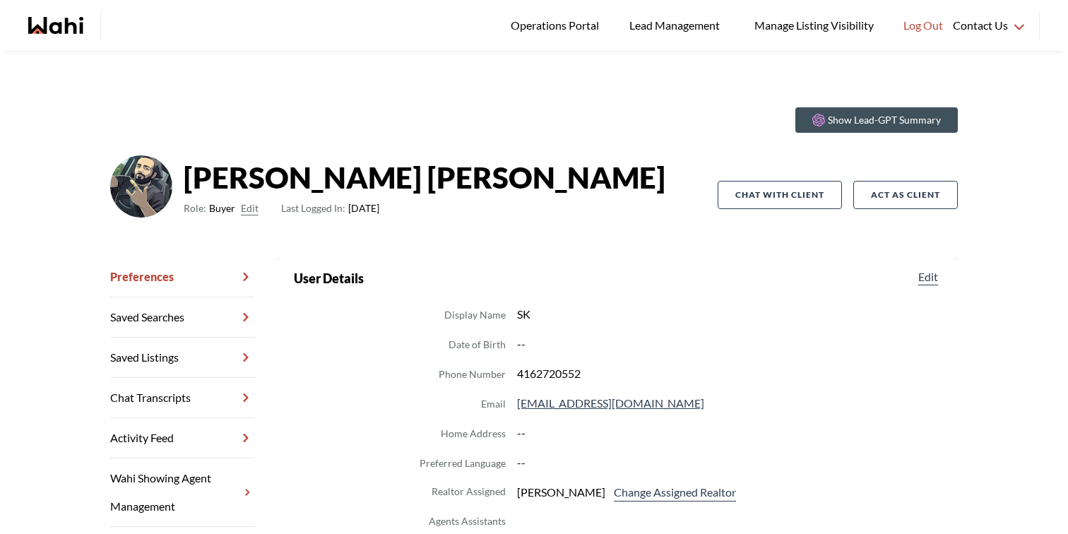
click at [160, 381] on link "Chat Transcripts" at bounding box center [182, 398] width 144 height 40
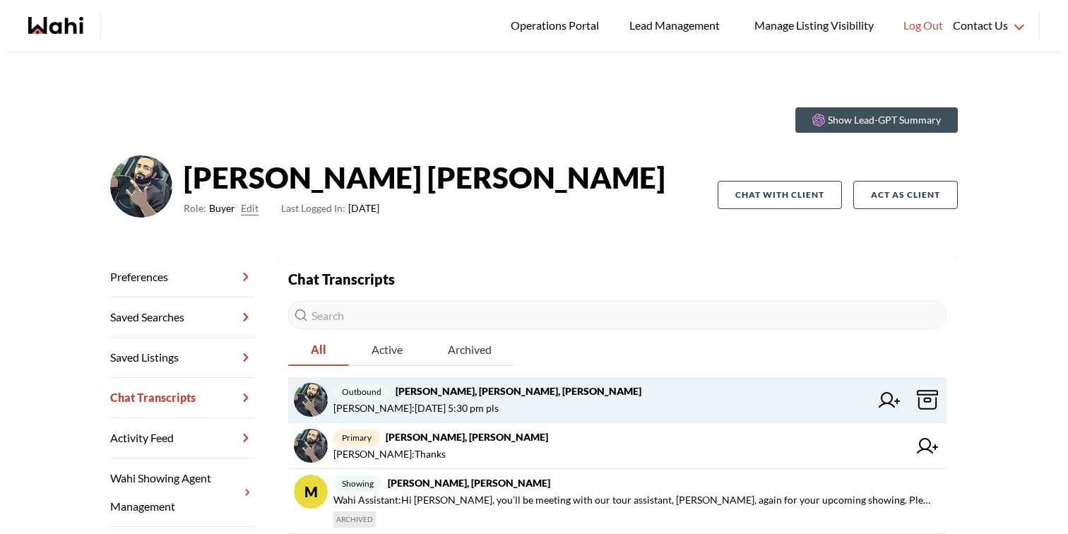
scroll to position [56, 0]
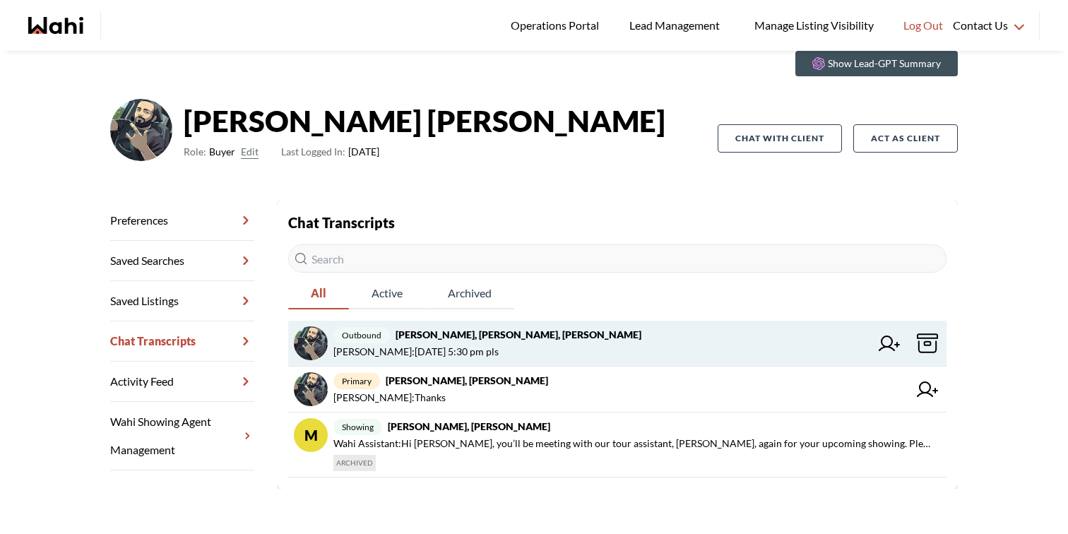
click at [626, 348] on span "Saeid Kanani : Tuesday 5:30 pm pls" at bounding box center [601, 351] width 537 height 17
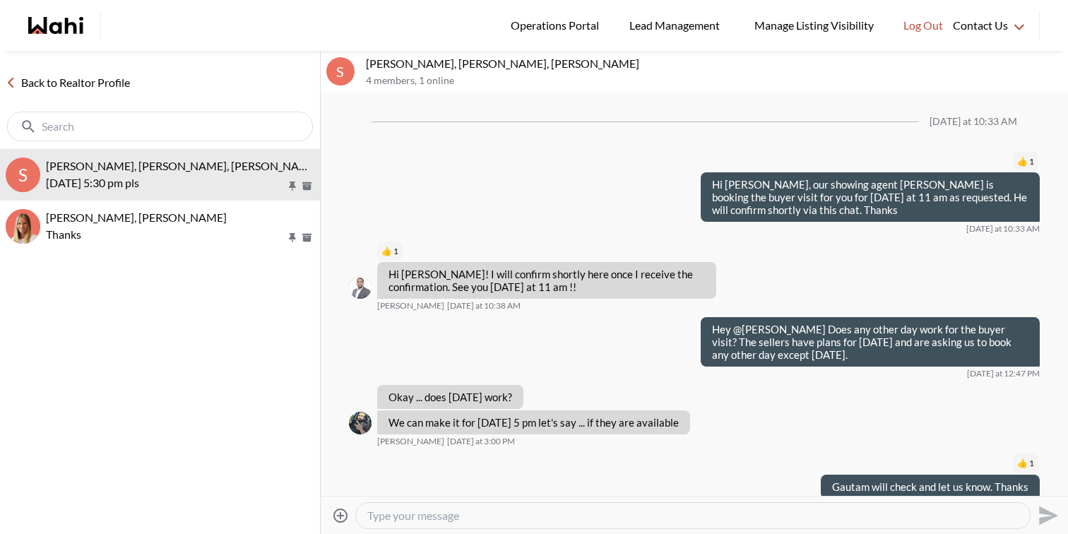
scroll to position [119, 0]
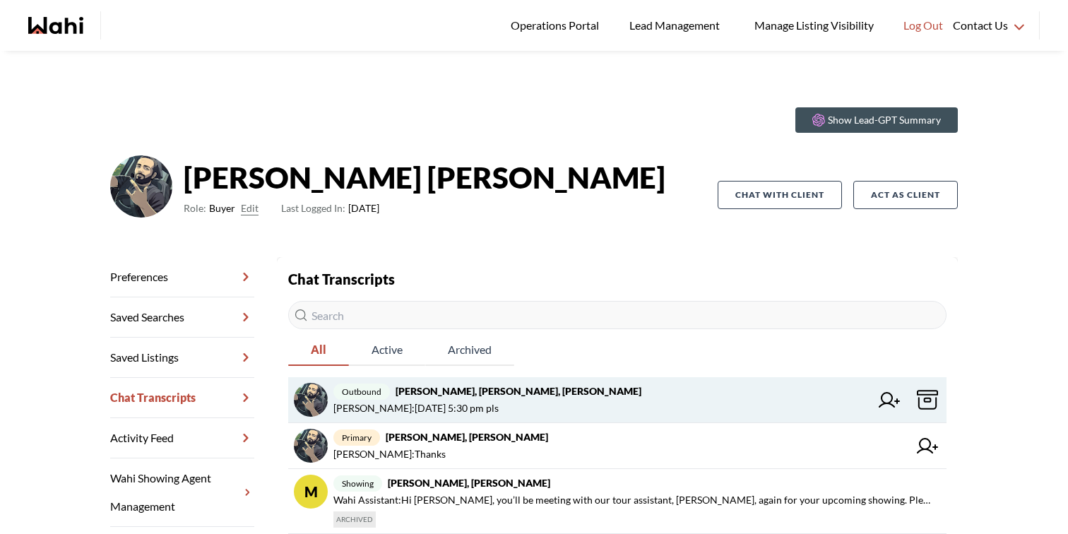
click at [890, 402] on icon at bounding box center [888, 400] width 21 height 16
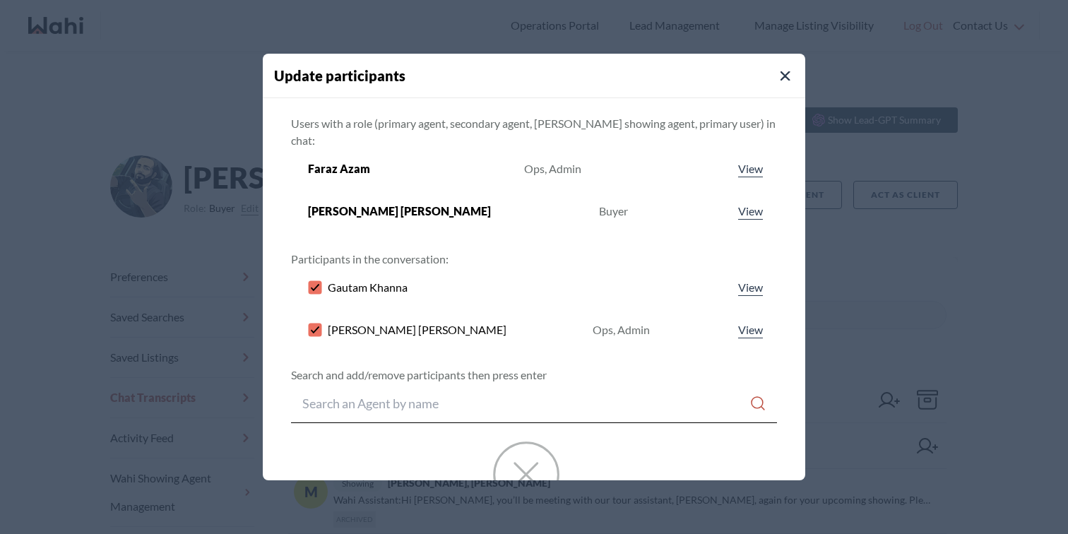
click at [322, 280] on rect at bounding box center [315, 286] width 13 height 13
click at [369, 383] on div at bounding box center [534, 403] width 486 height 40
click at [370, 390] on input "Search input" at bounding box center [525, 402] width 447 height 25
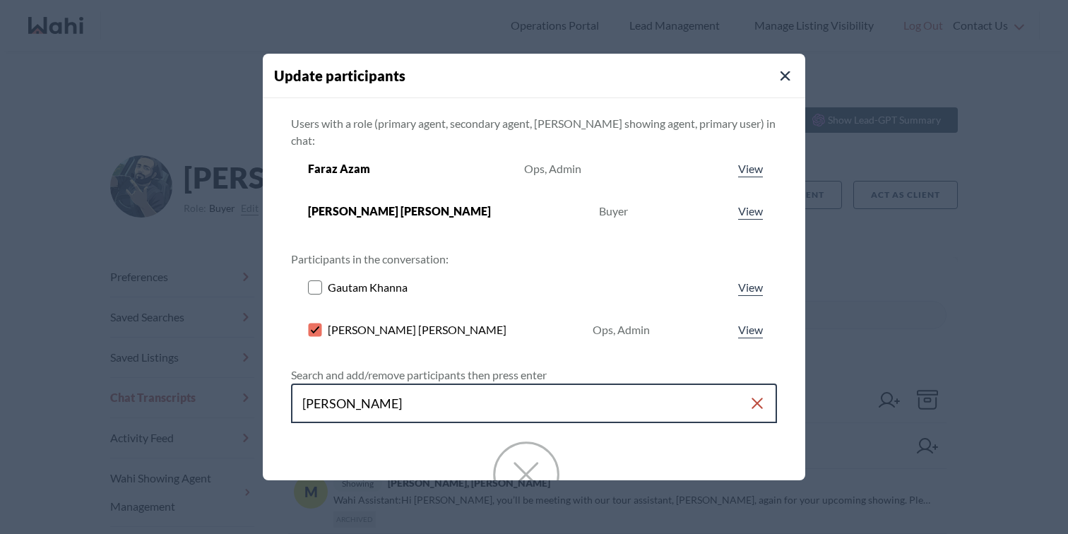
type input "paul sharma"
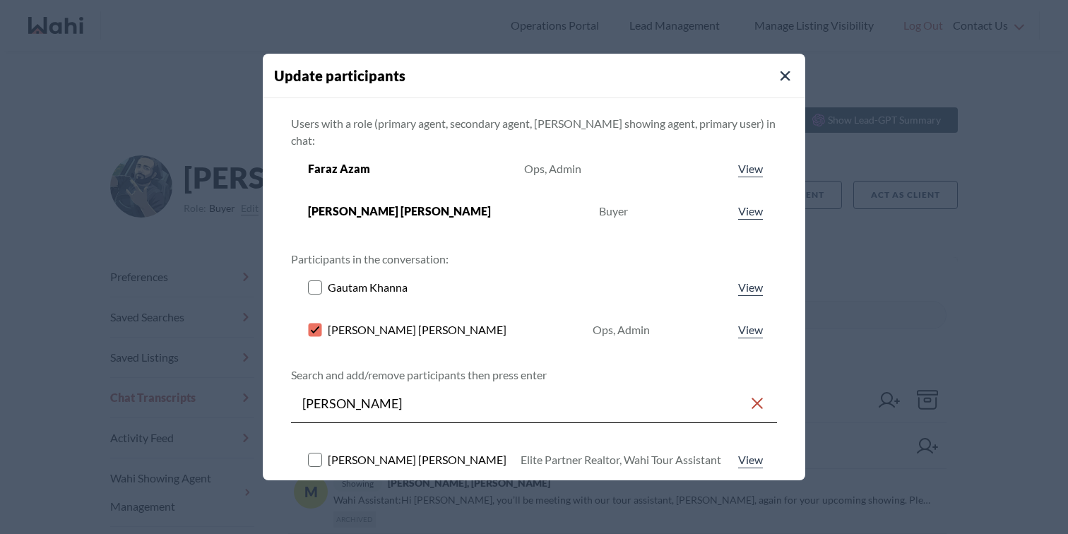
click at [322, 453] on rect at bounding box center [315, 459] width 13 height 13
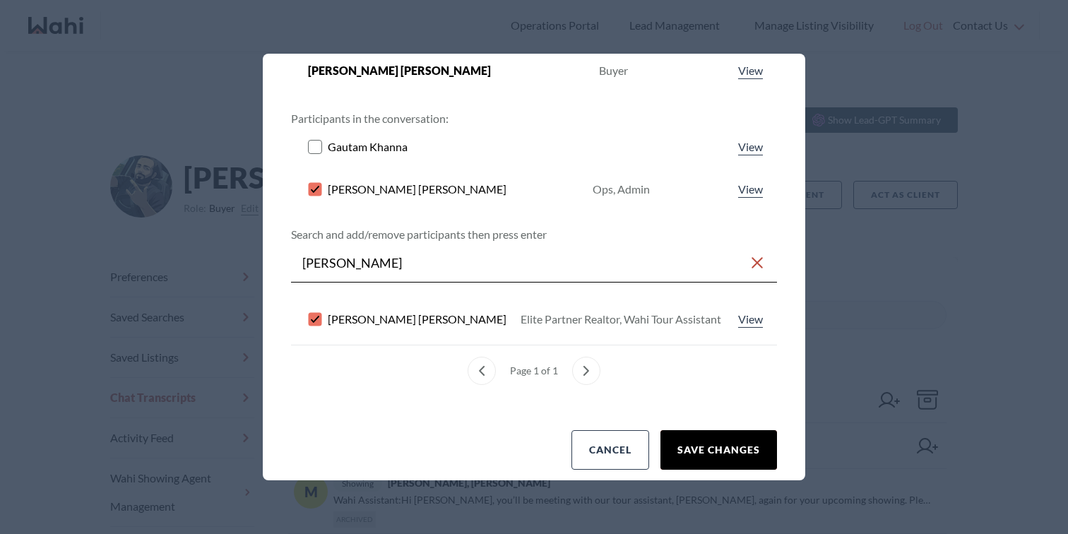
click at [683, 436] on button "Save changes" at bounding box center [718, 450] width 116 height 40
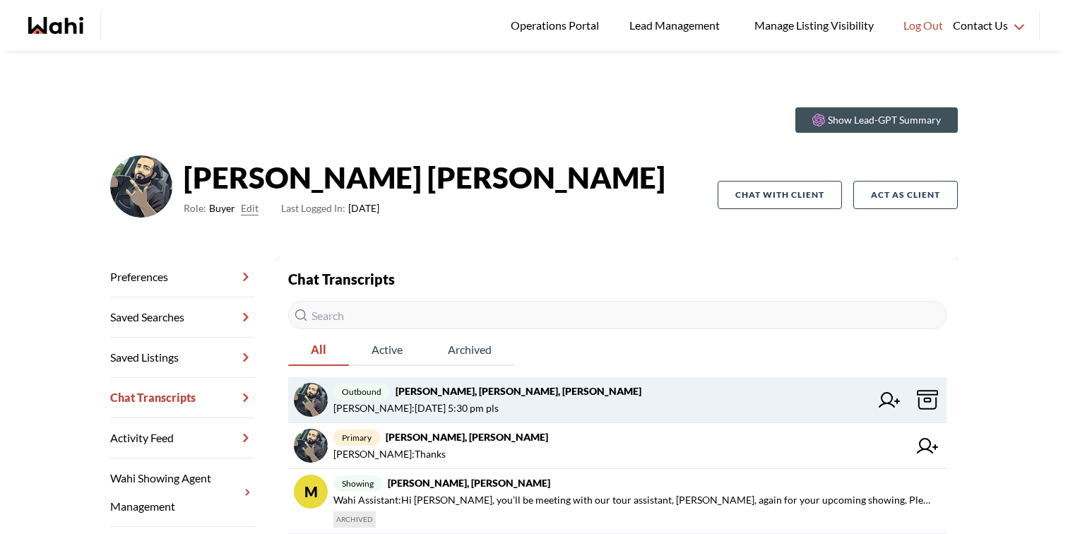
click at [666, 404] on span "Saeid Kanani : Tuesday 5:30 pm pls" at bounding box center [601, 408] width 537 height 17
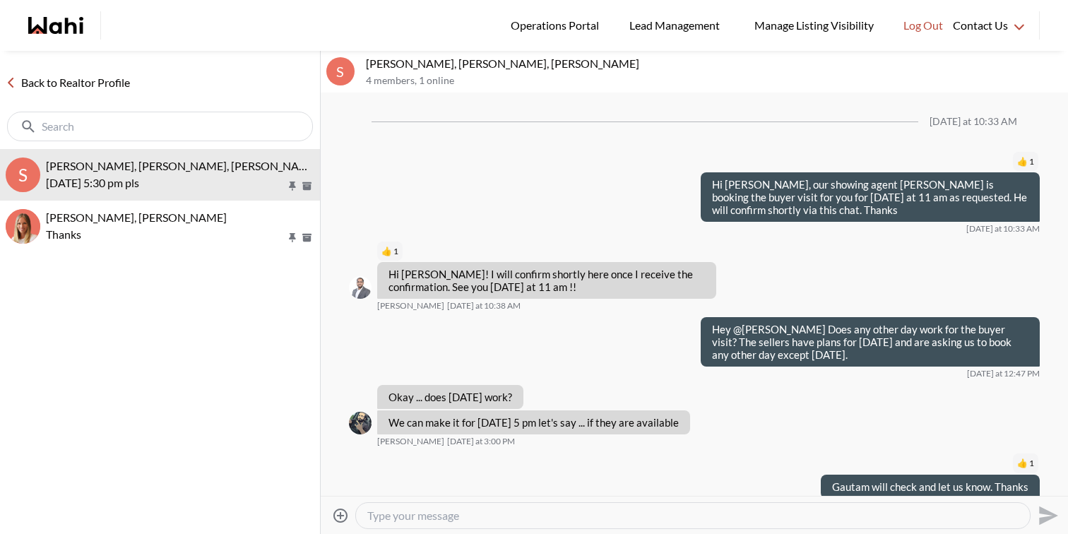
scroll to position [119, 0]
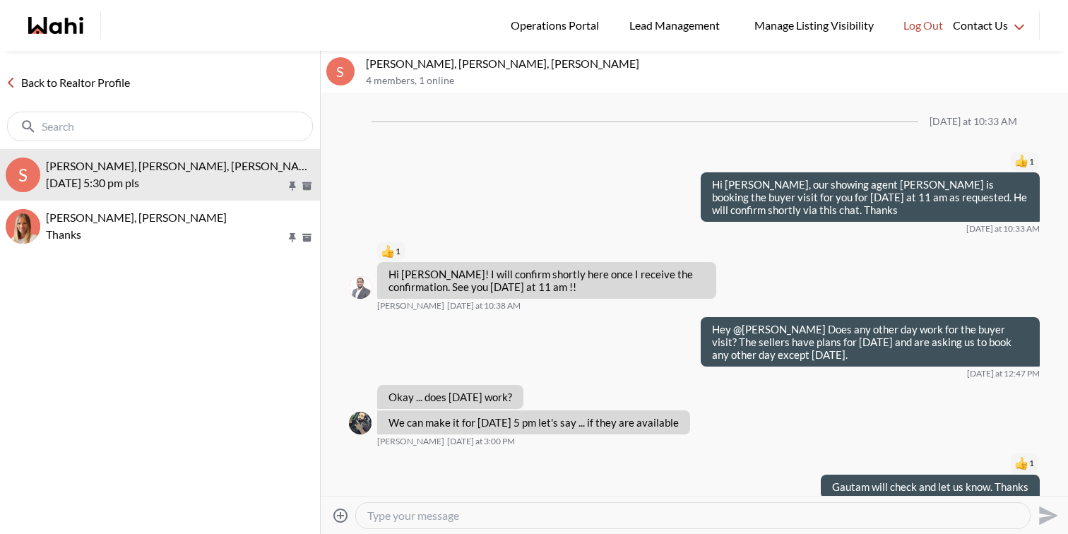
scroll to position [119, 0]
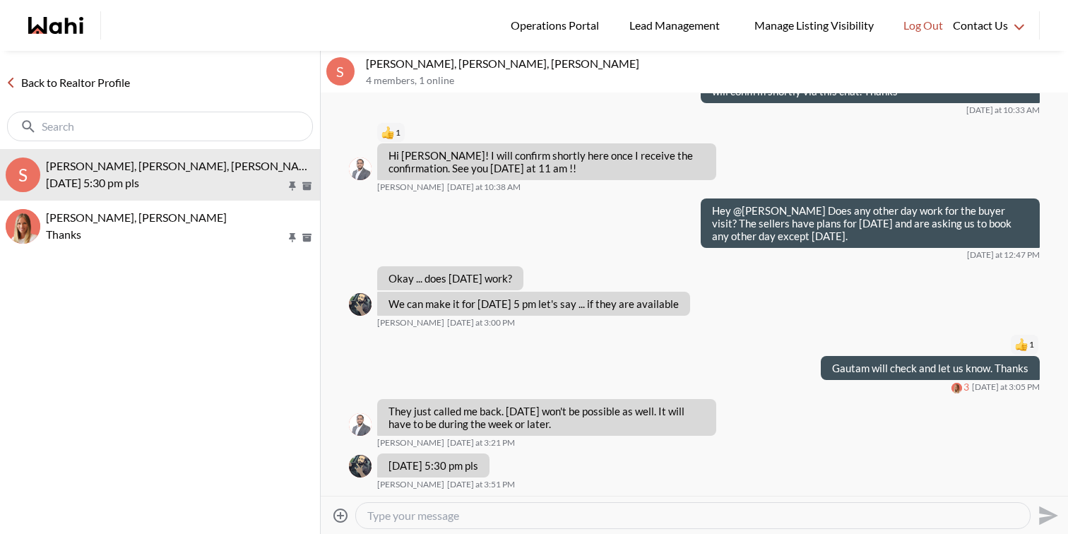
click at [98, 82] on link "Back to Realtor Profile" at bounding box center [68, 82] width 136 height 18
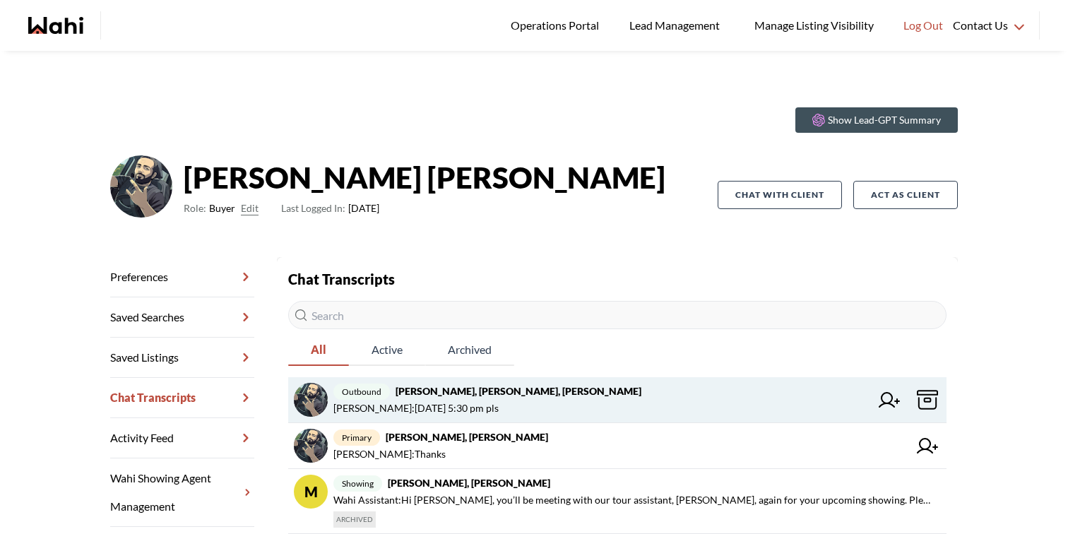
click at [494, 390] on strong "[PERSON_NAME], [PERSON_NAME], [PERSON_NAME]" at bounding box center [518, 391] width 246 height 12
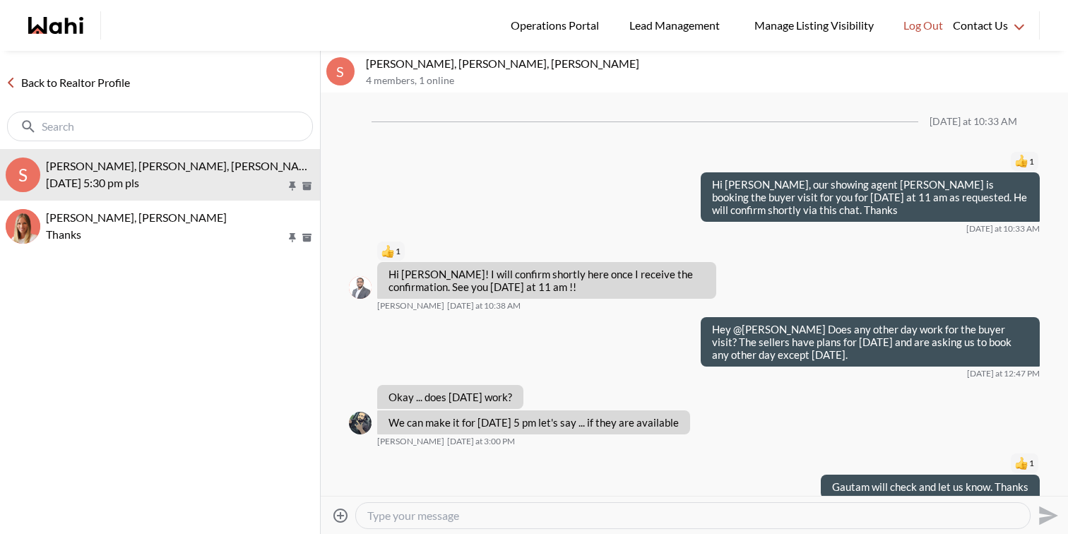
scroll to position [119, 0]
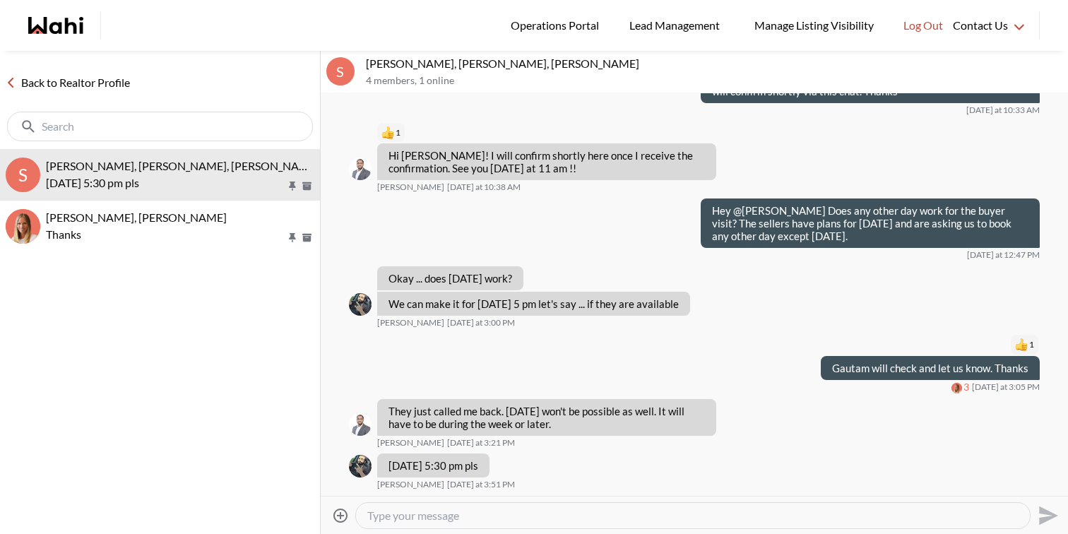
click at [133, 78] on link "Back to Realtor Profile" at bounding box center [68, 82] width 136 height 18
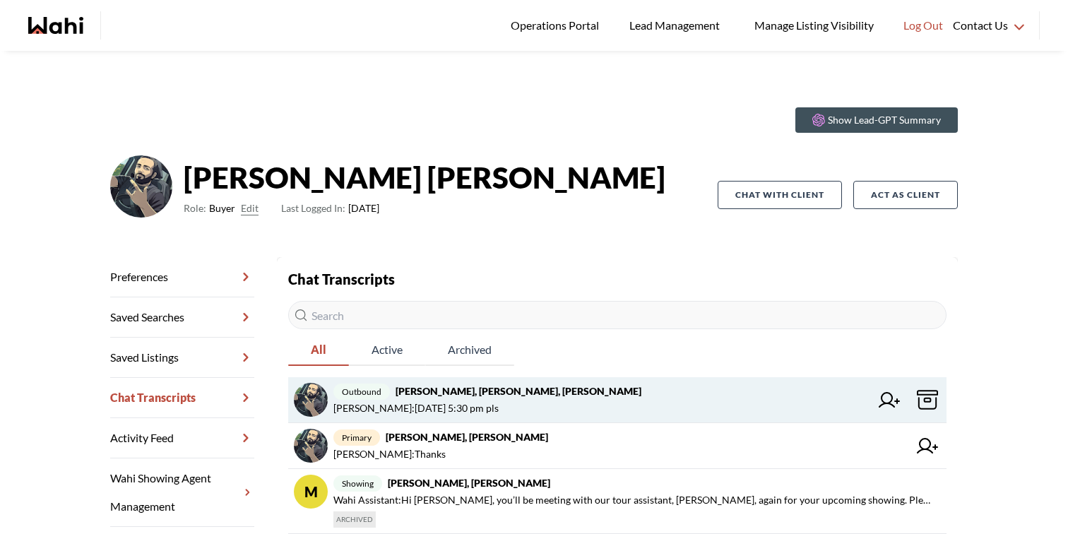
click at [886, 405] on icon at bounding box center [888, 400] width 21 height 16
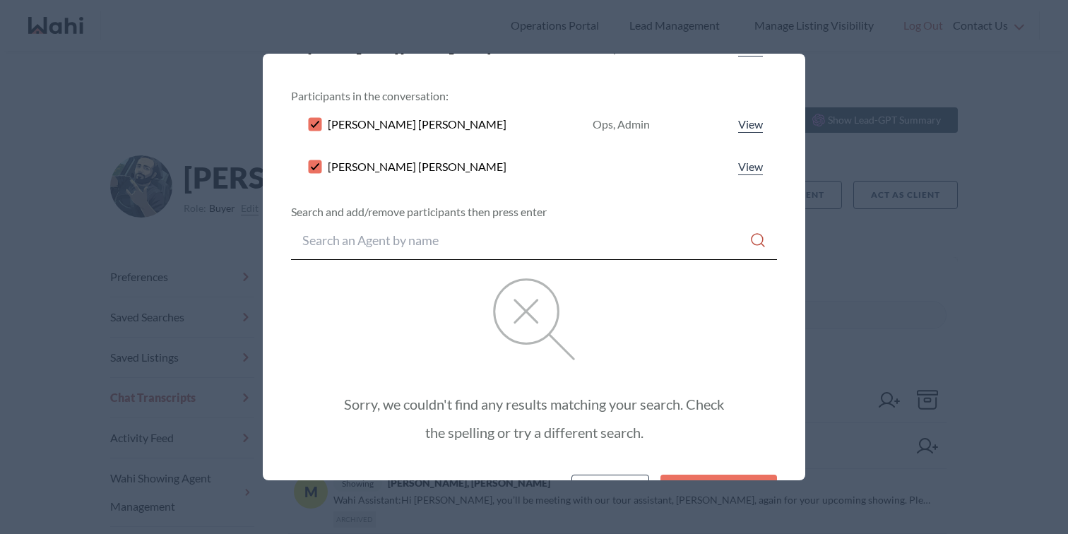
scroll to position [208, 0]
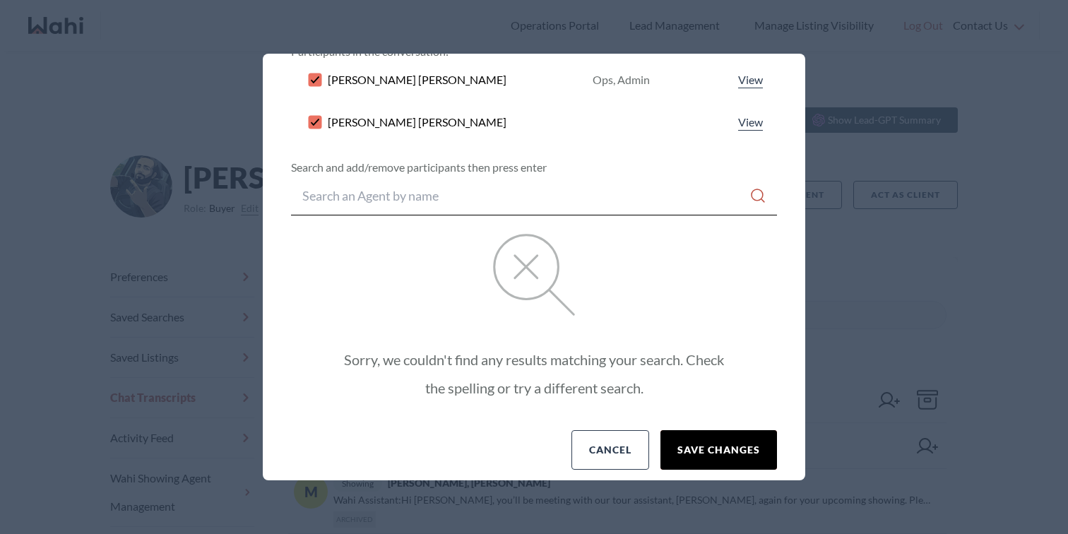
click at [695, 434] on button "Save changes" at bounding box center [718, 450] width 116 height 40
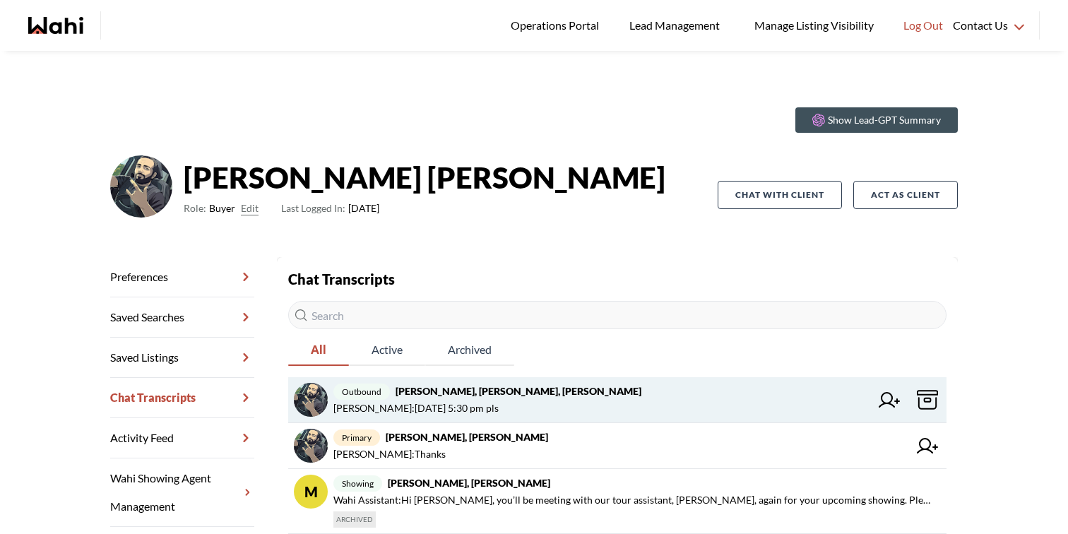
click at [495, 389] on strong "Saeid Kanani, Gautam, Michelle, Faraz" at bounding box center [518, 391] width 246 height 12
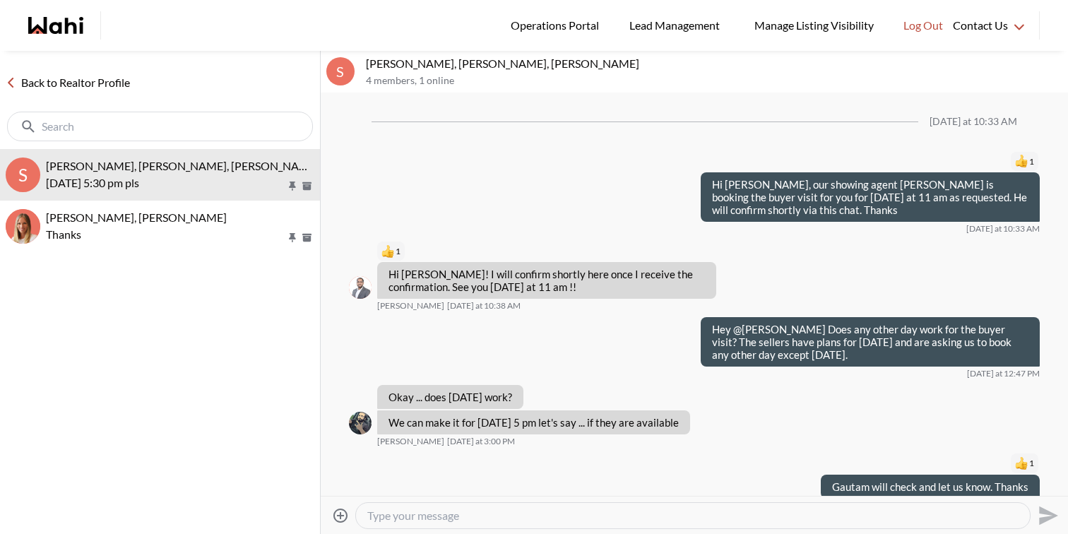
scroll to position [119, 0]
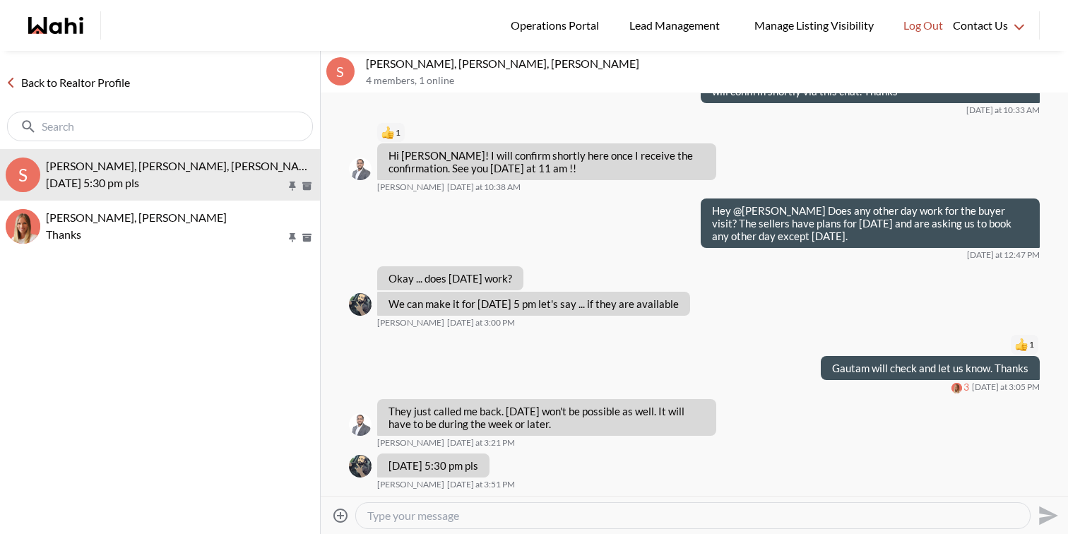
click at [498, 510] on textarea "Type your message" at bounding box center [692, 515] width 651 height 14
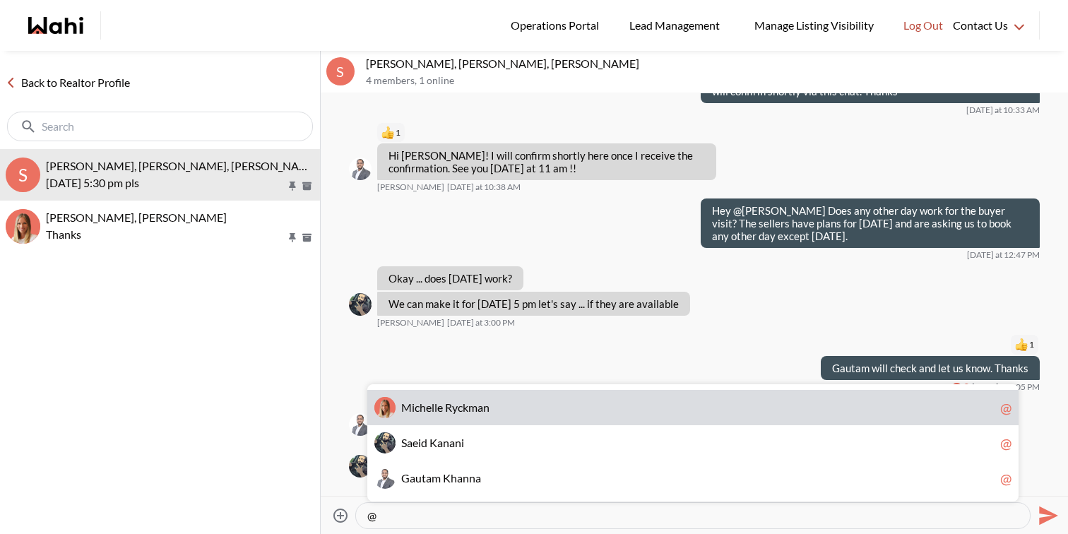
type textarea "@"
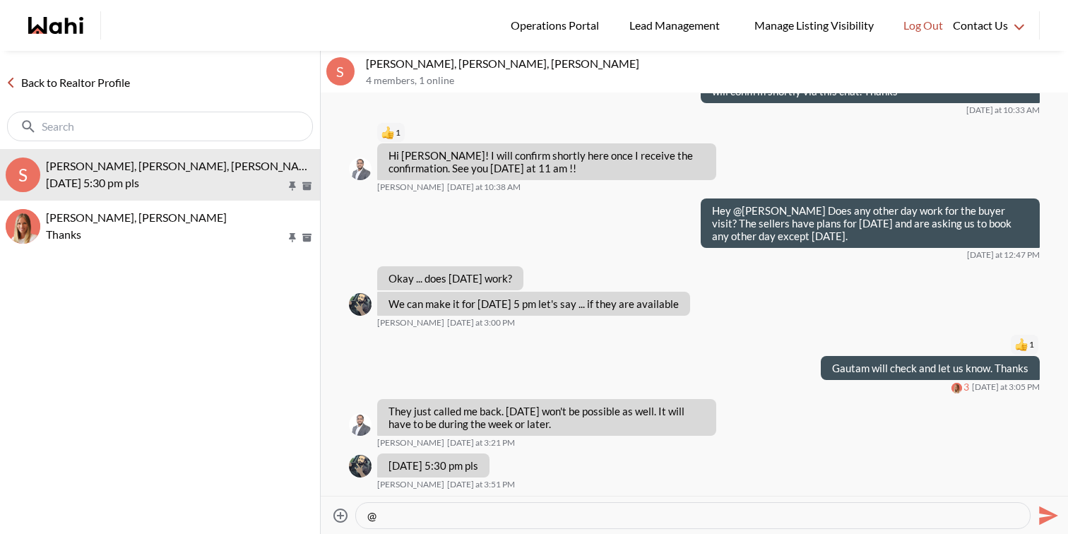
click at [115, 85] on link "Back to Realtor Profile" at bounding box center [68, 82] width 136 height 18
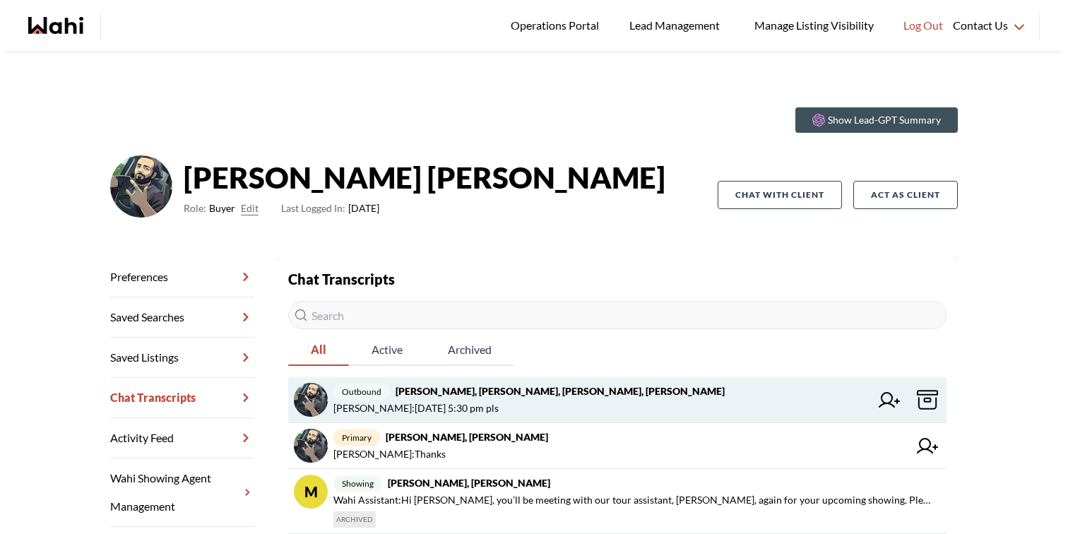
click at [532, 400] on span "Saeid Kanani : Tuesday 5:30 pm pls" at bounding box center [601, 408] width 537 height 17
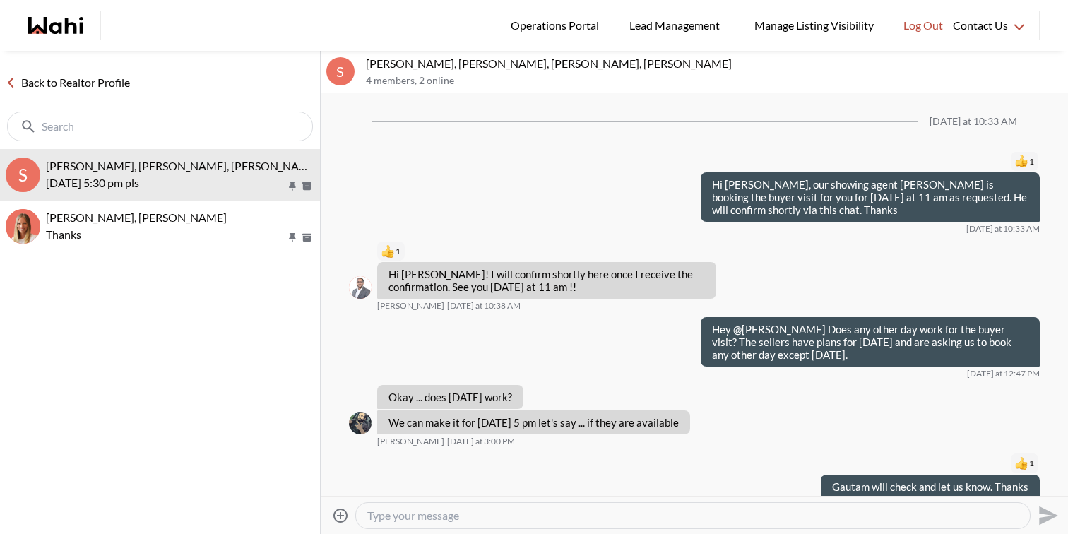
scroll to position [119, 0]
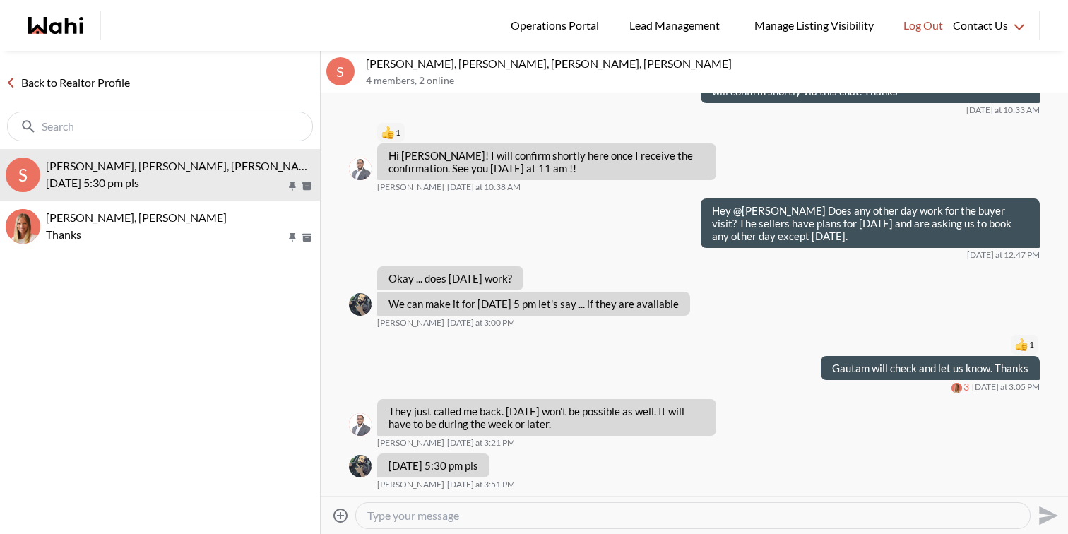
click at [484, 513] on textarea "Type your message" at bounding box center [692, 515] width 651 height 14
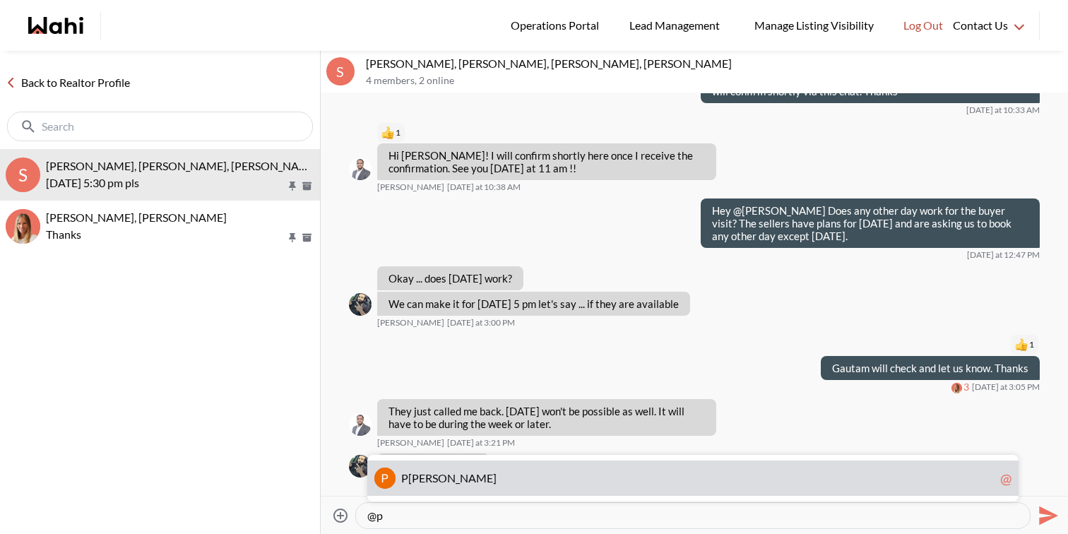
click at [467, 477] on span "P aul Sharma" at bounding box center [697, 478] width 593 height 14
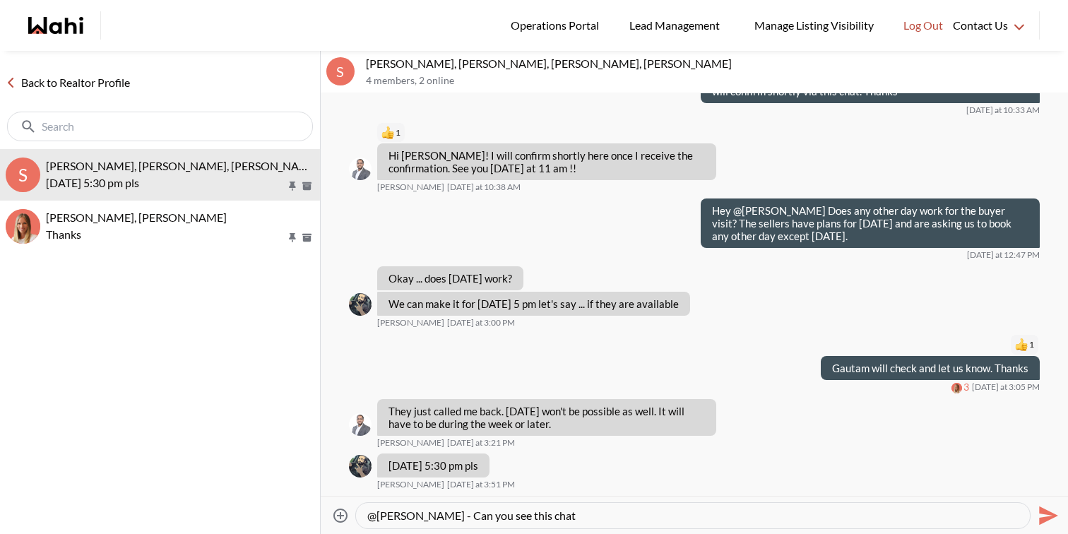
type textarea "@Paul Sharma - Can you see this chat?"
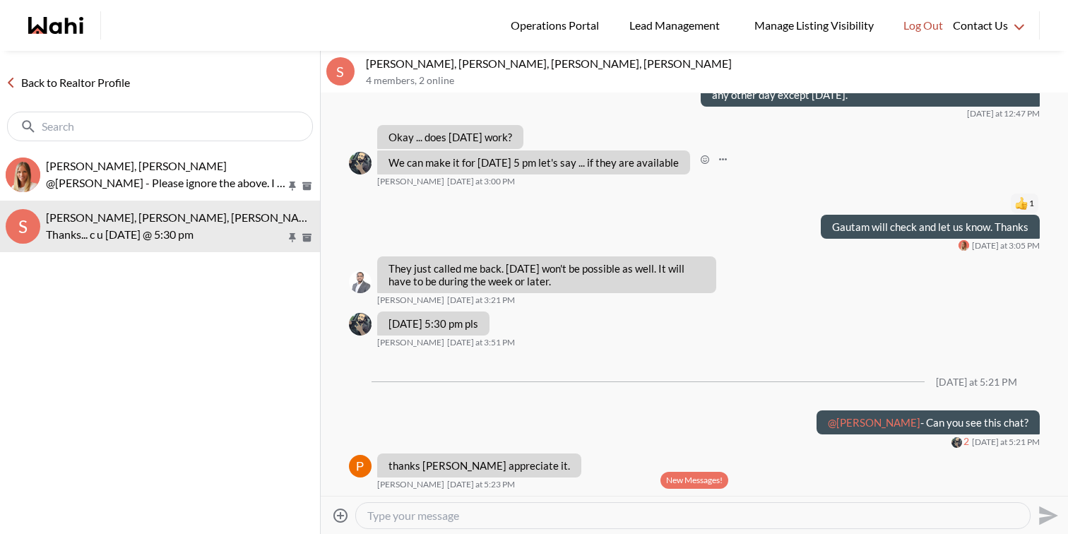
scroll to position [421, 0]
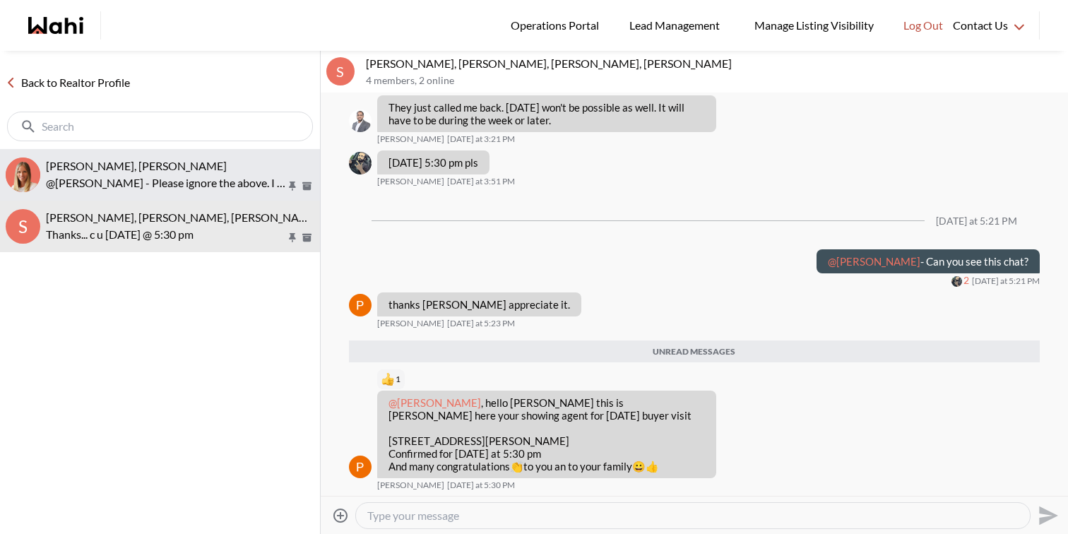
click at [181, 160] on div "[PERSON_NAME], [PERSON_NAME]" at bounding box center [180, 166] width 268 height 14
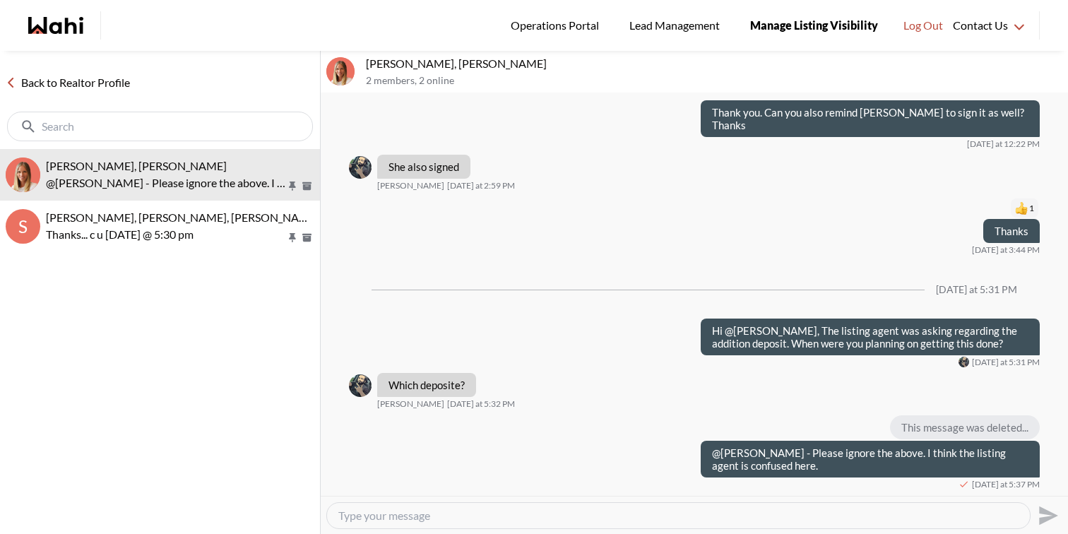
scroll to position [1519, 0]
click at [102, 77] on link "Back to Realtor Profile" at bounding box center [68, 82] width 136 height 18
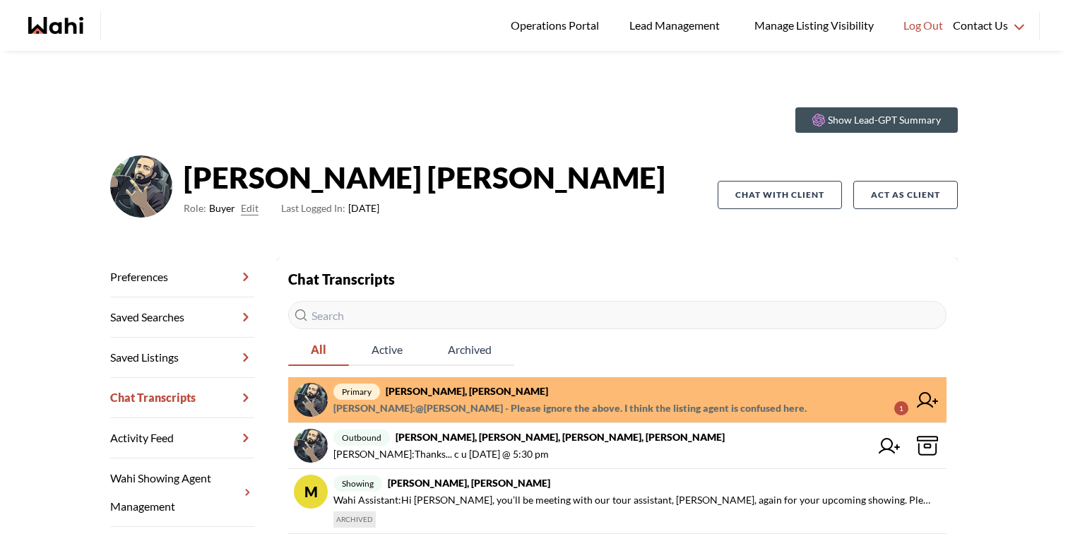
click at [498, 400] on span "Faraz Azam : @Saeid Kanani - Please ignore the above. I think the listing agent…" at bounding box center [569, 408] width 473 height 17
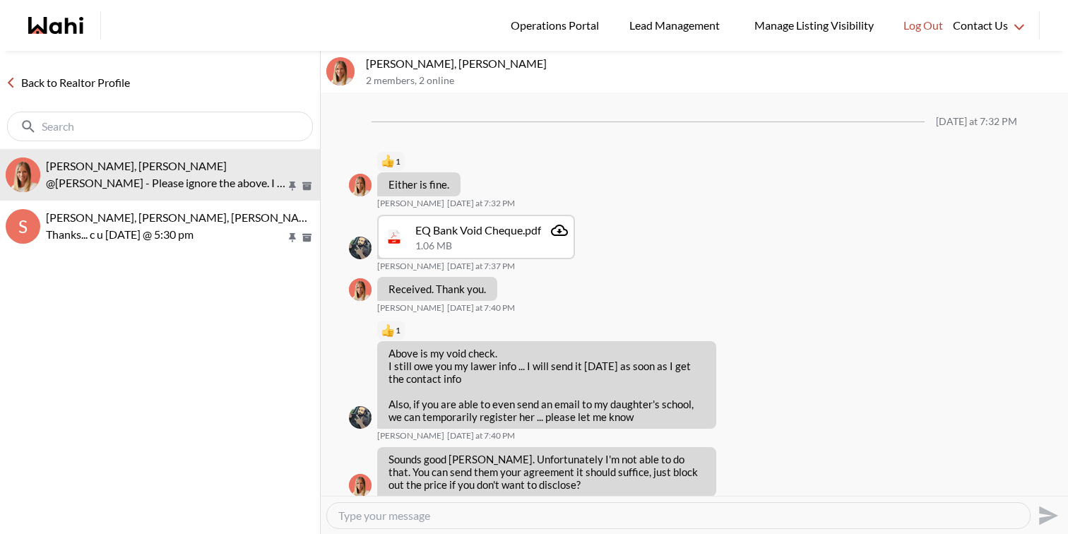
scroll to position [1329, 0]
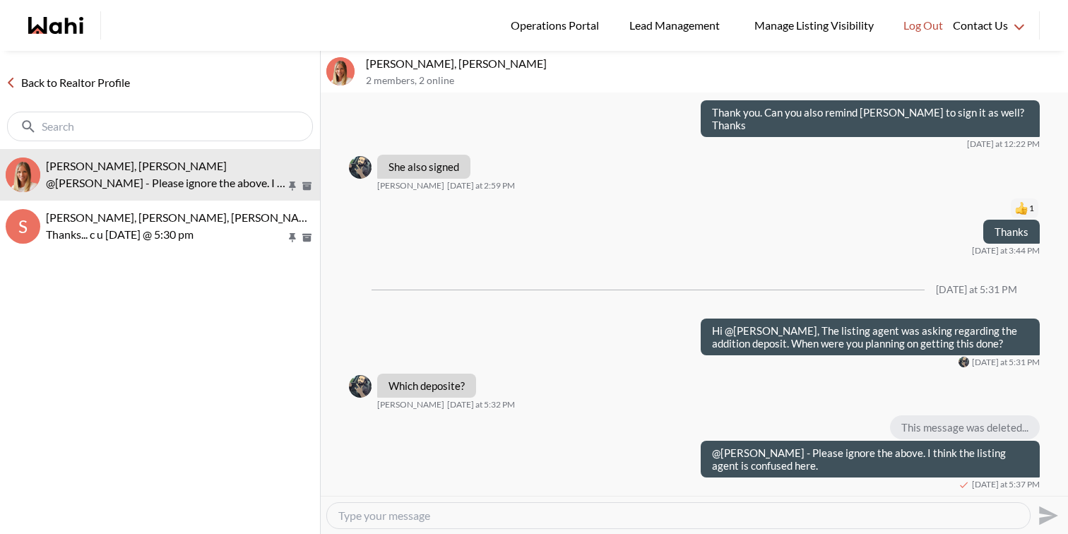
click at [112, 84] on link "Back to Realtor Profile" at bounding box center [68, 82] width 136 height 18
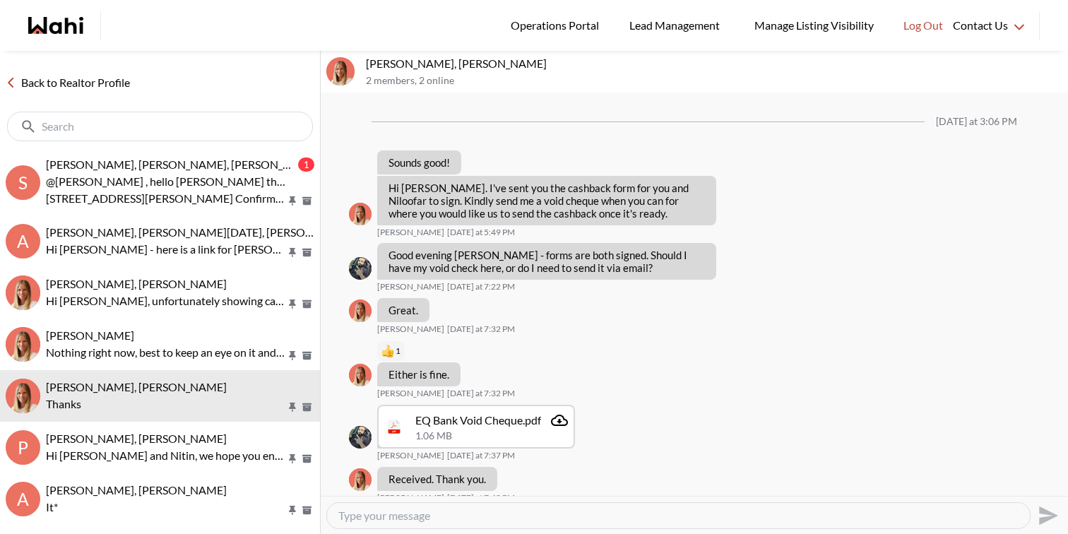
scroll to position [1286, 0]
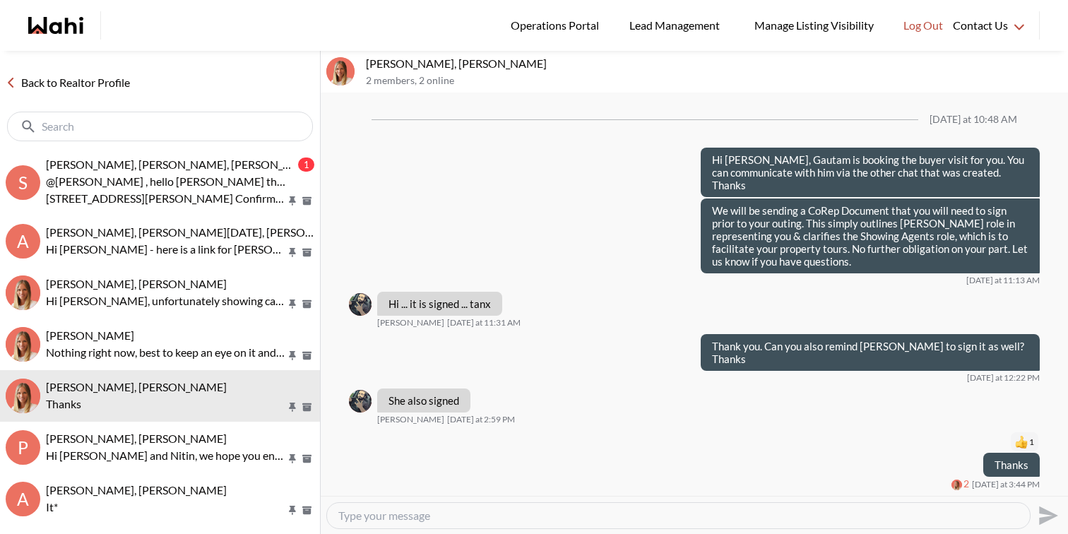
click at [642, 516] on textarea "Type your message" at bounding box center [678, 515] width 680 height 14
paste textarea "Hi @Saeid Kanani, The listing agent was asking regarding the addition deposit. …"
type textarea "Hi @Saeid Kanani, The listing agent was asking regarding the addition deposit. …"
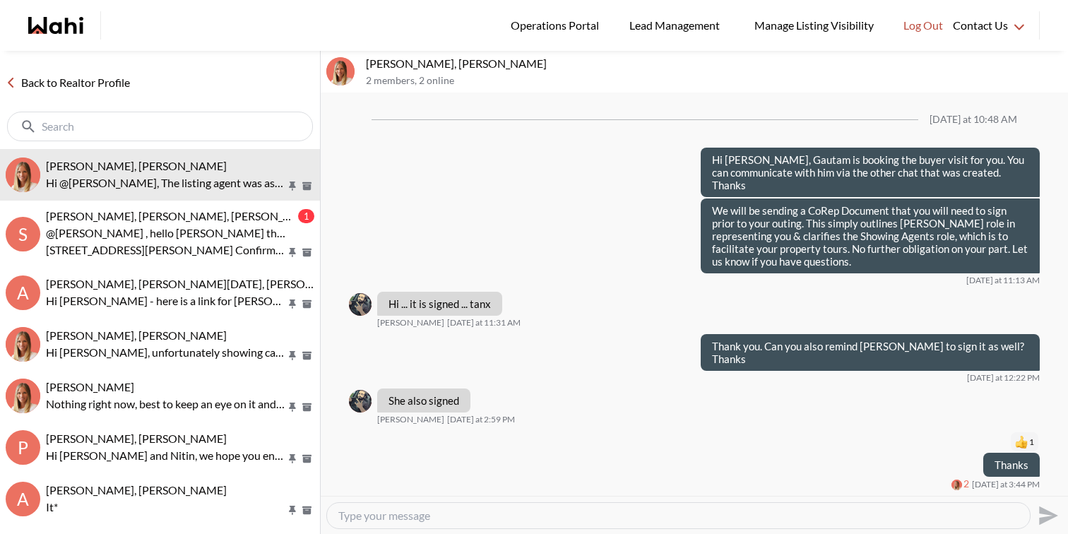
scroll to position [1398, 0]
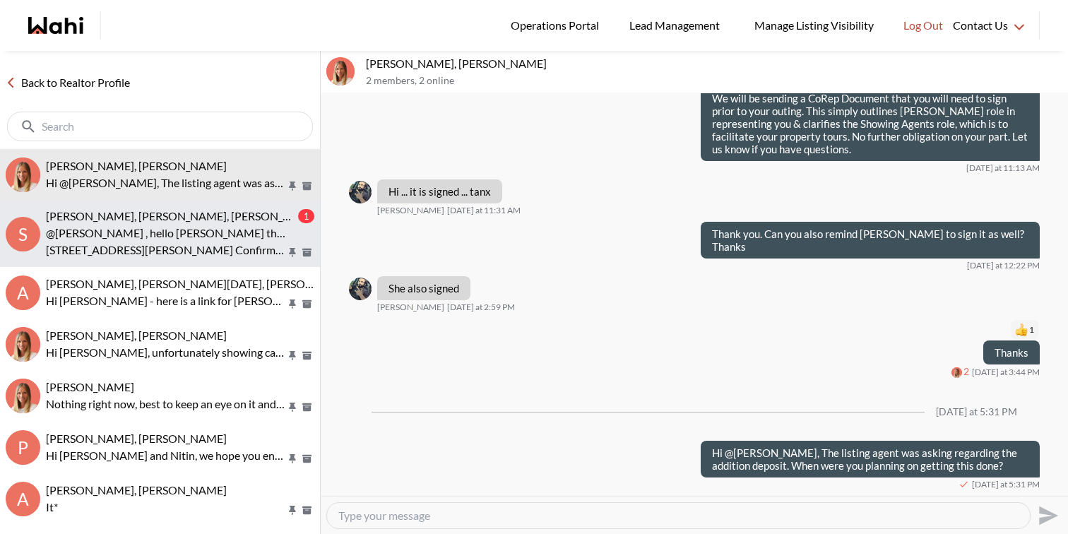
click at [224, 256] on p "20 Grosvenor Crt, Markham Confirmed for tomorrow at 5:30 pm And many congratula…" at bounding box center [166, 249] width 240 height 17
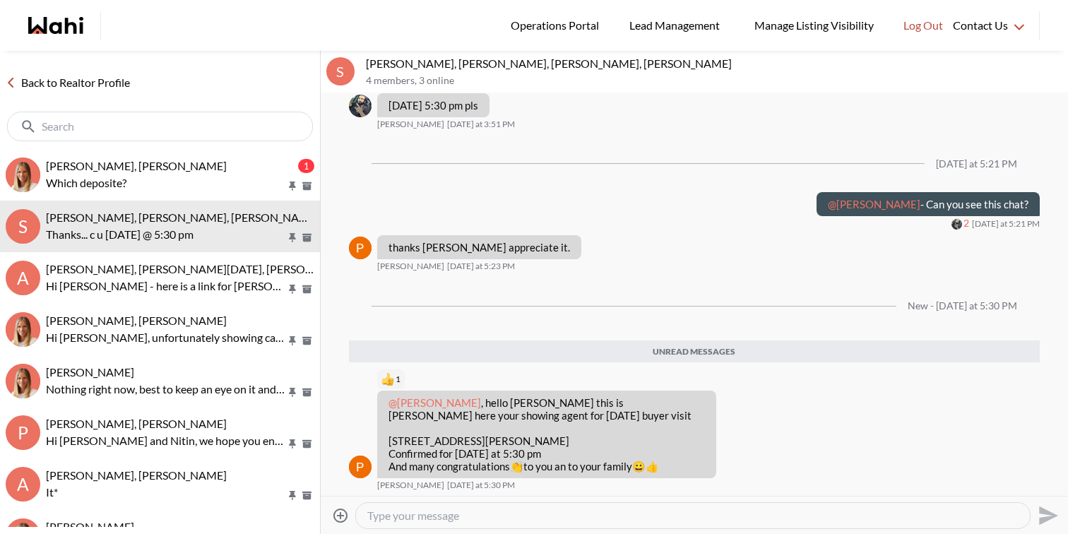
scroll to position [542, 0]
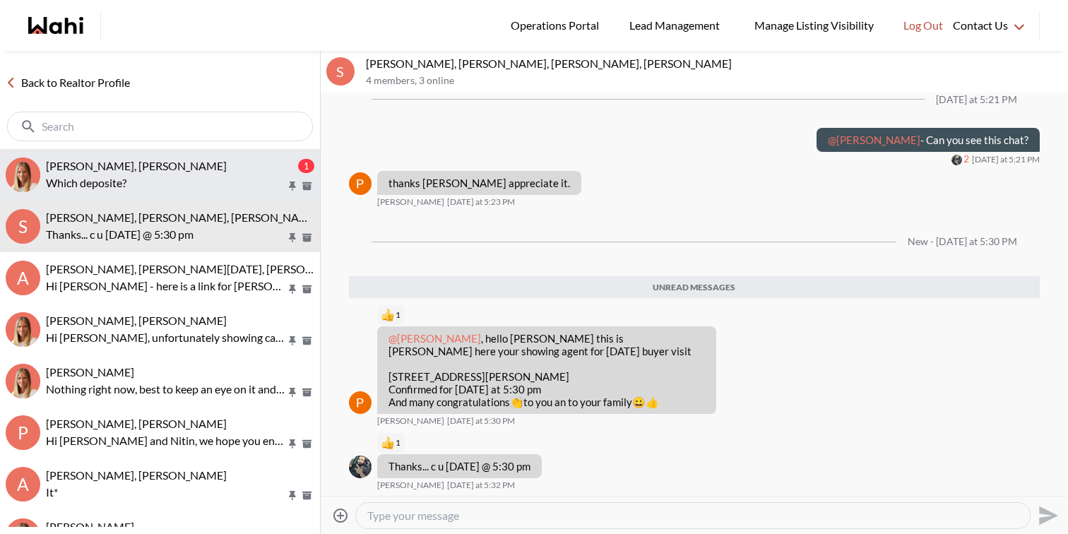
click at [189, 182] on p "Which deposite?" at bounding box center [166, 182] width 240 height 17
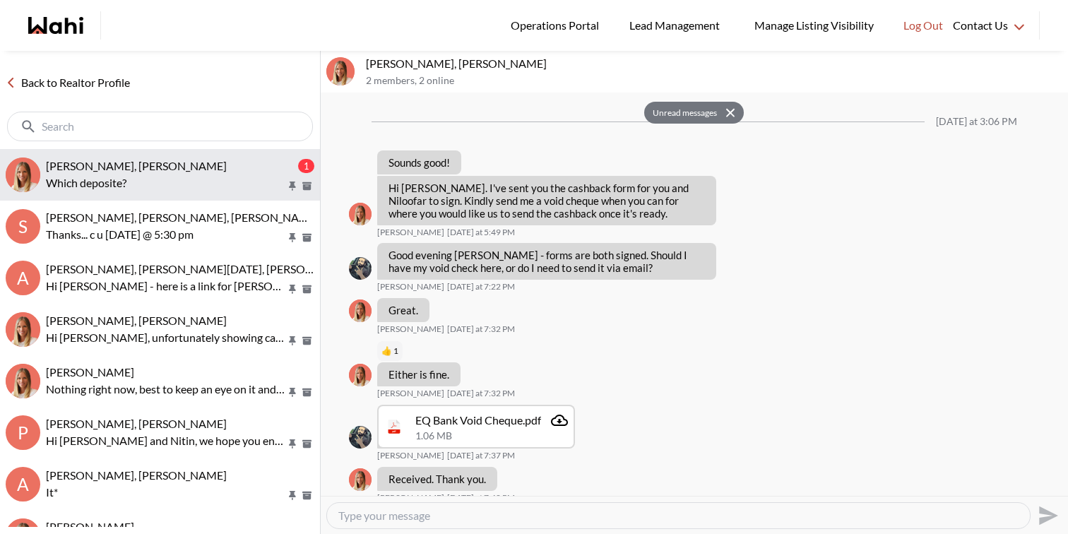
scroll to position [1439, 0]
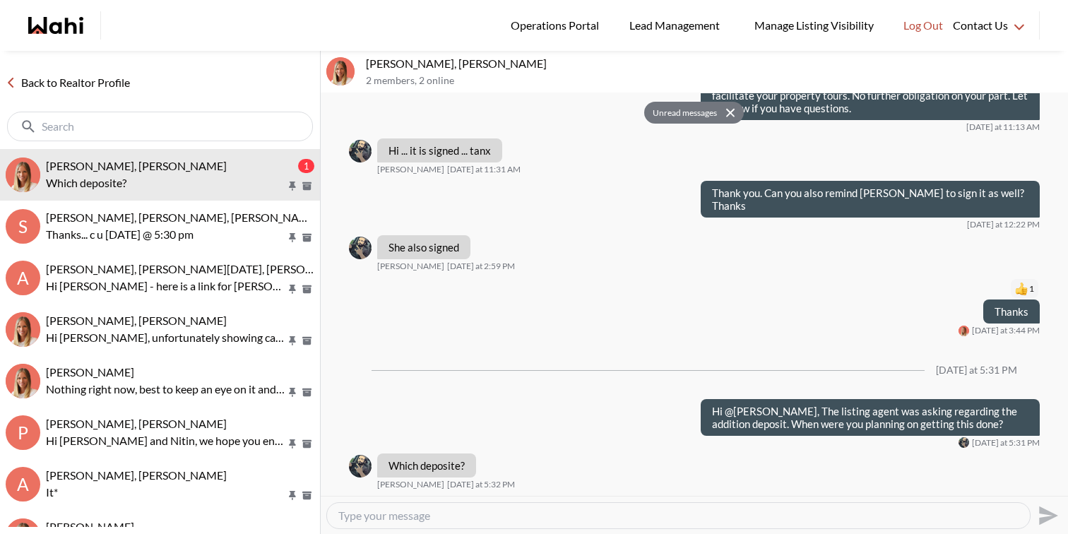
click at [547, 518] on textarea "Type your message" at bounding box center [678, 515] width 680 height 14
click at [753, 518] on textarea "Was there any further additional deposit to be done once the offer was accepted." at bounding box center [678, 515] width 680 height 14
type textarea "Was there any further additional deposit to be done once the offer was accepted…"
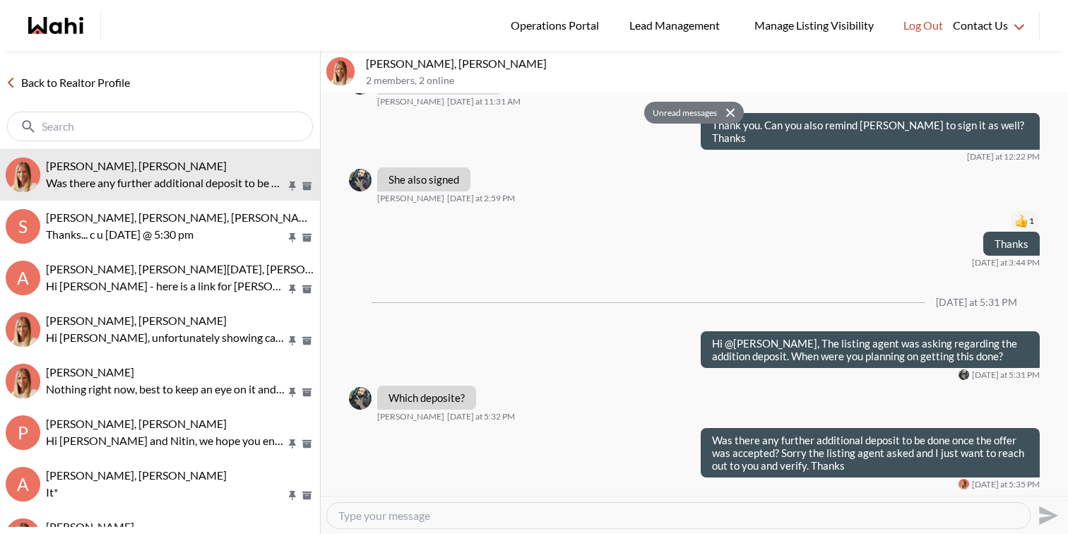
click at [754, 511] on textarea "Type your message" at bounding box center [678, 515] width 680 height 14
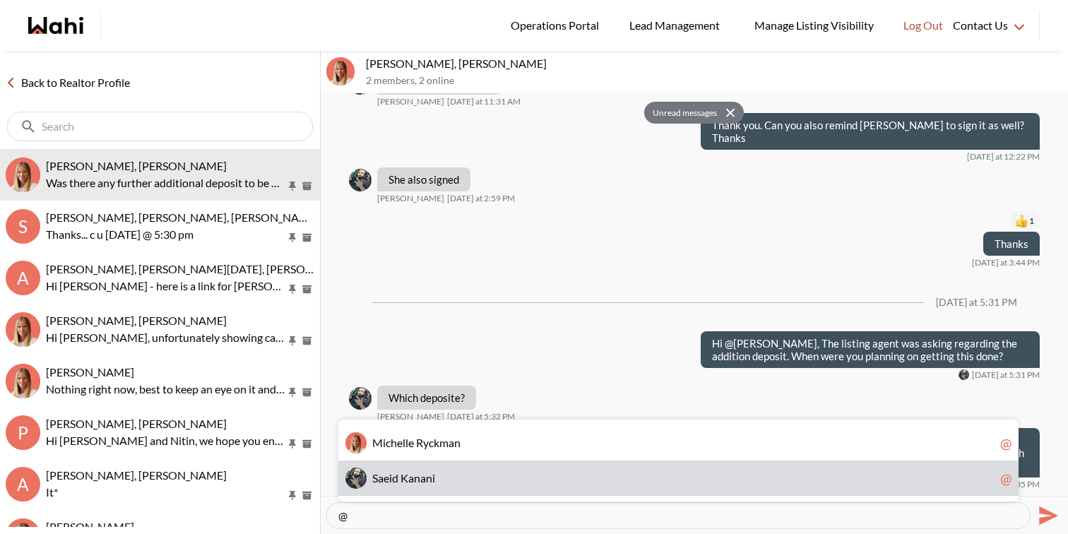
click at [642, 479] on span "S a e i d K a n a n i" at bounding box center [683, 478] width 622 height 14
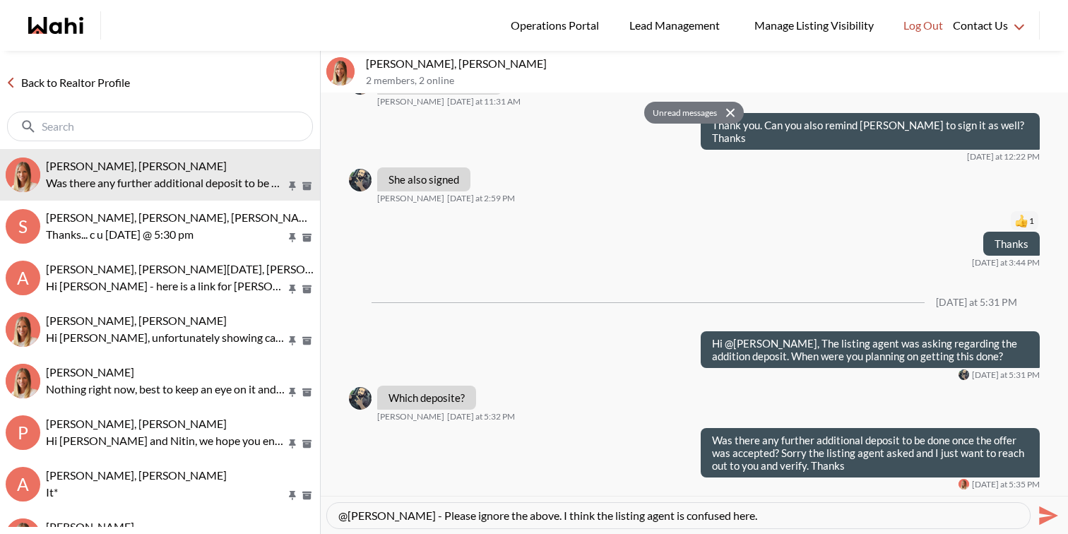
type textarea "@Saeid Kanani - Please ignore the above. I think the listing agent is confused …"
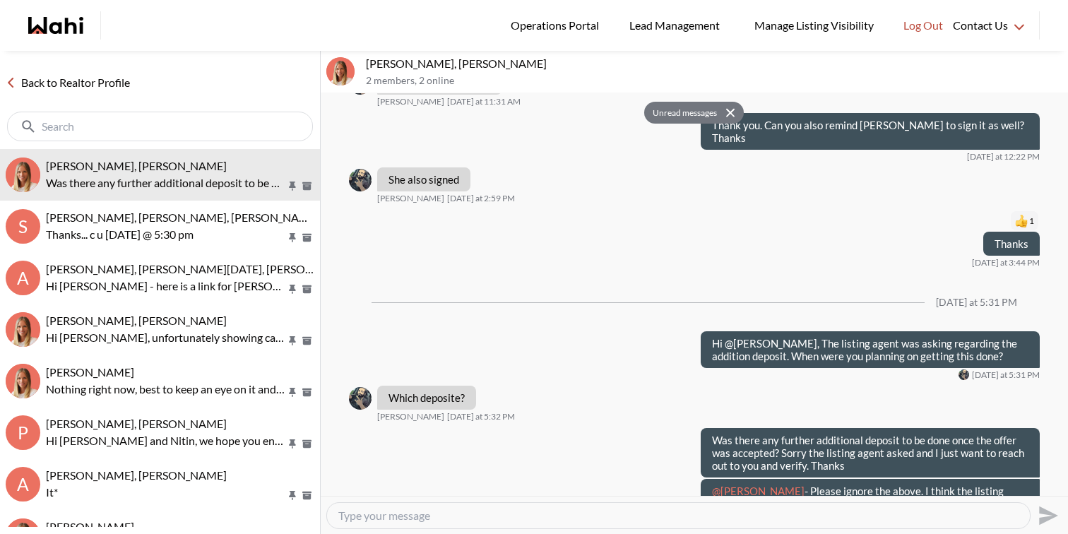
scroll to position [1545, 0]
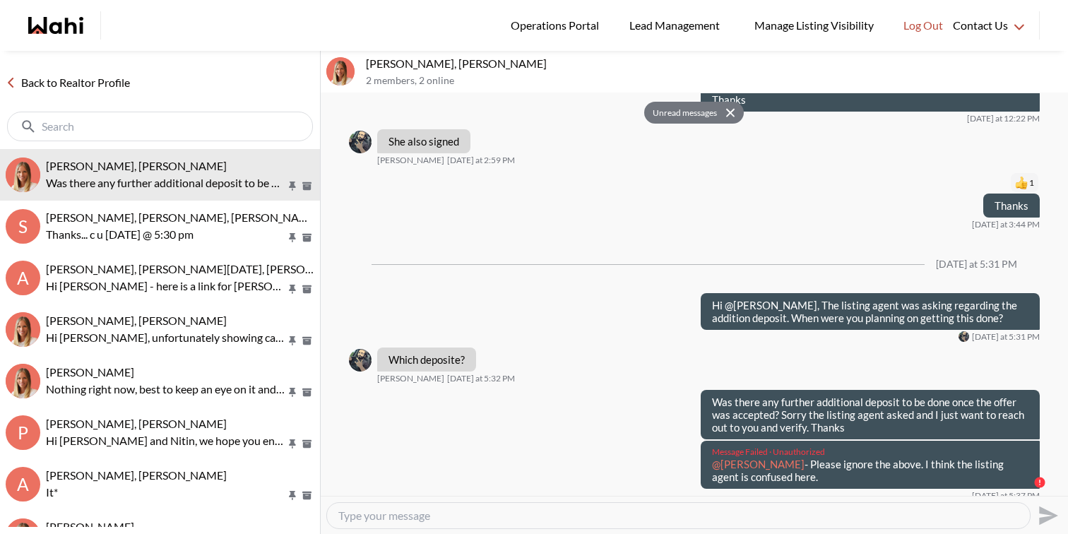
drag, startPoint x: 789, startPoint y: 482, endPoint x: 709, endPoint y: 465, distance: 82.1
click at [709, 465] on div "Message Failed · Unauthorized @Saeid Kanani - Please ignore the above. I think …" at bounding box center [869, 465] width 339 height 48
copy p "@Saeid Kanani - Please ignore the above. I think the listing agent is confused …"
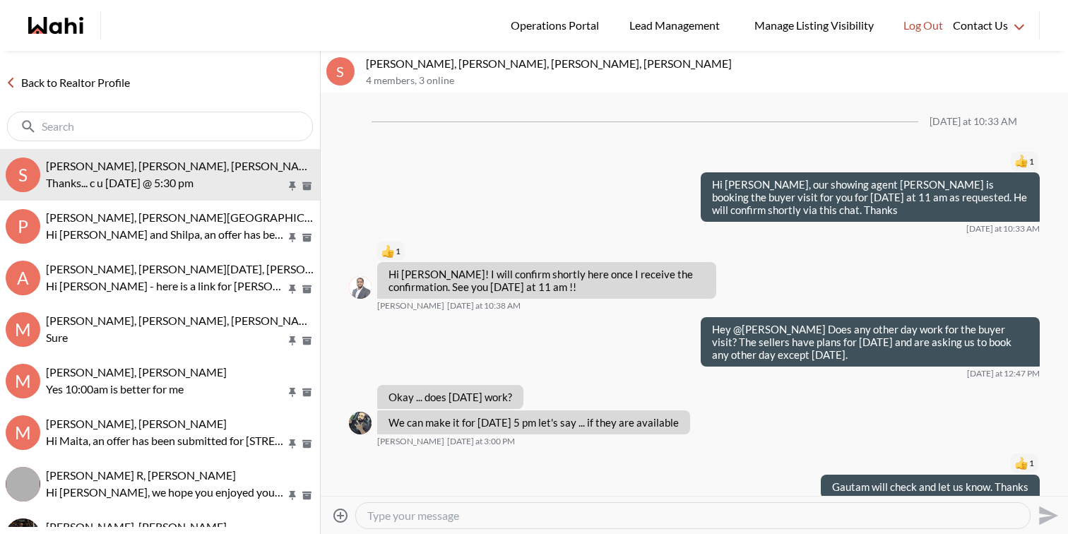
scroll to position [452, 0]
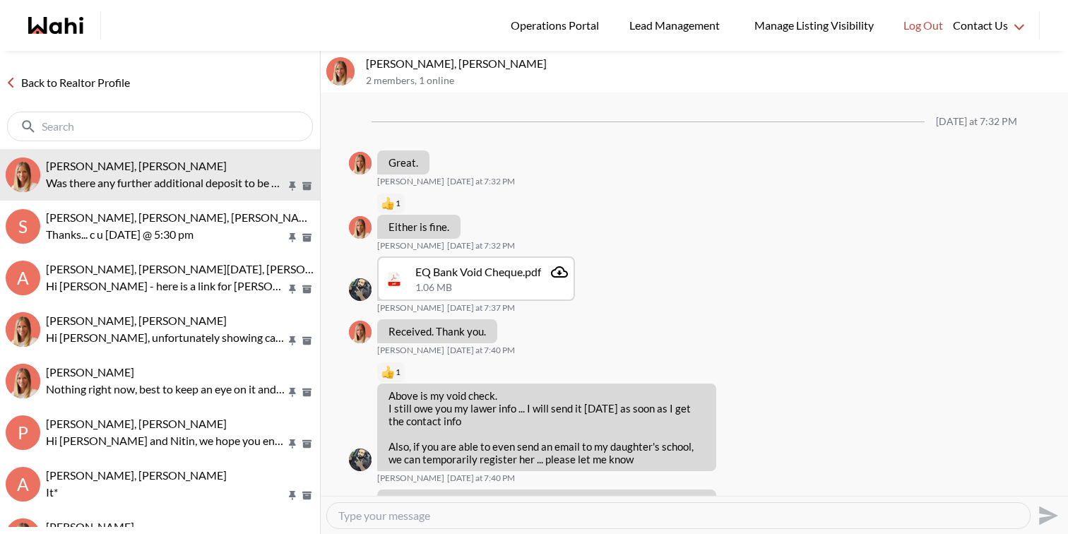
scroll to position [1358, 0]
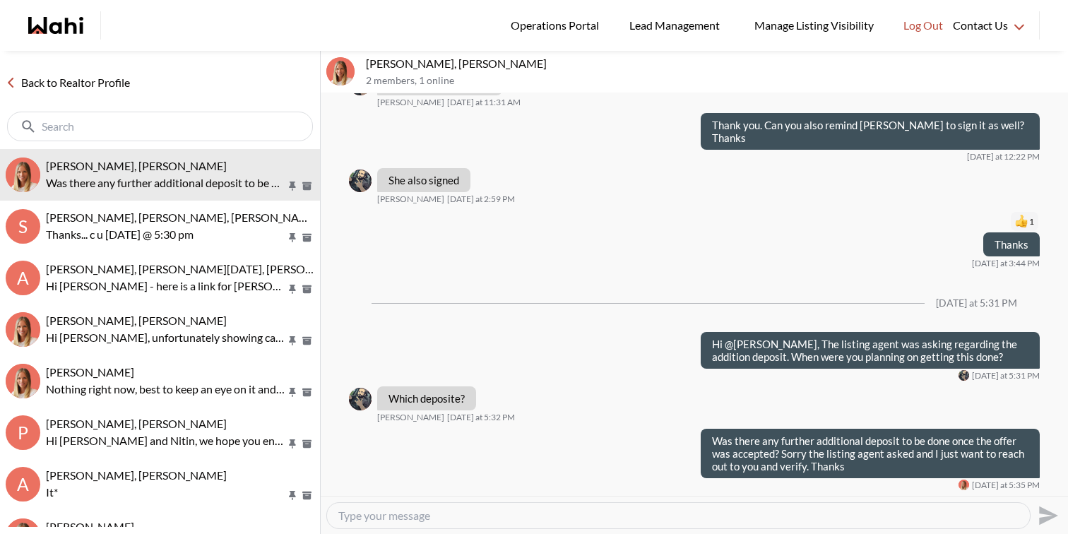
click at [506, 517] on textarea "Type your message" at bounding box center [678, 515] width 680 height 14
paste textarea "@[PERSON_NAME] - Please ignore the above. I think the listing agent is confused…"
type textarea "@[PERSON_NAME] - Please ignore the above. I think the listing agent is confused…"
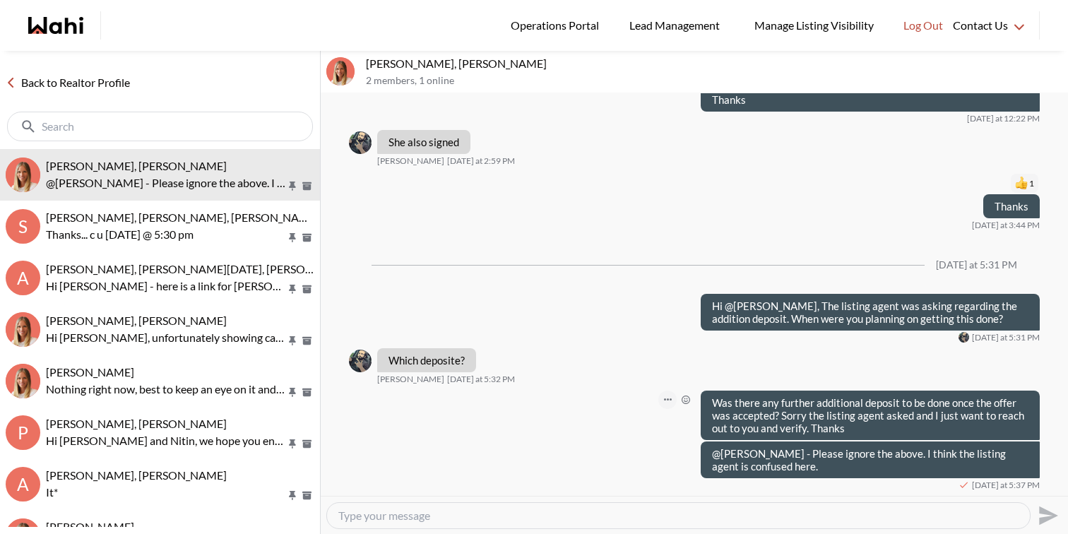
click at [666, 398] on icon "Open Message Actions Menu" at bounding box center [668, 399] width 8 height 2
click at [644, 373] on button "Delete" at bounding box center [620, 377] width 113 height 25
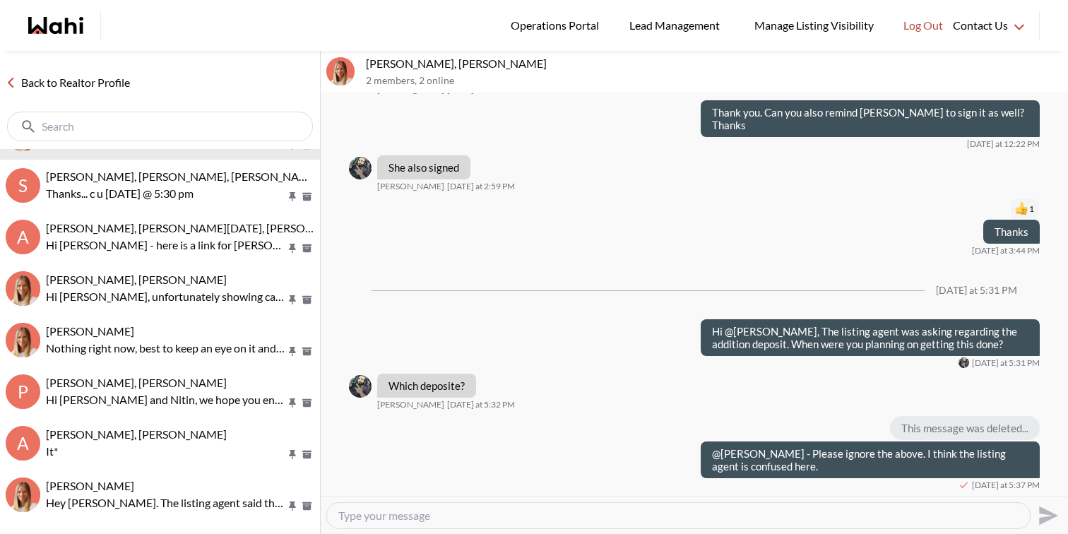
scroll to position [0, 0]
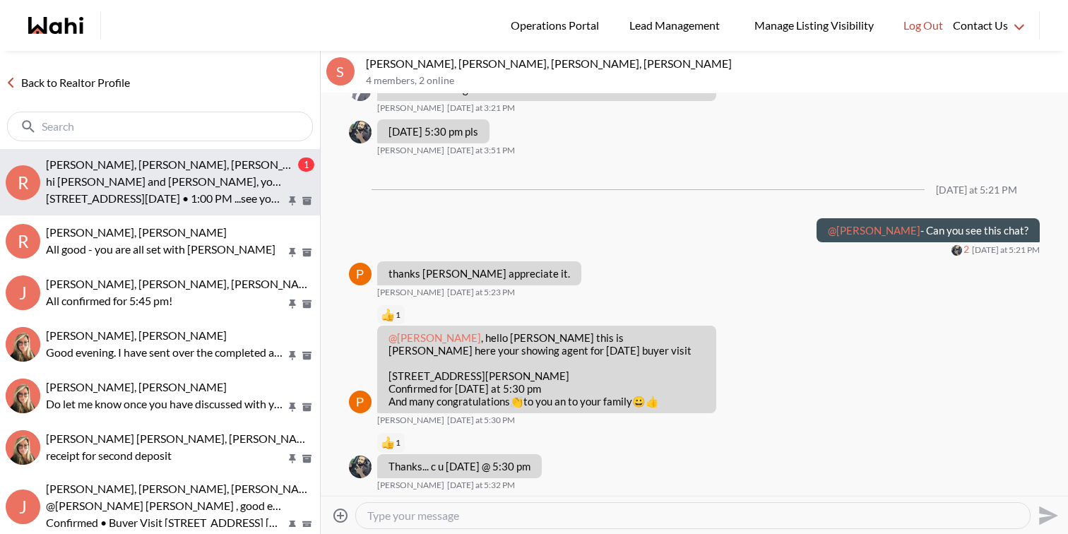
click at [208, 189] on p "hi [PERSON_NAME] and [PERSON_NAME], your showing request for [DATE] is confirme…" at bounding box center [166, 181] width 240 height 17
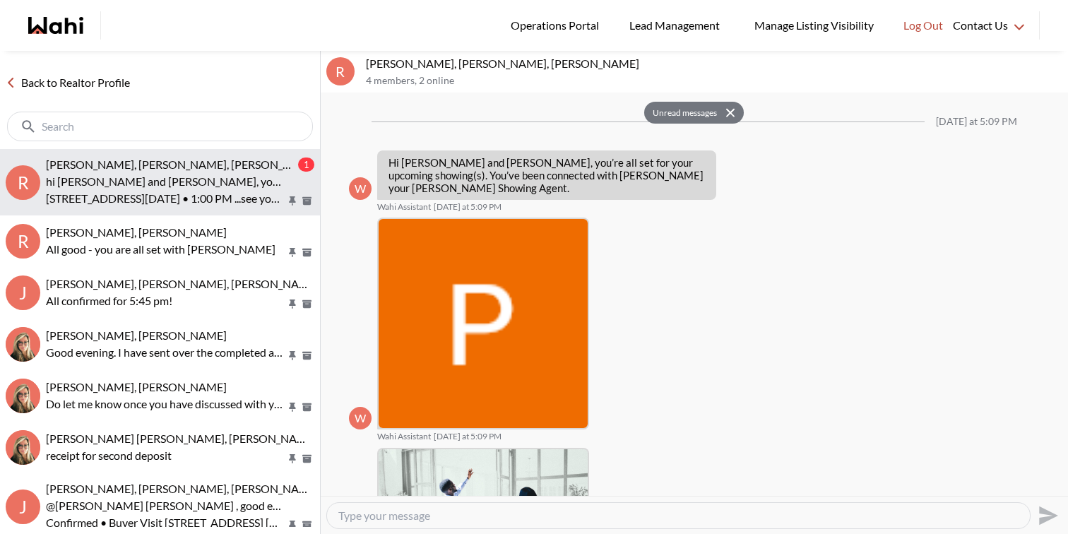
scroll to position [465, 0]
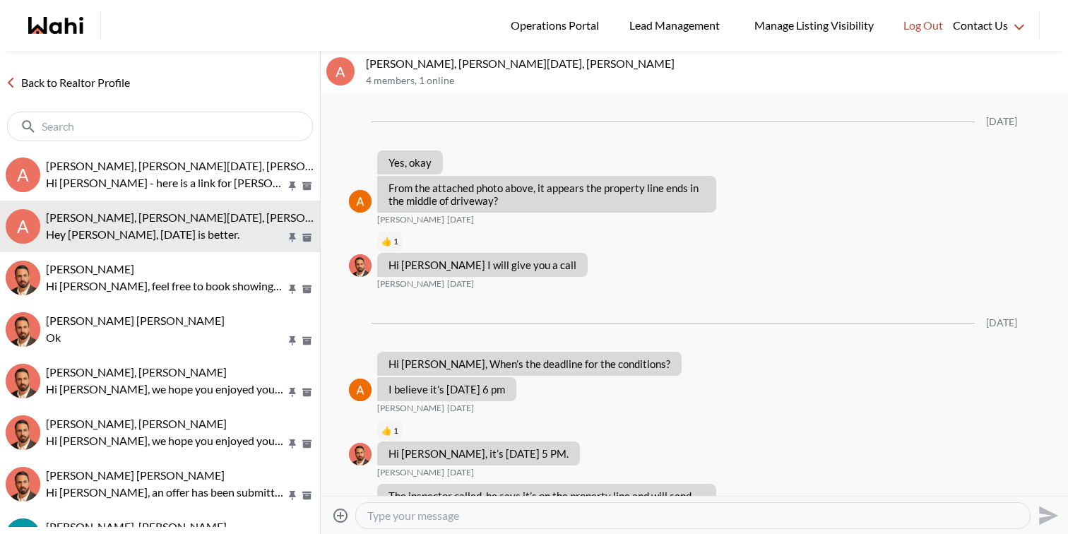
scroll to position [1593, 0]
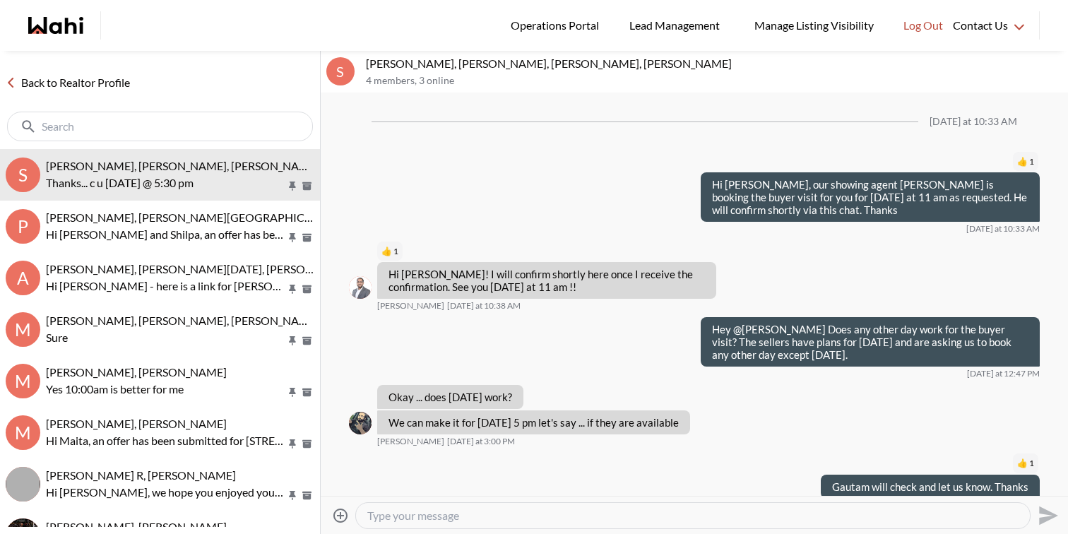
scroll to position [452, 0]
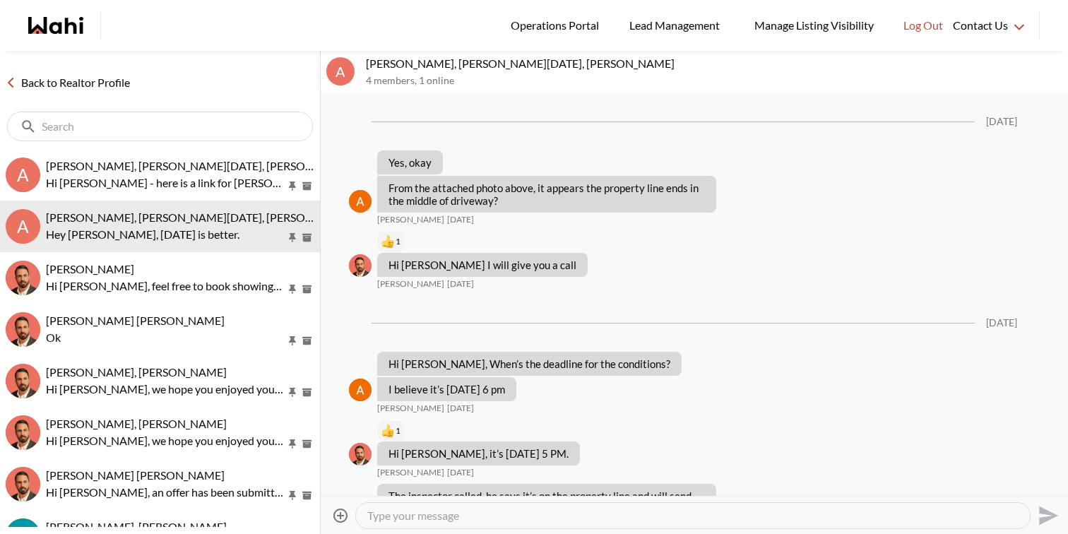
scroll to position [1593, 0]
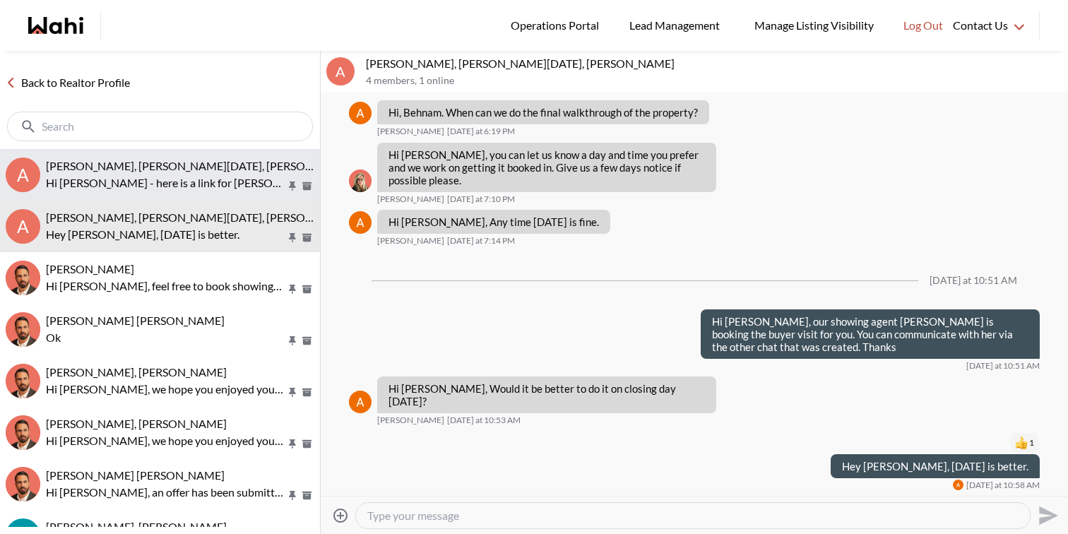
click at [162, 188] on p "Hi [PERSON_NAME] - here is a link for [PERSON_NAME] calendar so you can book in…" at bounding box center [166, 182] width 240 height 17
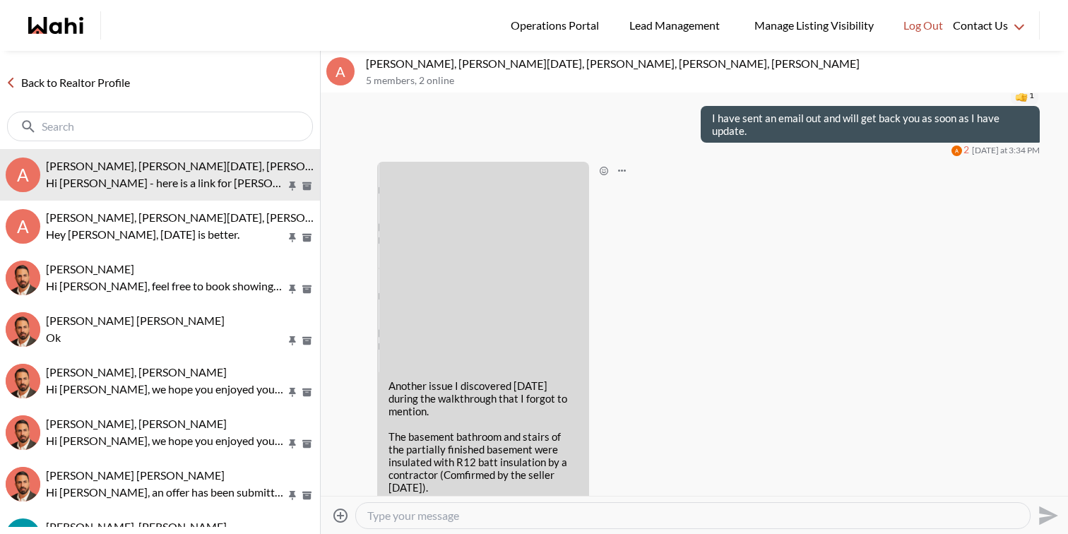
scroll to position [2524, 0]
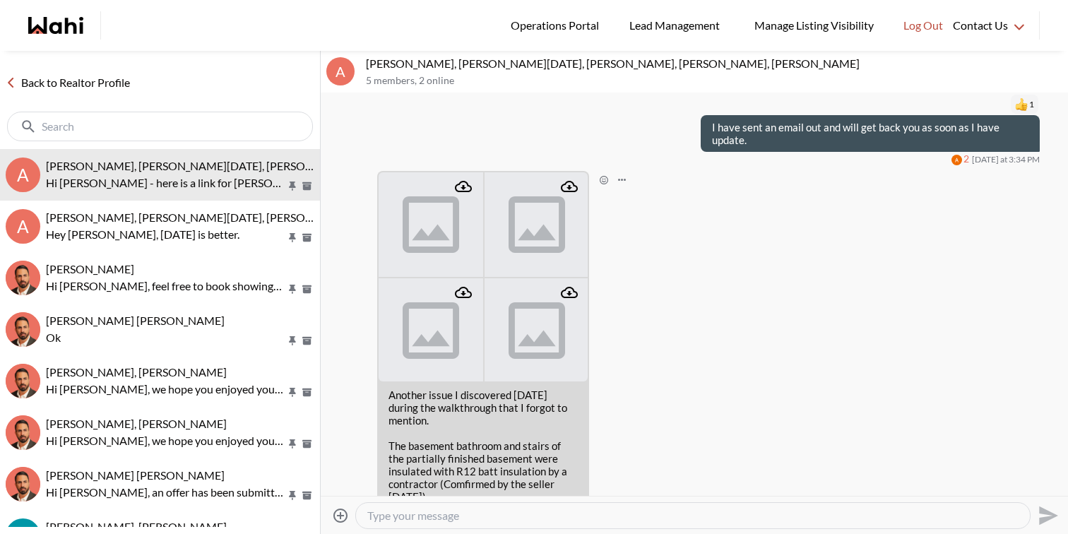
click at [454, 209] on img at bounding box center [430, 224] width 104 height 104
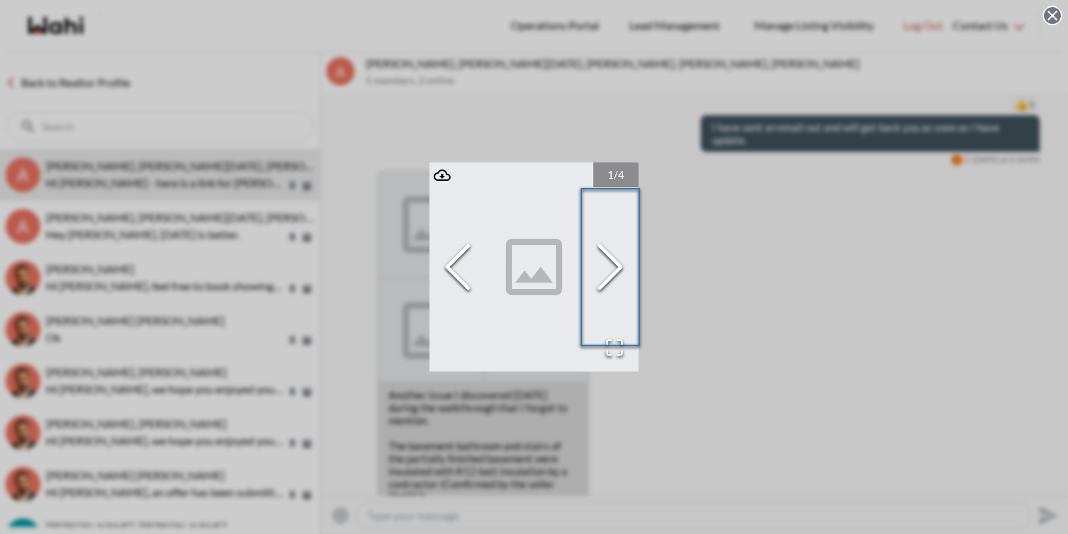
click at [604, 244] on icon "Next Slide" at bounding box center [610, 267] width 42 height 85
click at [727, 238] on div "4 / 4" at bounding box center [534, 267] width 1068 height 534
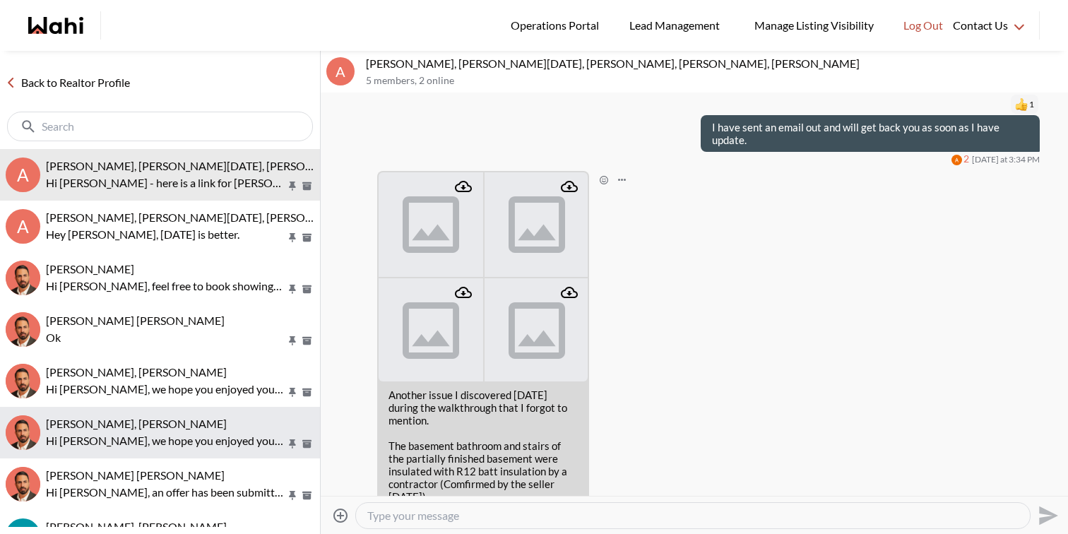
click at [157, 449] on button "Caroline Rouben, Behnam Hi Caroline, we hope you enjoyed your showings! Did the…" at bounding box center [160, 433] width 320 height 52
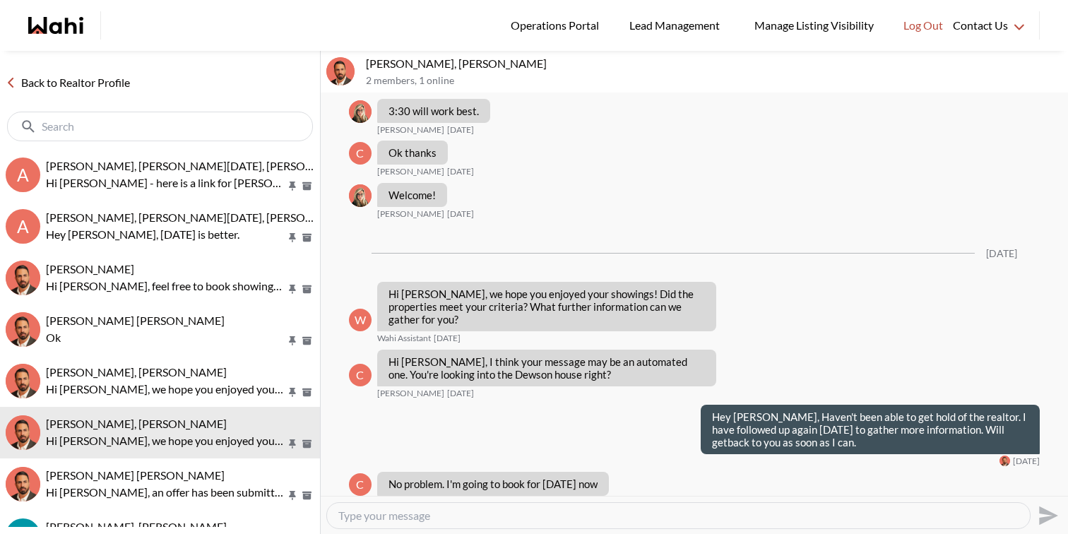
scroll to position [507, 0]
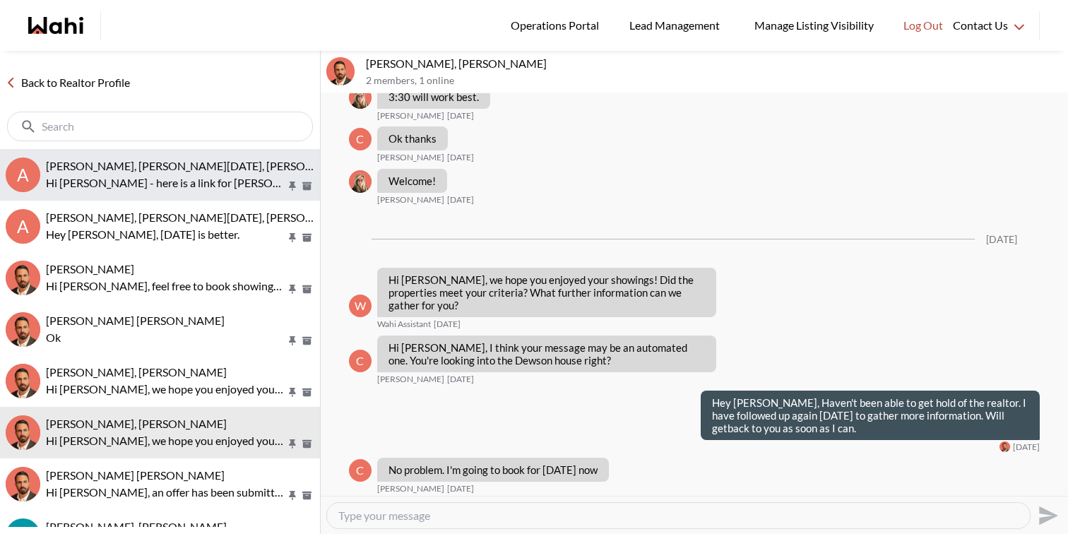
click at [183, 181] on p "Hi [PERSON_NAME] - here is a link for [PERSON_NAME] calendar so you can book in…" at bounding box center [166, 182] width 240 height 17
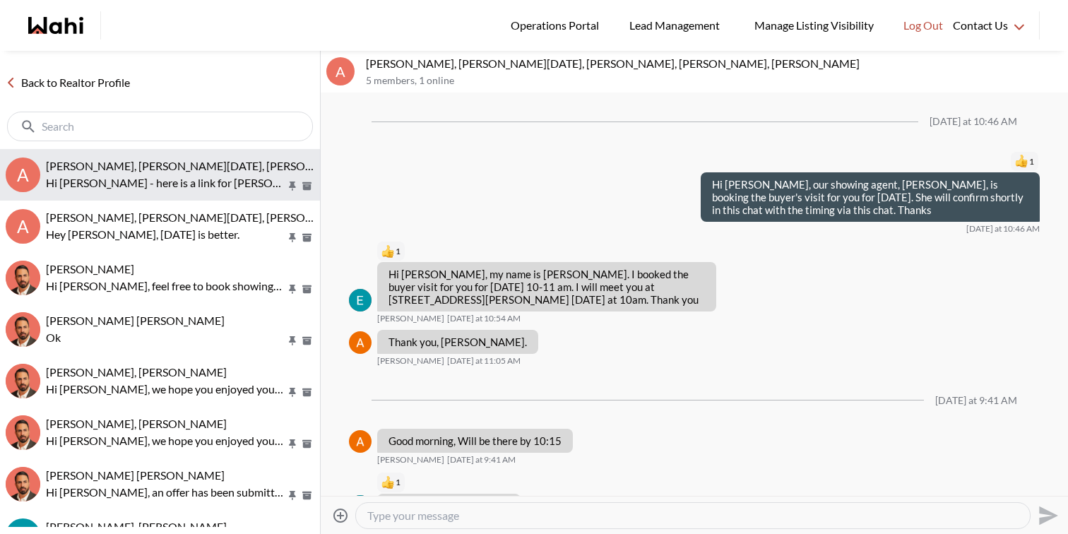
scroll to position [3059, 0]
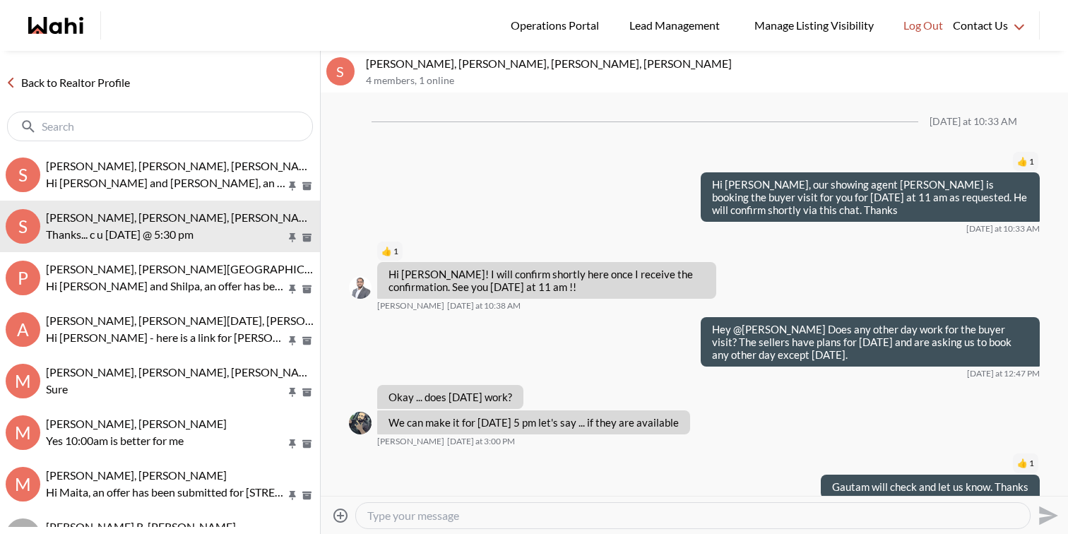
scroll to position [452, 0]
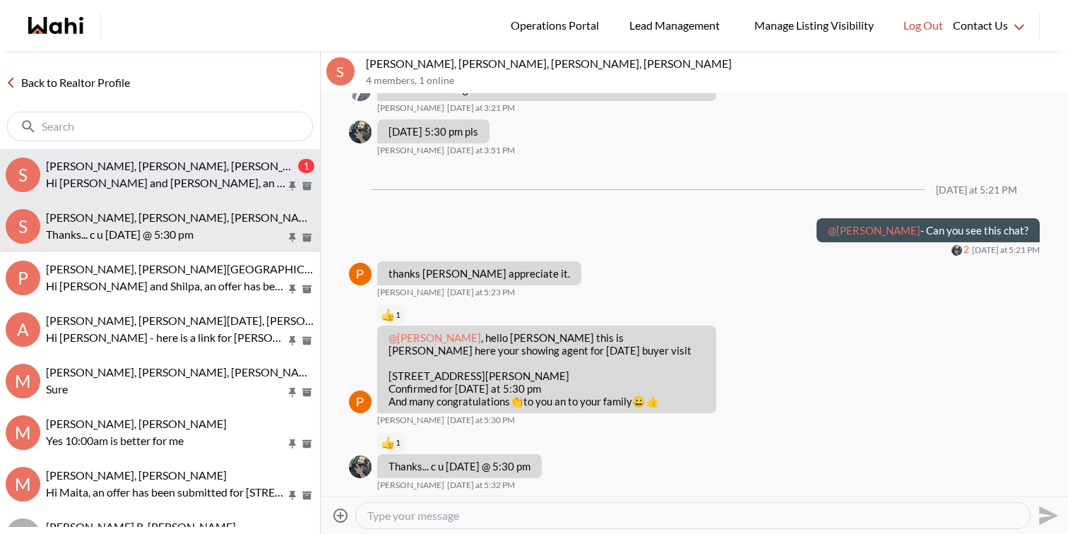
click at [173, 152] on button "S [PERSON_NAME], [PERSON_NAME], [PERSON_NAME] 1 Hi [PERSON_NAME] and [PERSON_NA…" at bounding box center [160, 175] width 320 height 52
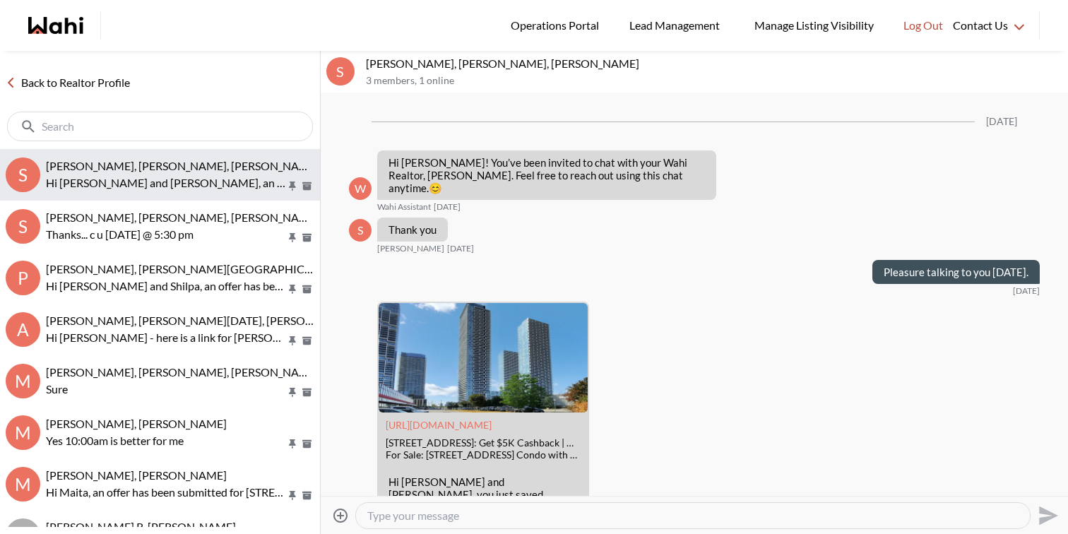
scroll to position [1675, 0]
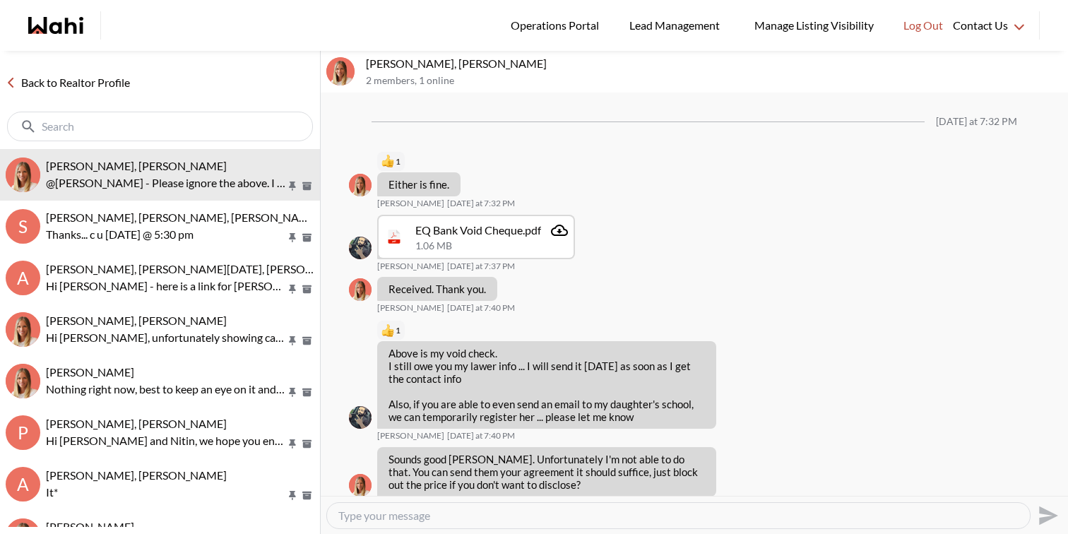
scroll to position [1329, 0]
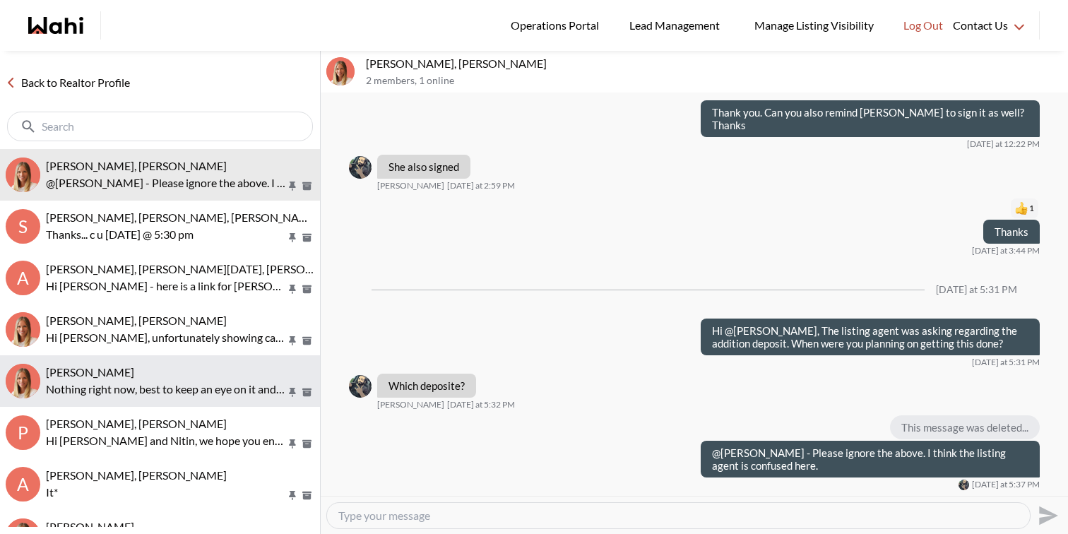
click at [165, 395] on p "Nothing right now, best to keep an eye on it and if they lower the price, we ca…" at bounding box center [166, 389] width 240 height 17
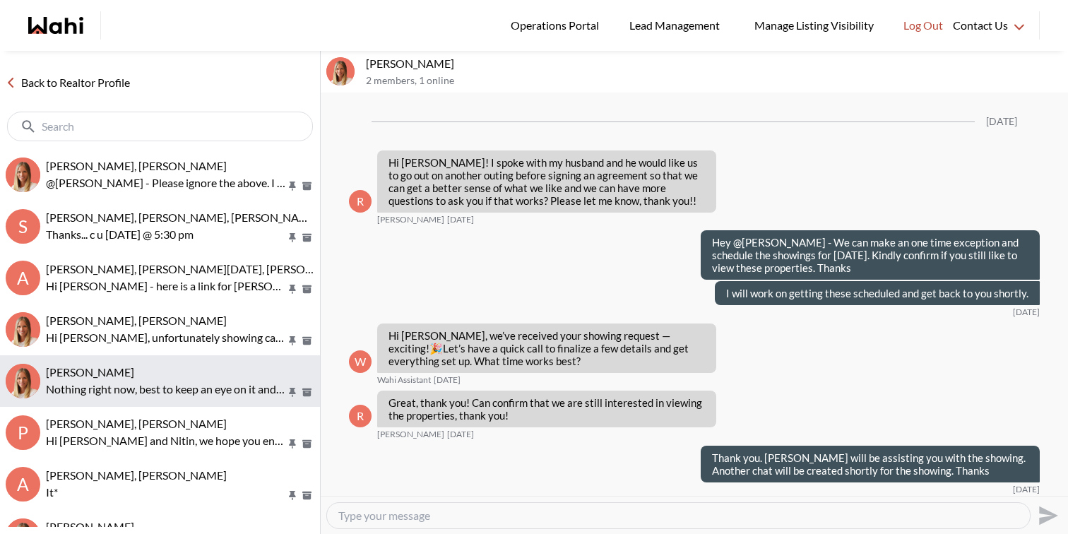
scroll to position [1812, 0]
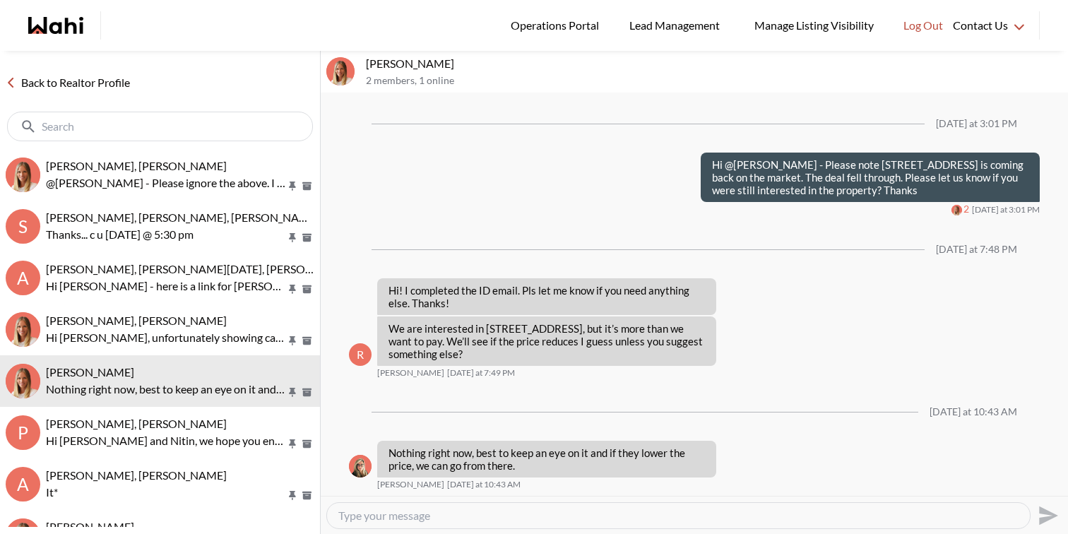
click at [584, 513] on textarea "Type your message" at bounding box center [678, 515] width 680 height 14
type textarea "Hey Ritu, got the completed ID verification email and have sent you the buyer a…"
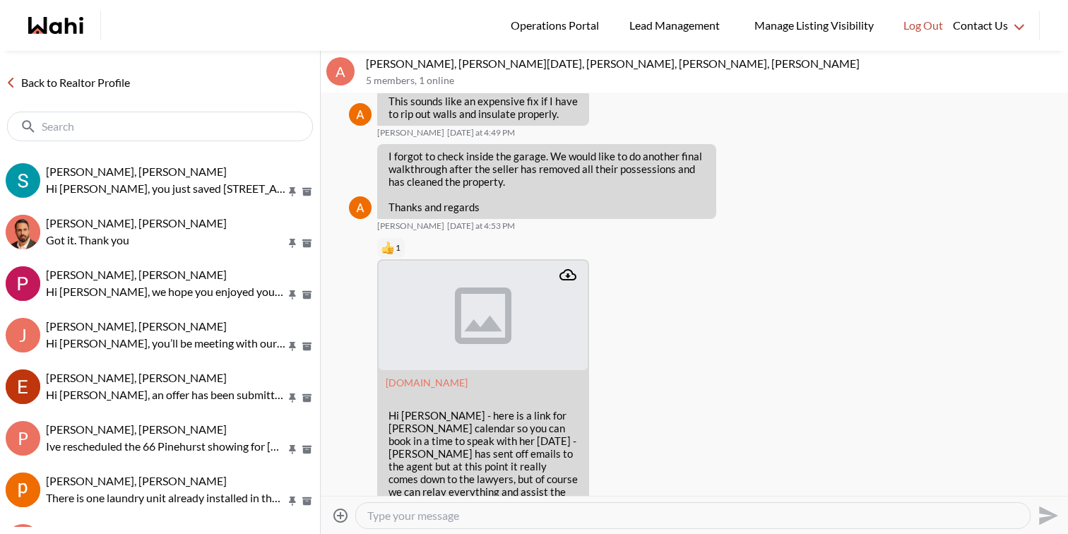
scroll to position [358, 0]
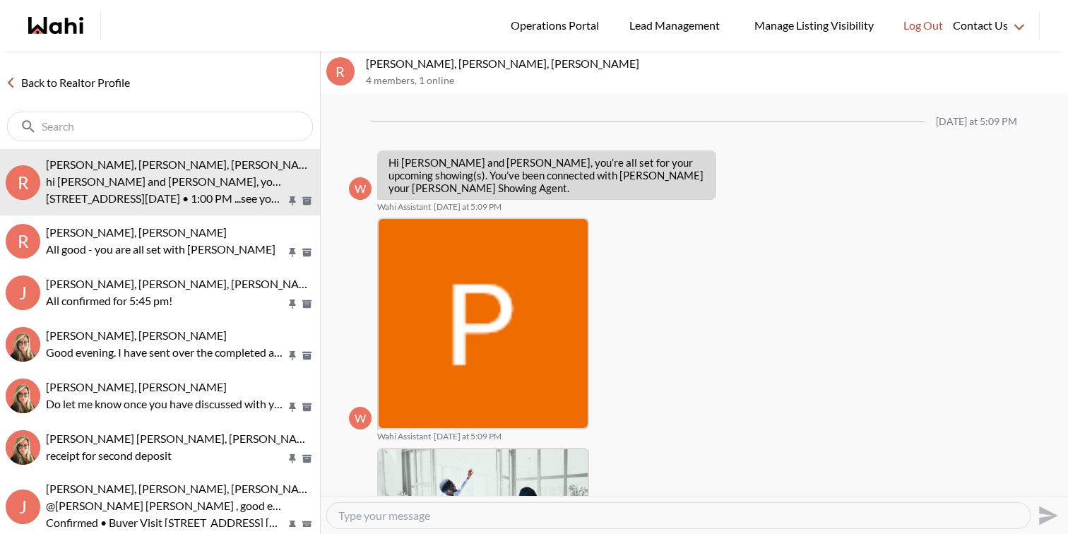
scroll to position [391, 0]
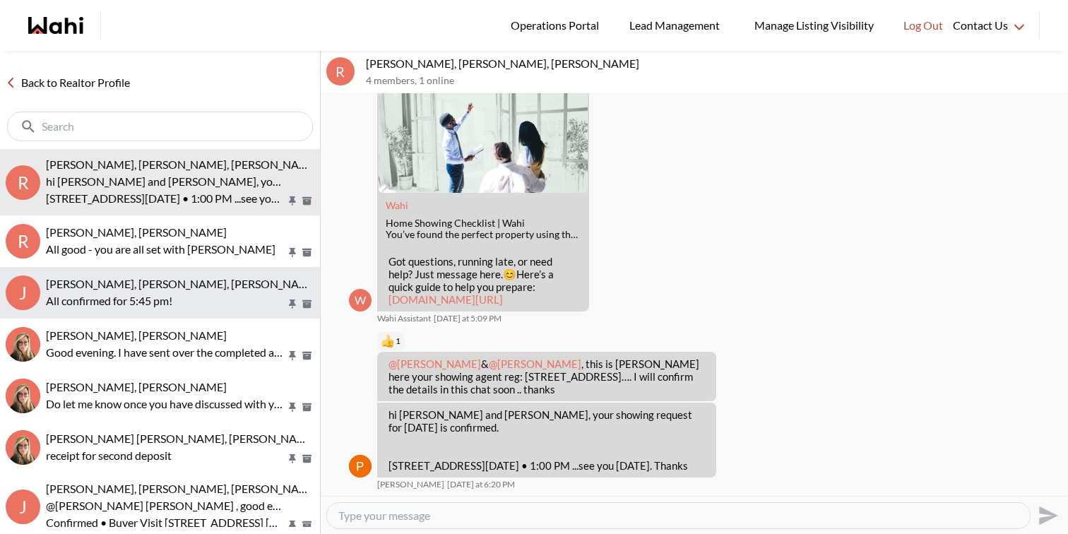
click at [196, 288] on span "[PERSON_NAME], [PERSON_NAME], [PERSON_NAME], [PERSON_NAME], [PERSON_NAME]" at bounding box center [275, 283] width 458 height 13
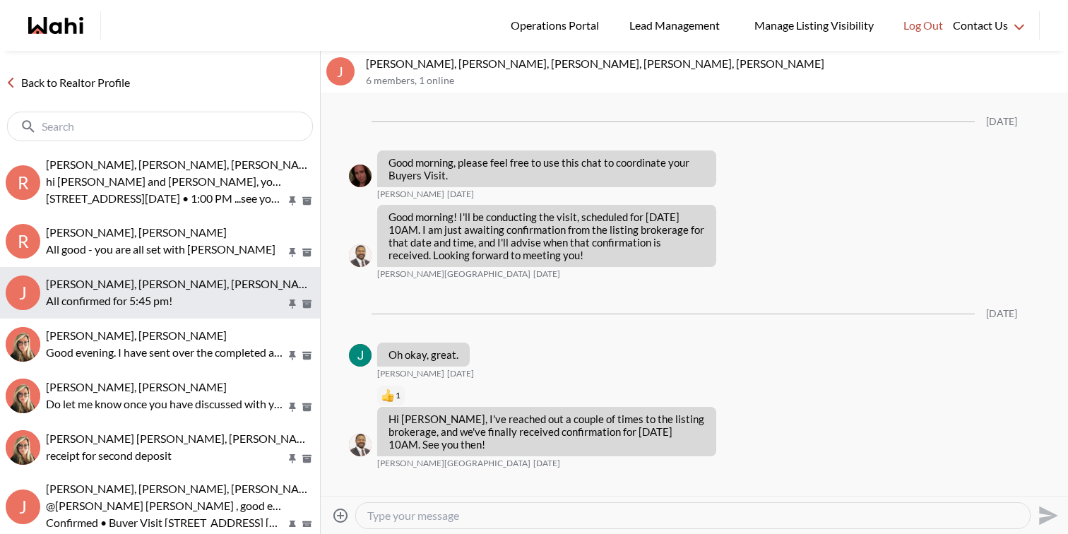
scroll to position [918, 0]
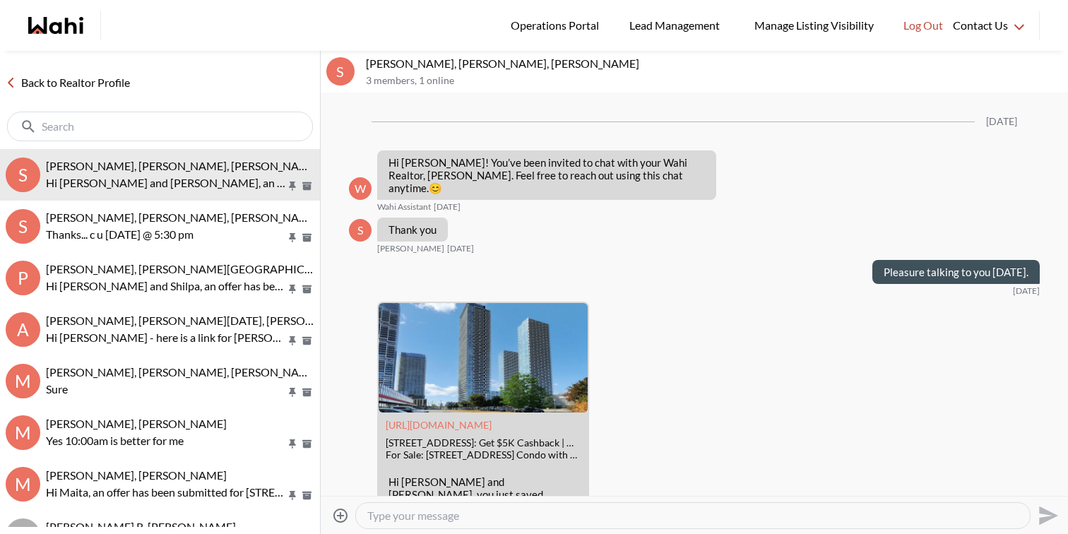
scroll to position [1641, 0]
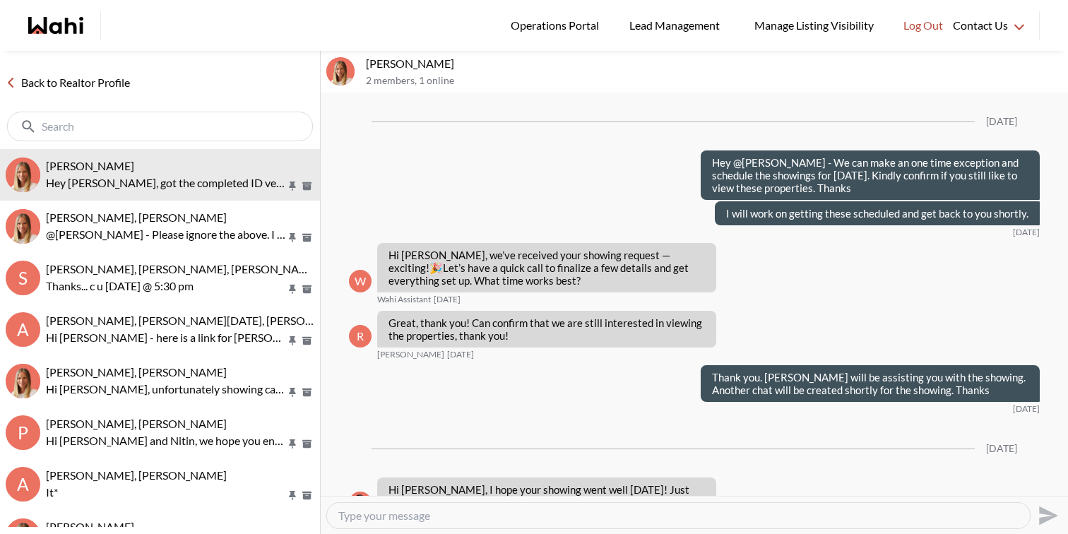
scroll to position [1787, 0]
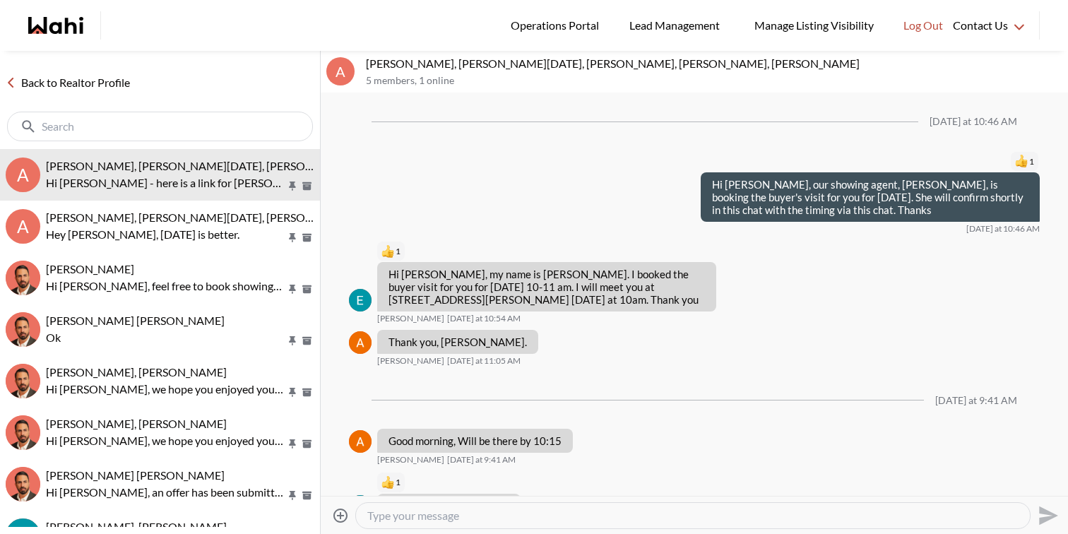
scroll to position [3059, 0]
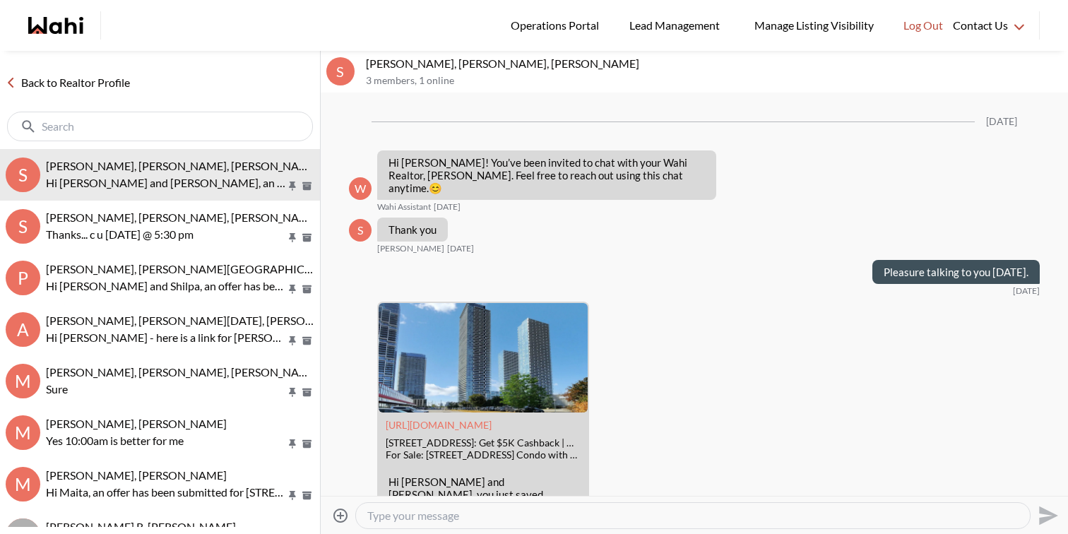
scroll to position [1641, 0]
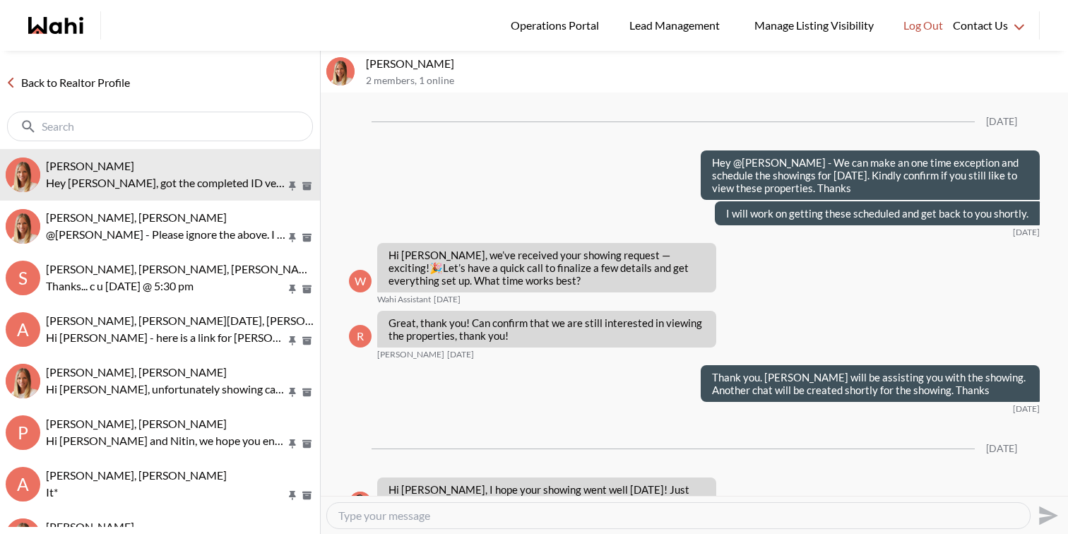
scroll to position [1787, 0]
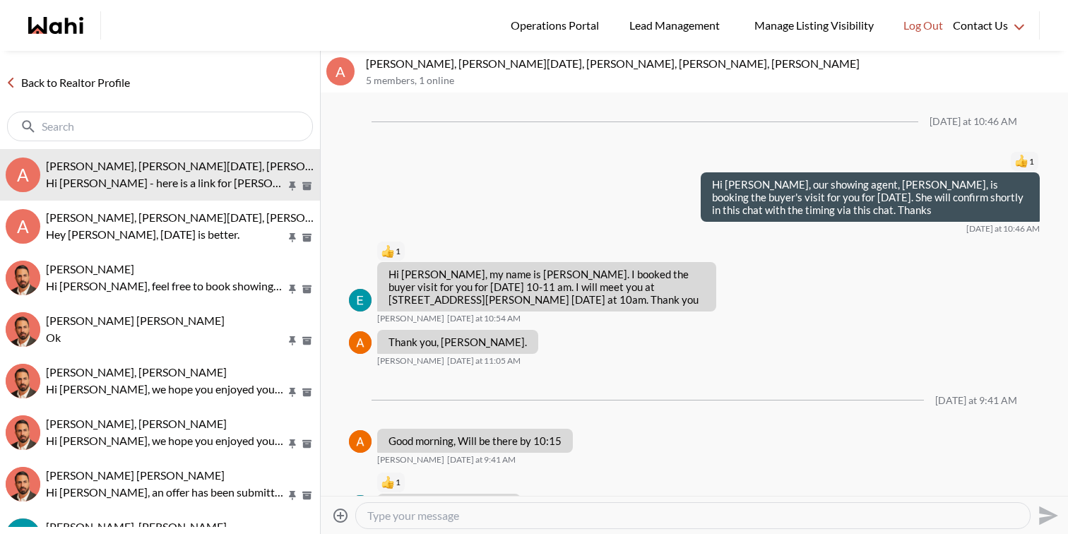
scroll to position [3059, 0]
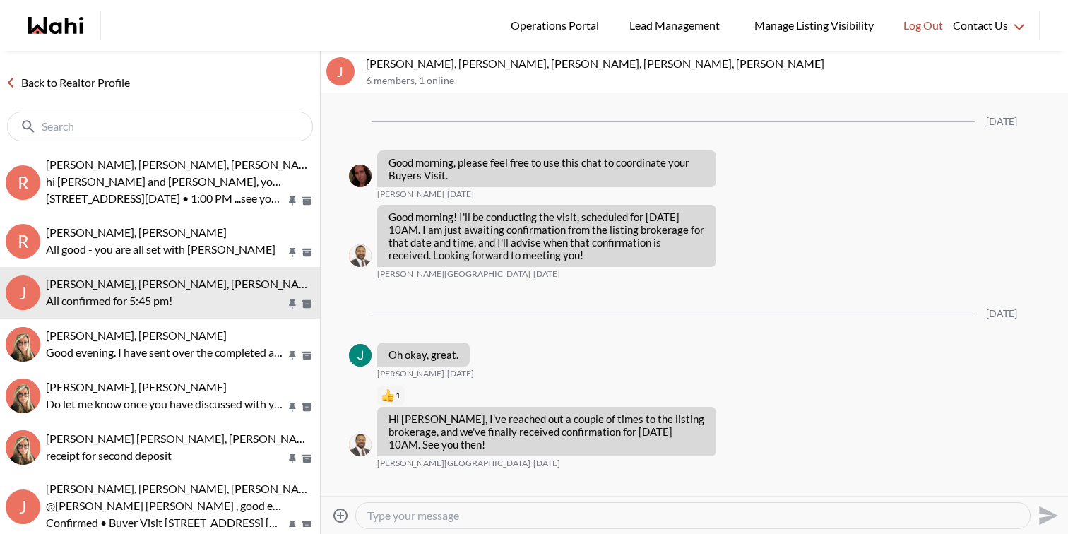
scroll to position [918, 0]
